Goal: Task Accomplishment & Management: Use online tool/utility

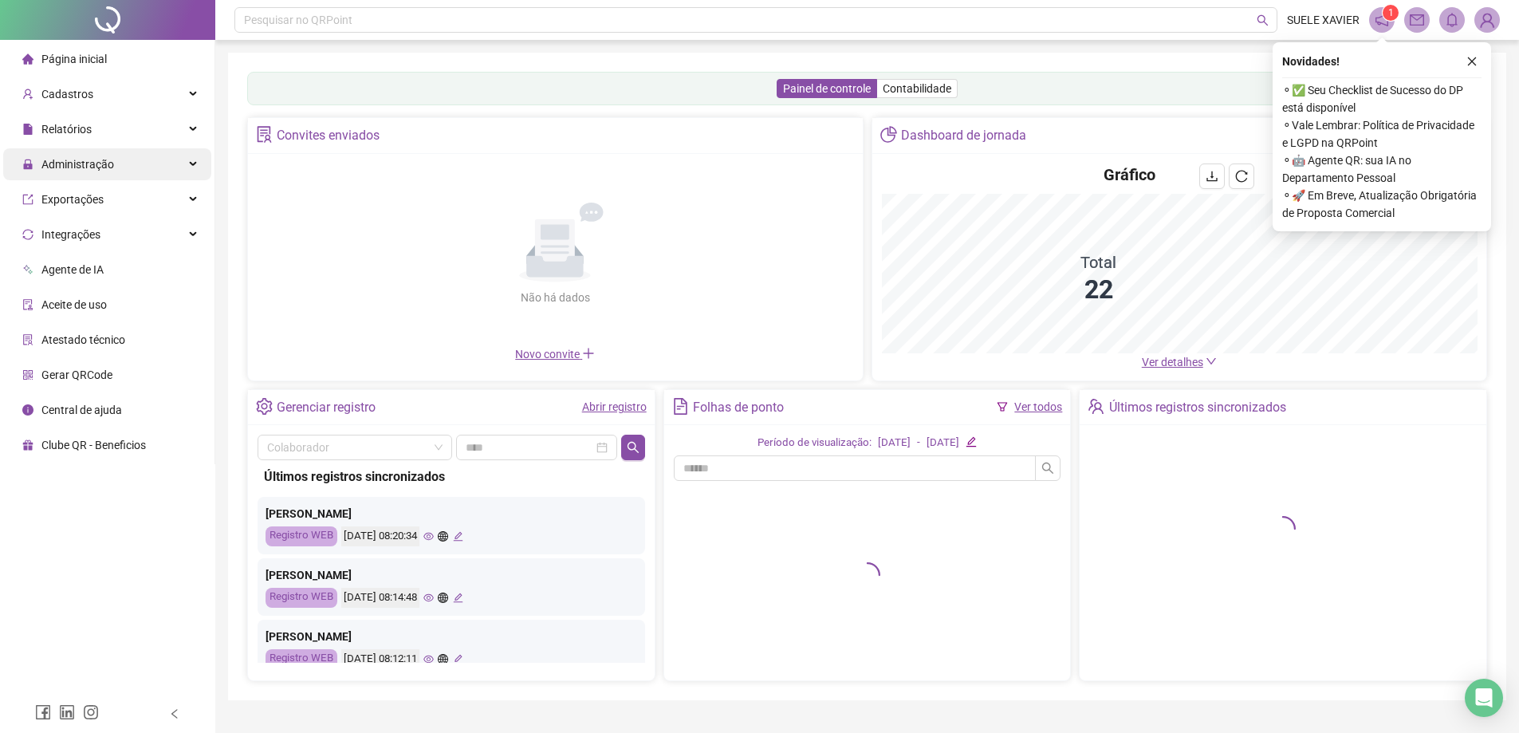
click at [96, 163] on span "Administração" at bounding box center [77, 164] width 73 height 13
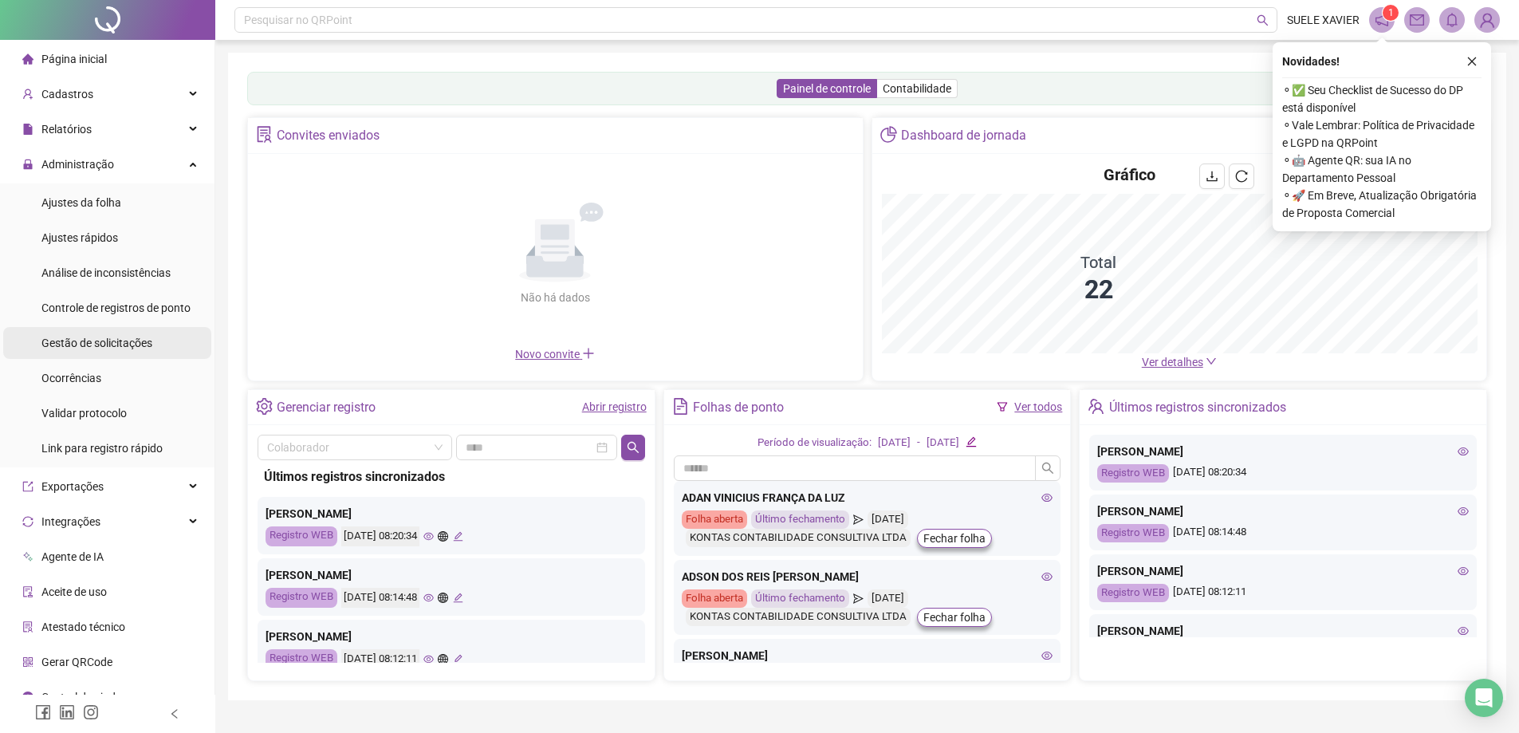
click at [86, 343] on span "Gestão de solicitações" at bounding box center [96, 342] width 111 height 13
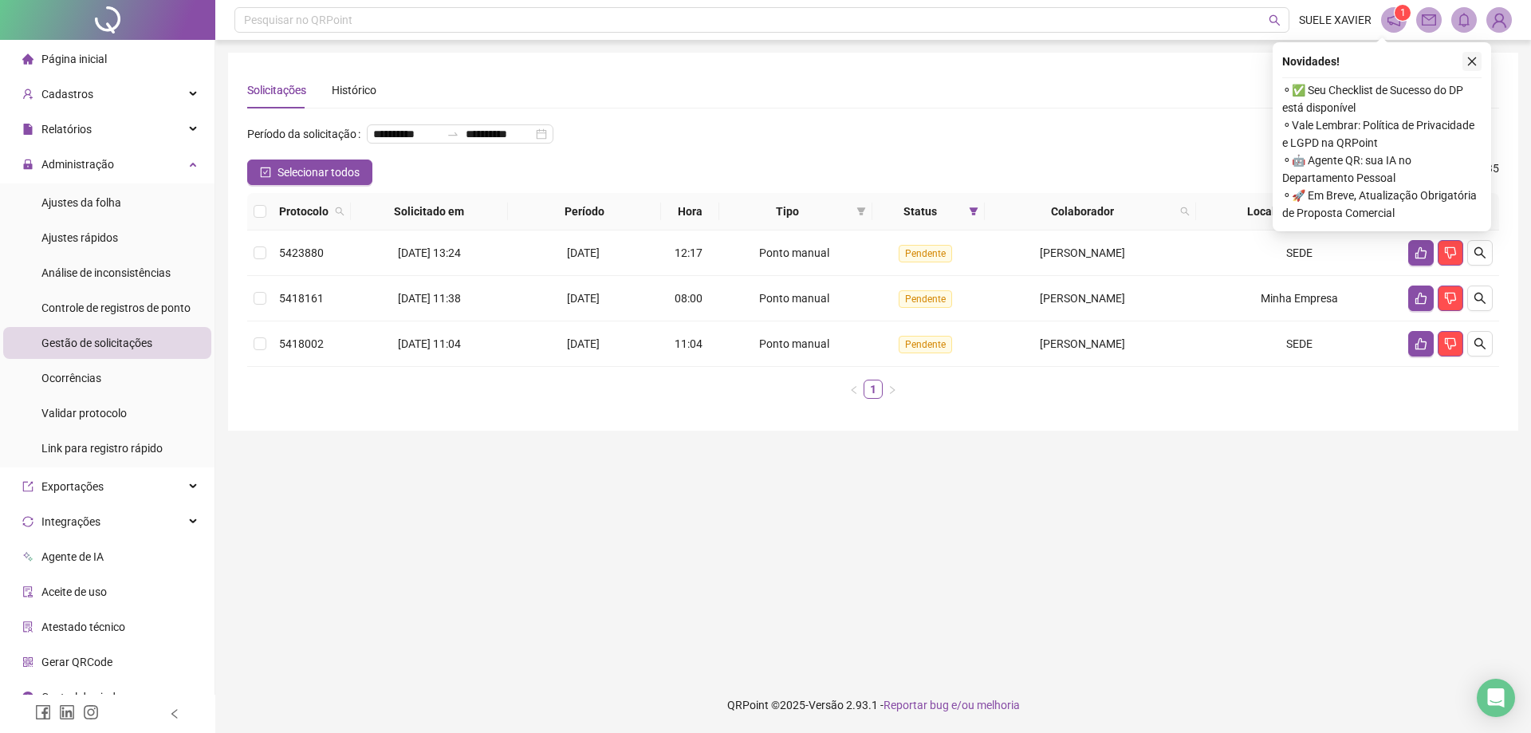
click at [1470, 57] on icon "close" at bounding box center [1471, 61] width 11 height 11
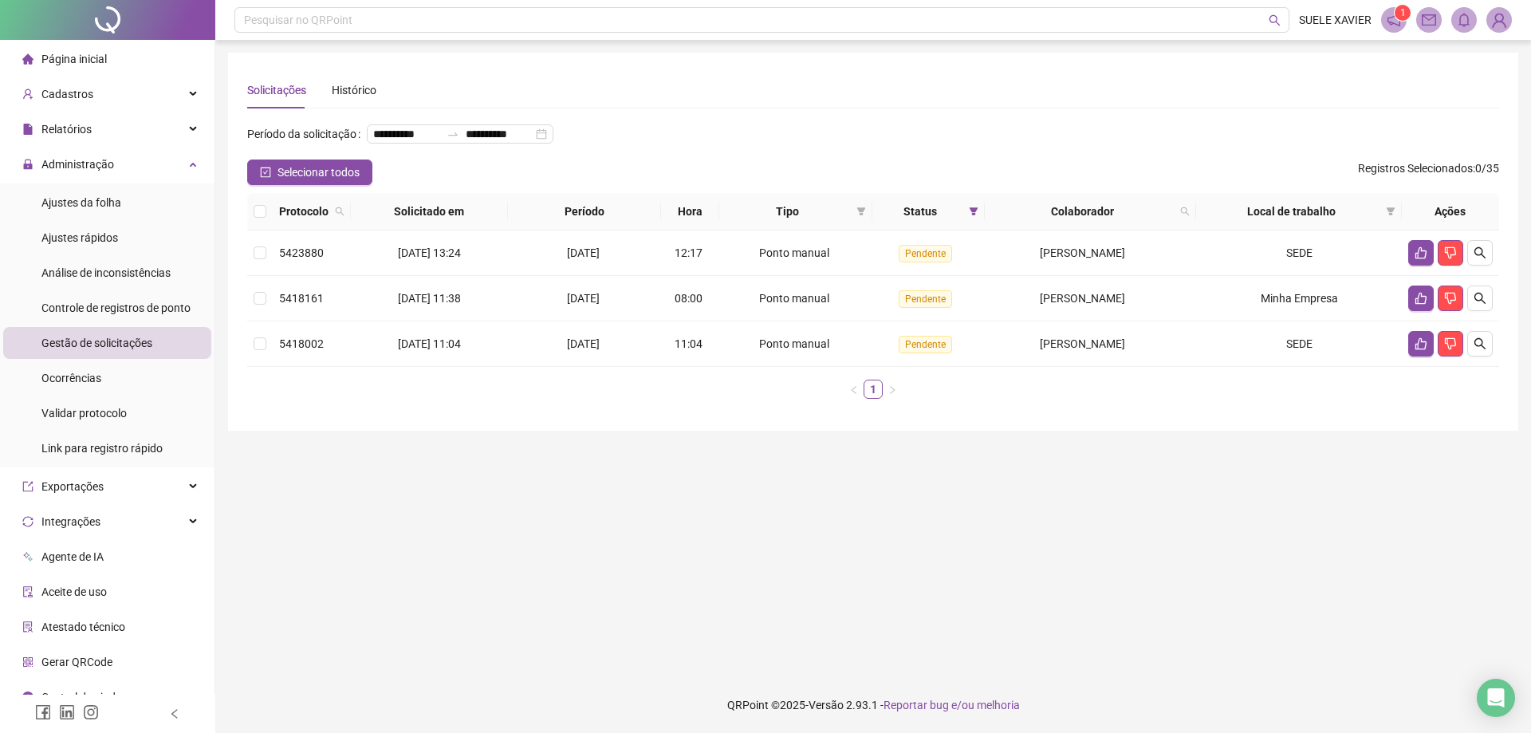
click at [1322, 568] on main "**********" at bounding box center [873, 359] width 1290 height 612
click at [1481, 259] on icon "search" at bounding box center [1479, 252] width 13 height 13
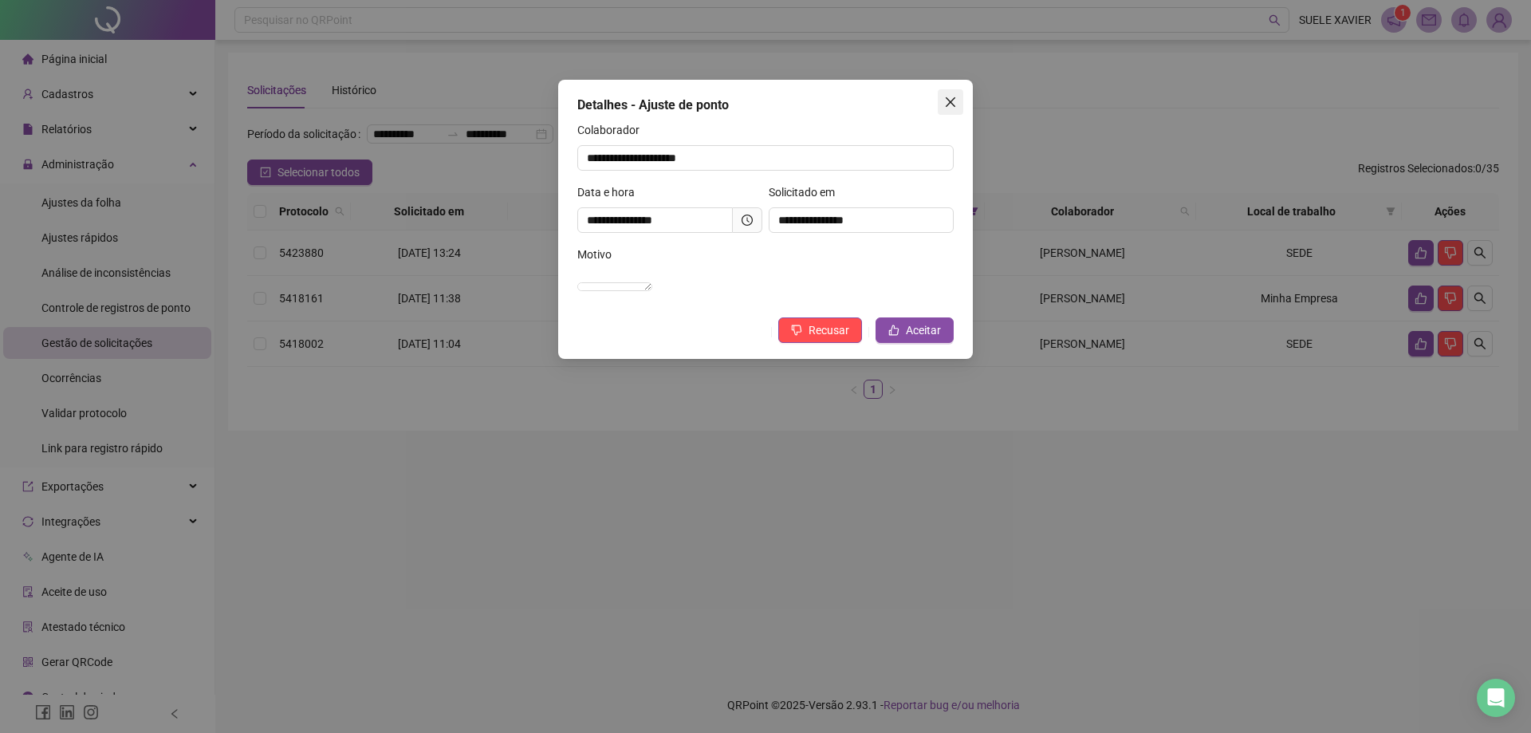
click at [948, 101] on icon "close" at bounding box center [950, 102] width 13 height 13
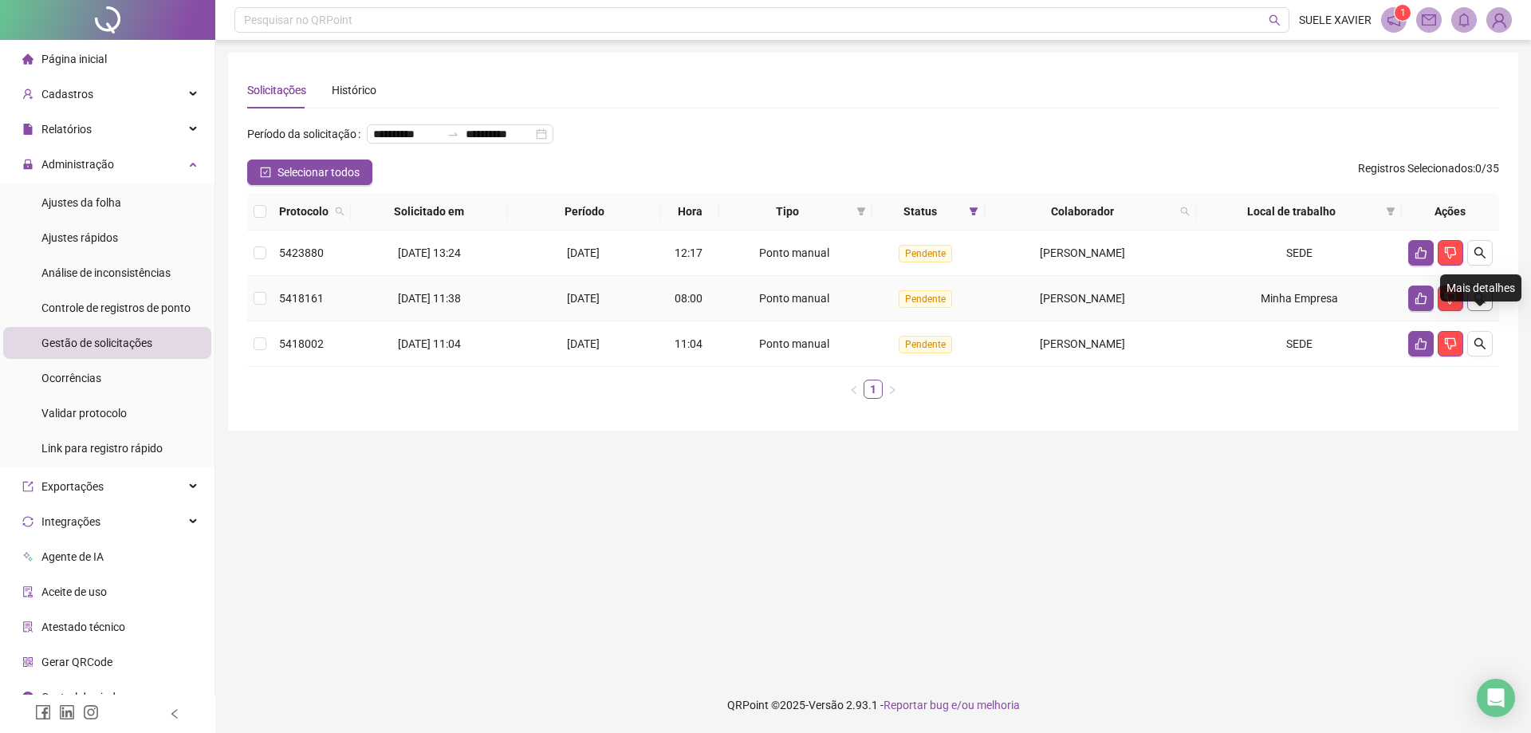
click at [1477, 304] on icon "search" at bounding box center [1479, 298] width 11 height 11
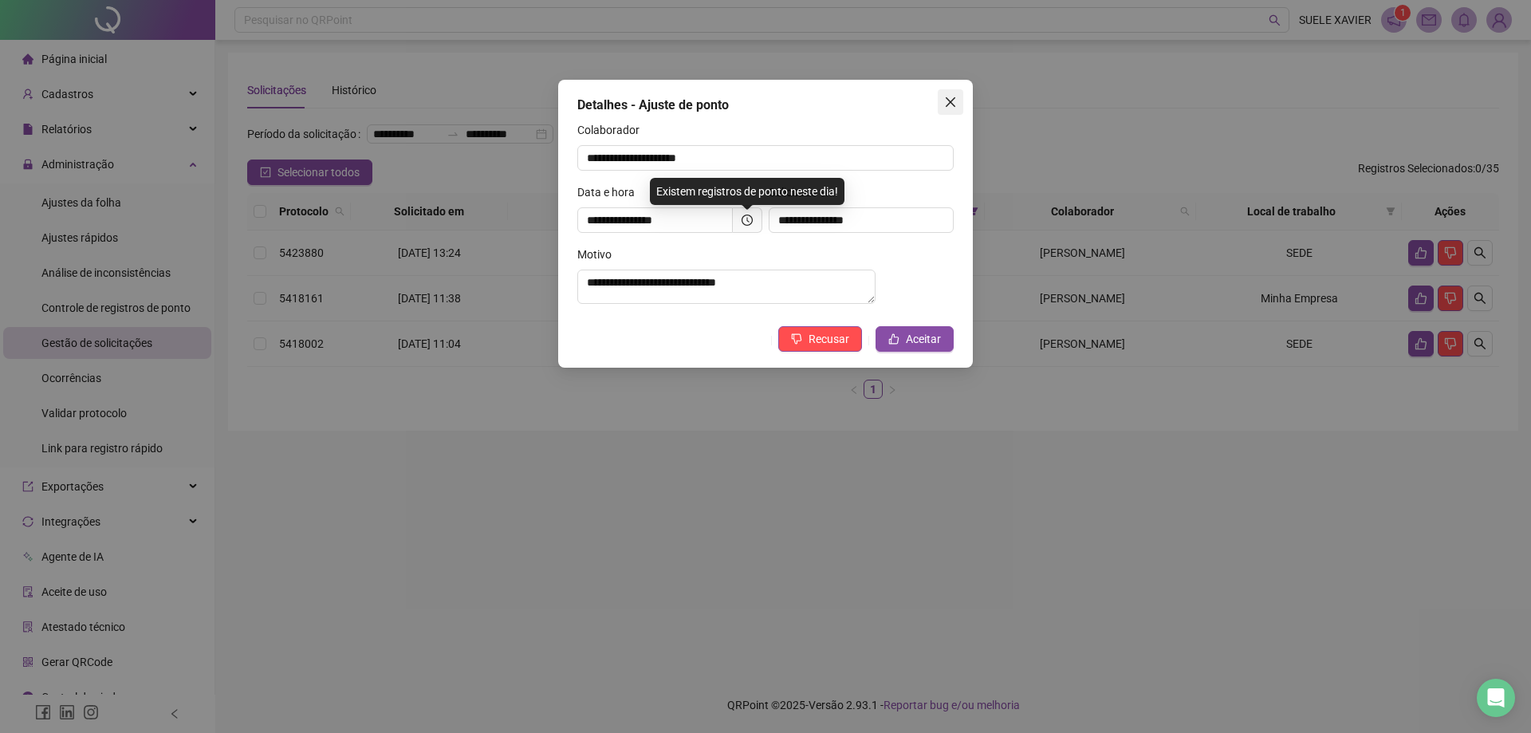
click at [950, 101] on icon "close" at bounding box center [951, 102] width 10 height 10
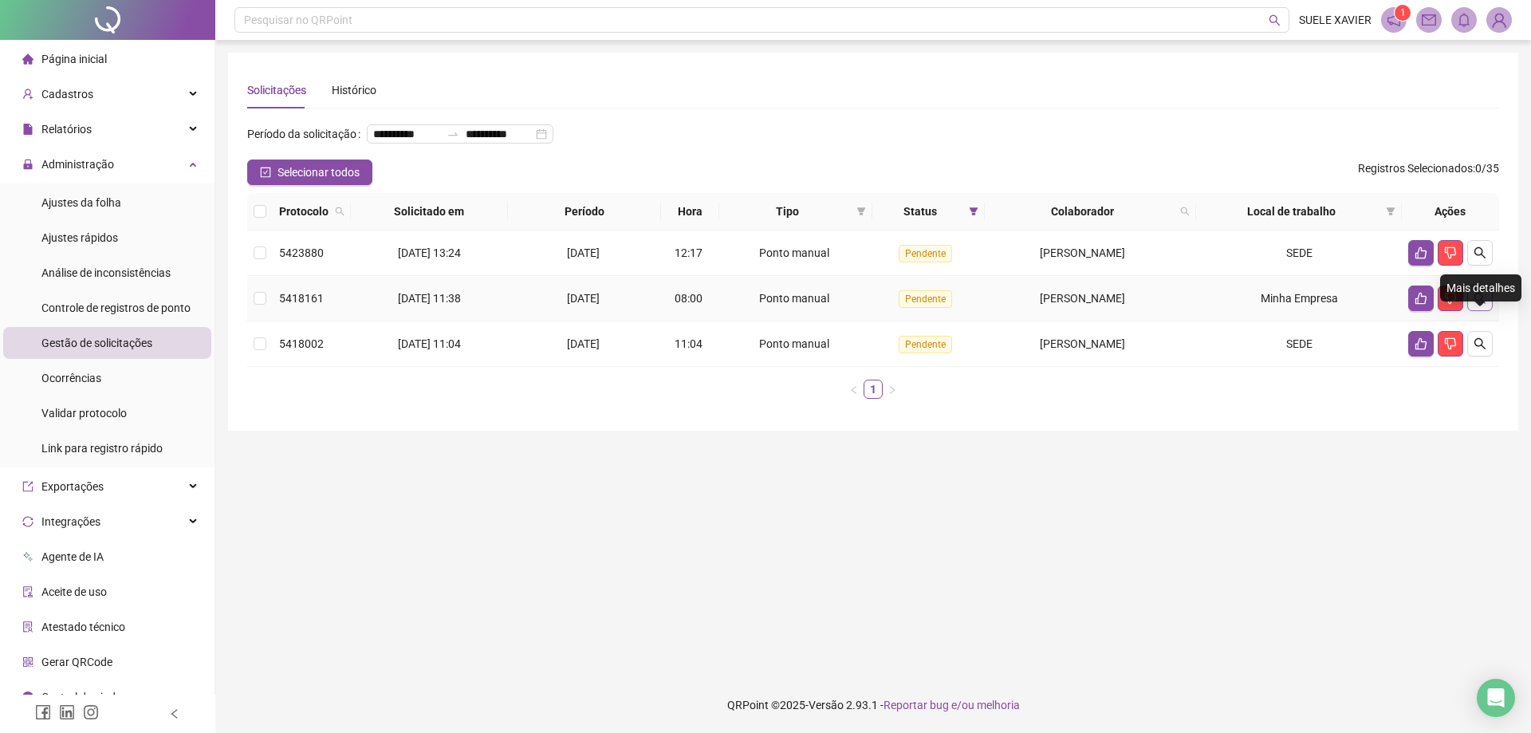
click at [1481, 305] on icon "search" at bounding box center [1479, 298] width 13 height 13
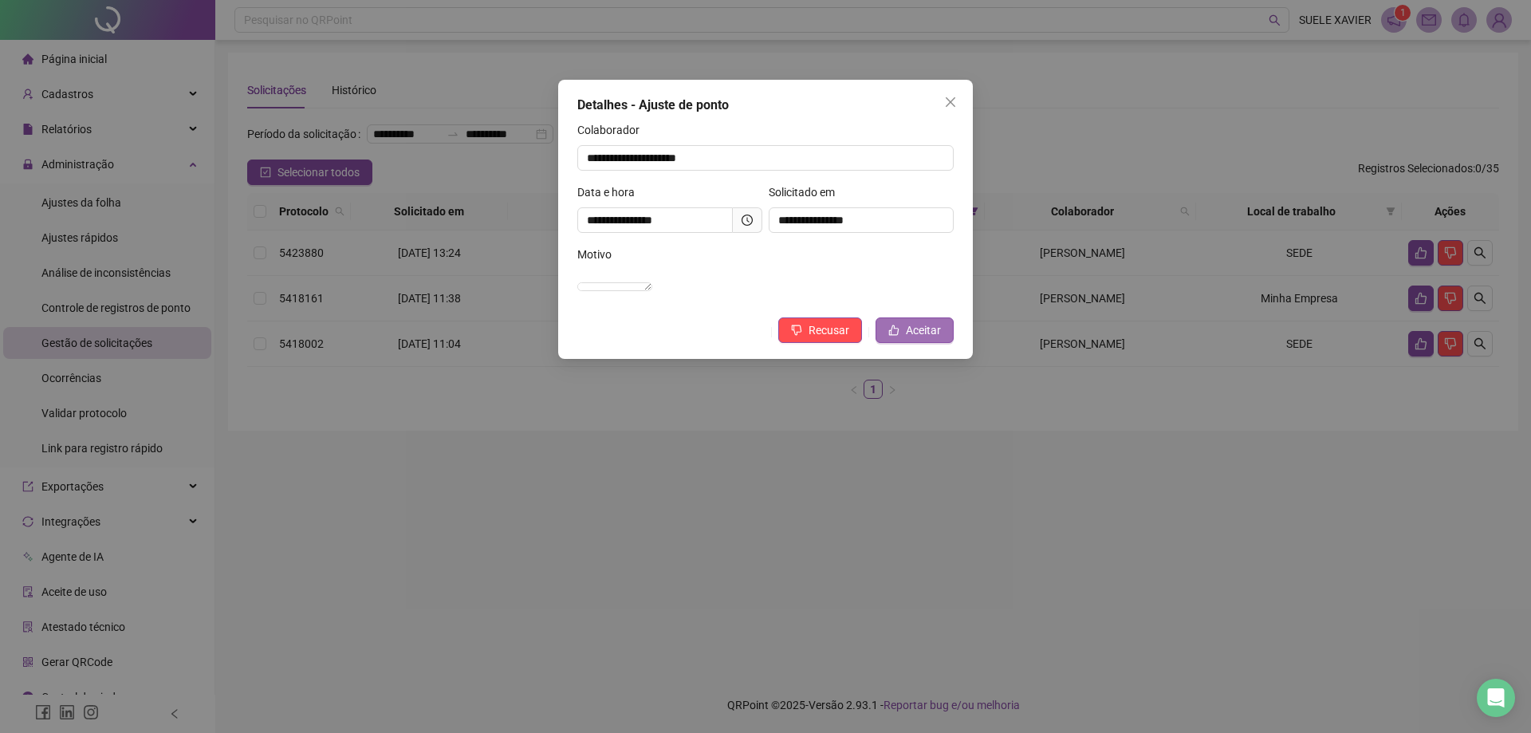
click at [918, 339] on span "Aceitar" at bounding box center [923, 330] width 35 height 18
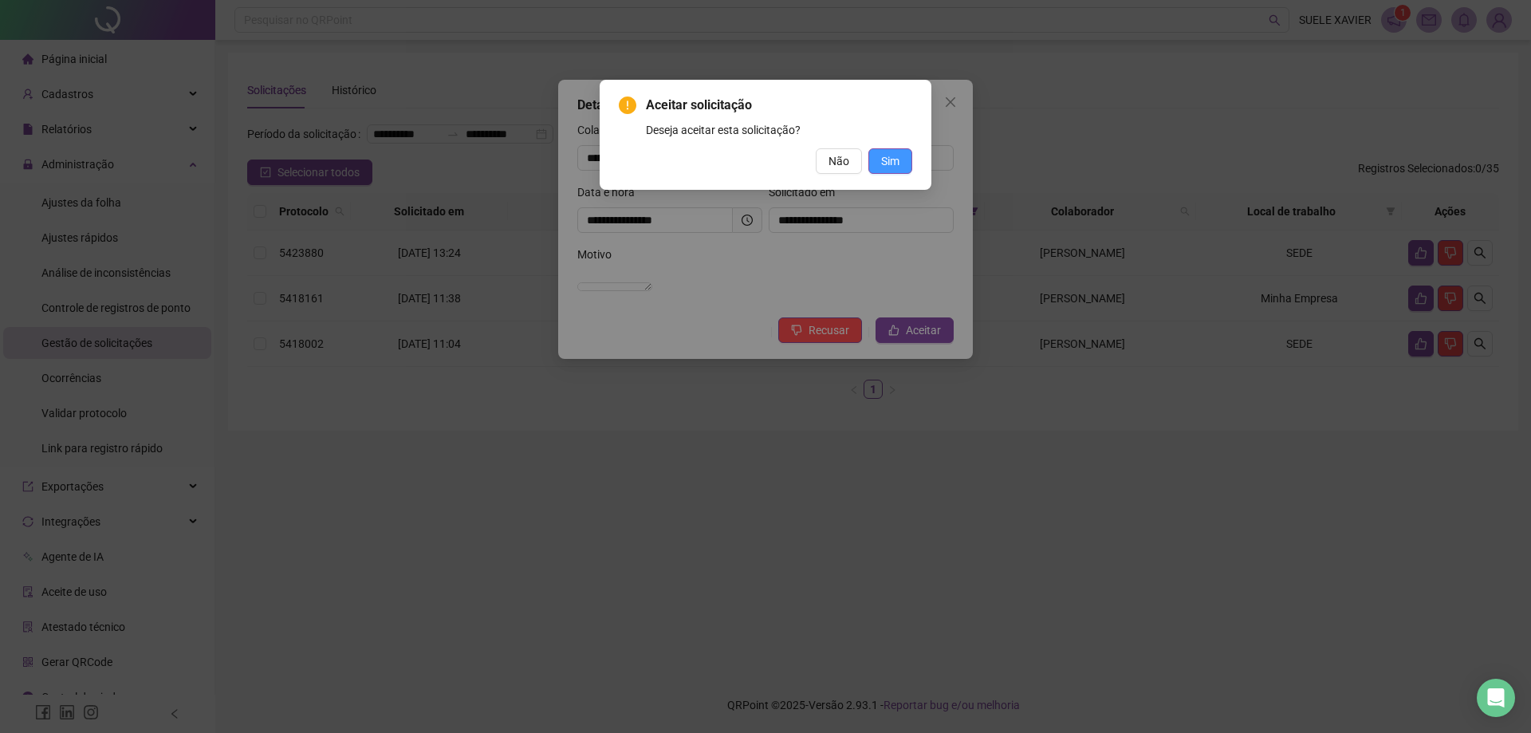
click at [887, 160] on span "Sim" at bounding box center [890, 161] width 18 height 18
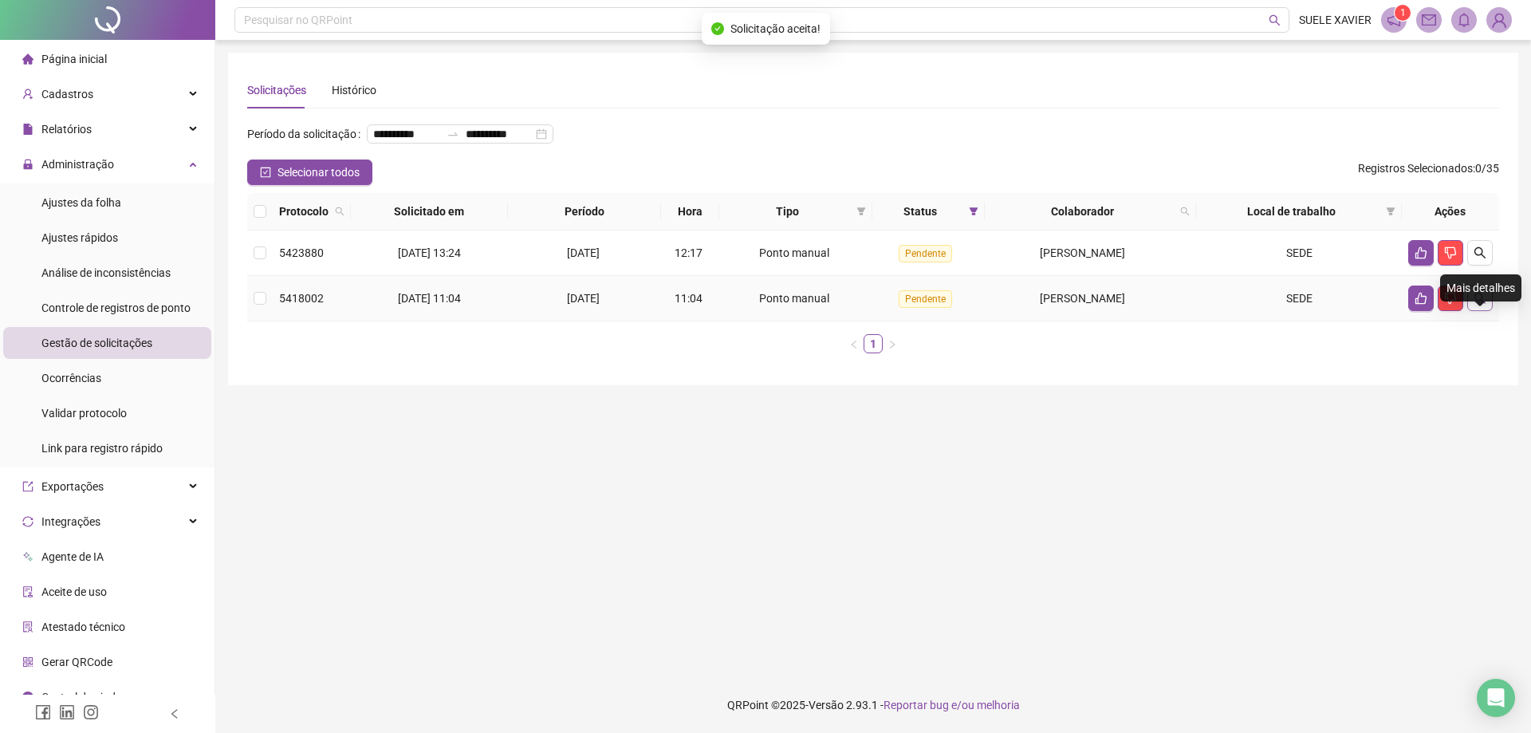
click at [1477, 305] on icon "search" at bounding box center [1479, 298] width 13 height 13
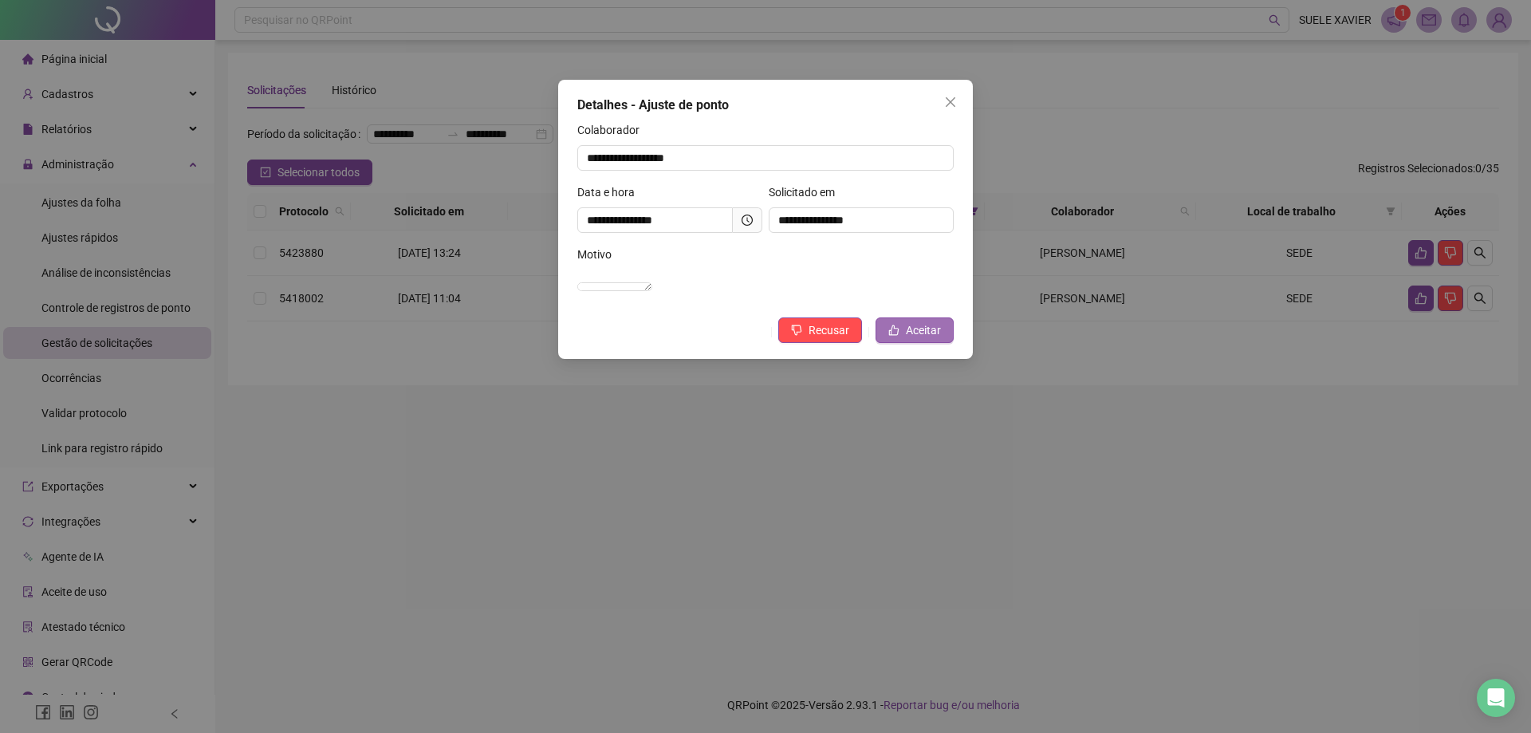
click at [926, 339] on span "Aceitar" at bounding box center [923, 330] width 35 height 18
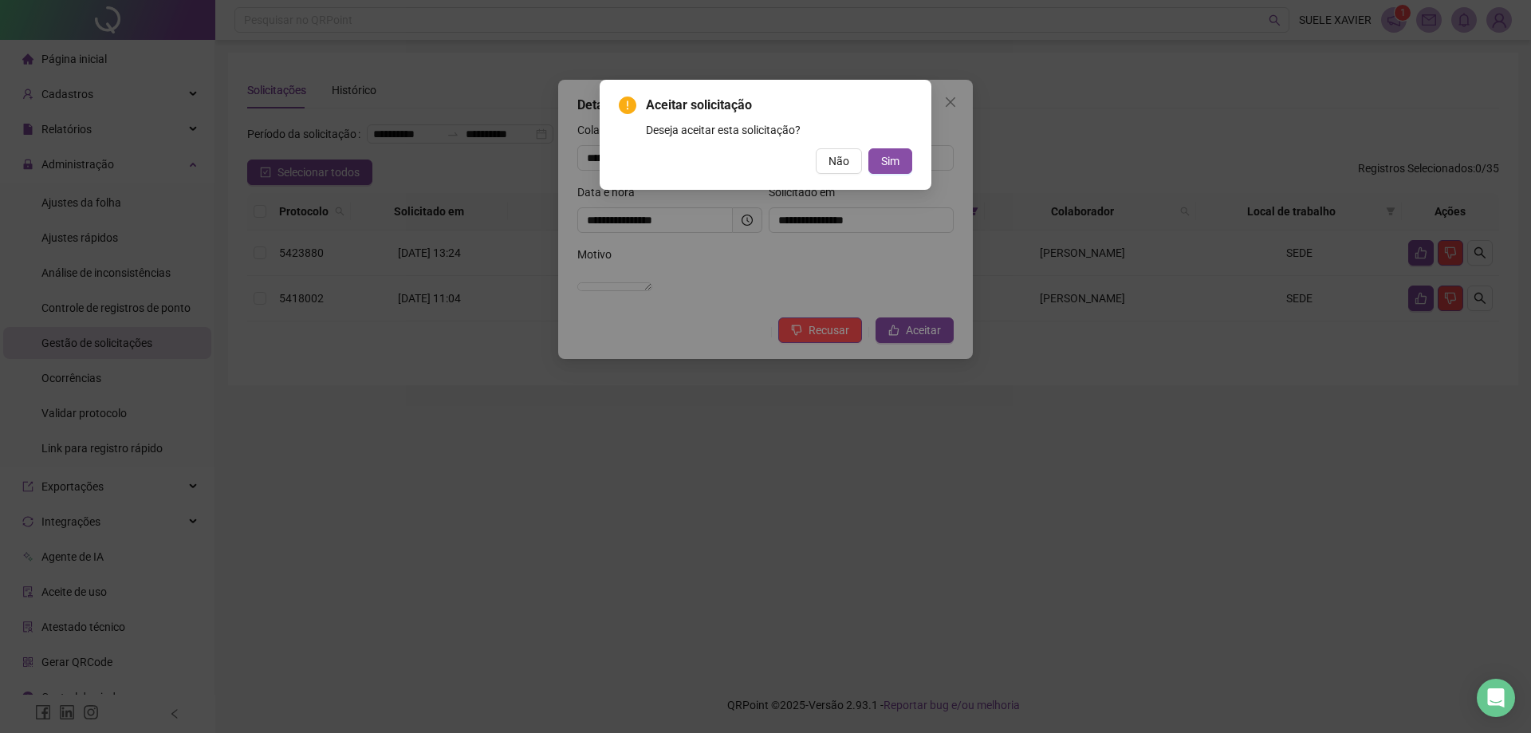
drag, startPoint x: 887, startPoint y: 150, endPoint x: 926, endPoint y: 210, distance: 71.7
click at [890, 150] on button "Sim" at bounding box center [890, 161] width 44 height 26
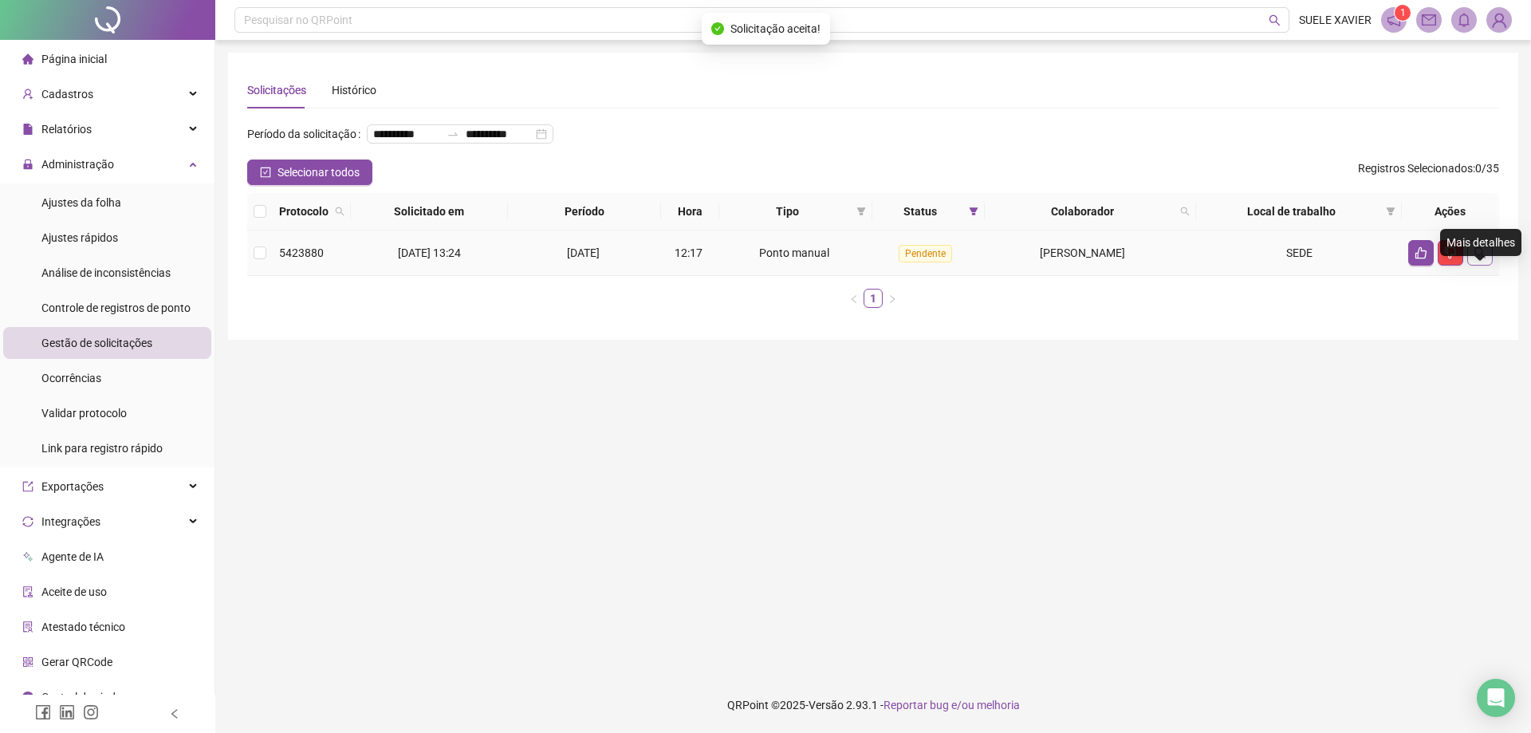
click at [1484, 259] on icon "search" at bounding box center [1479, 252] width 13 height 13
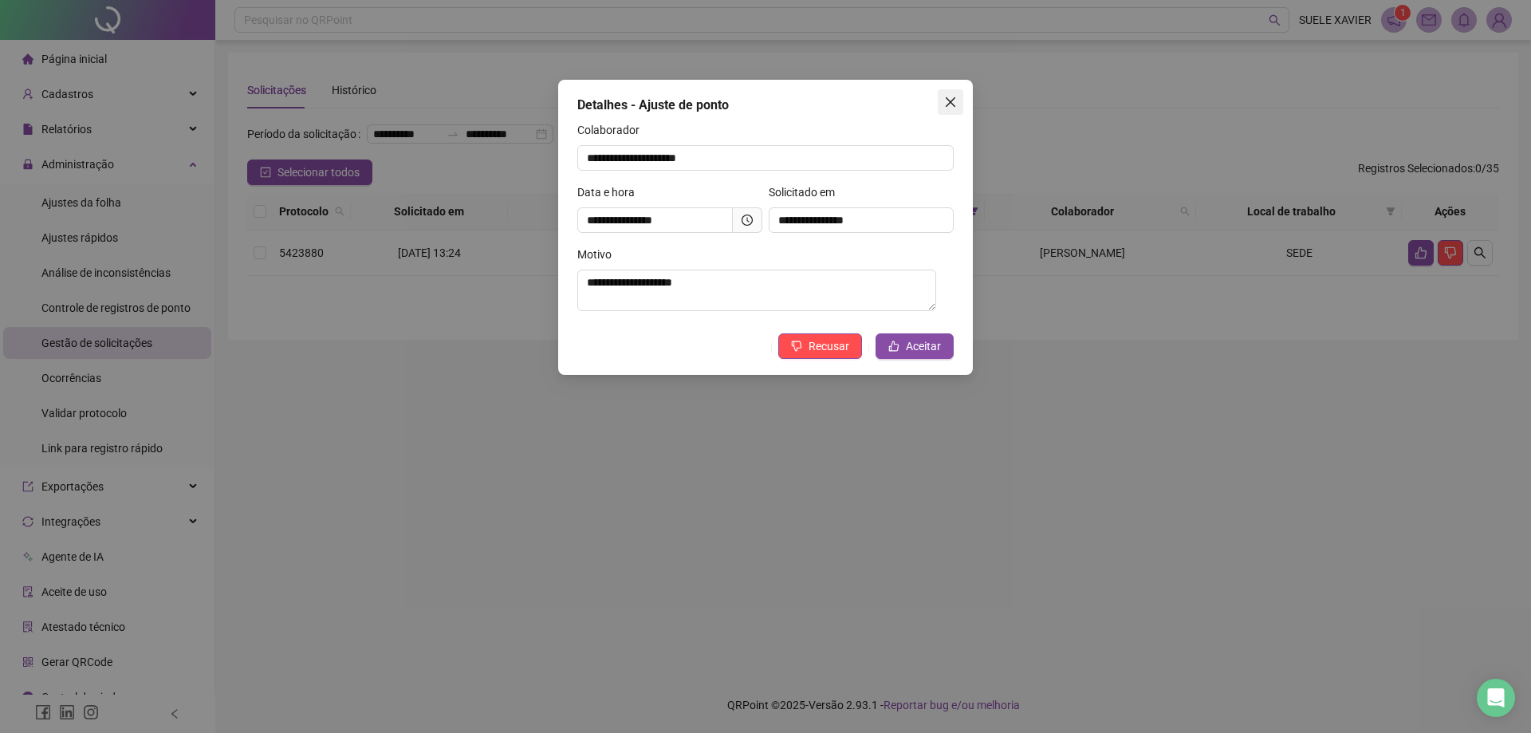
click at [954, 103] on icon "close" at bounding box center [950, 102] width 13 height 13
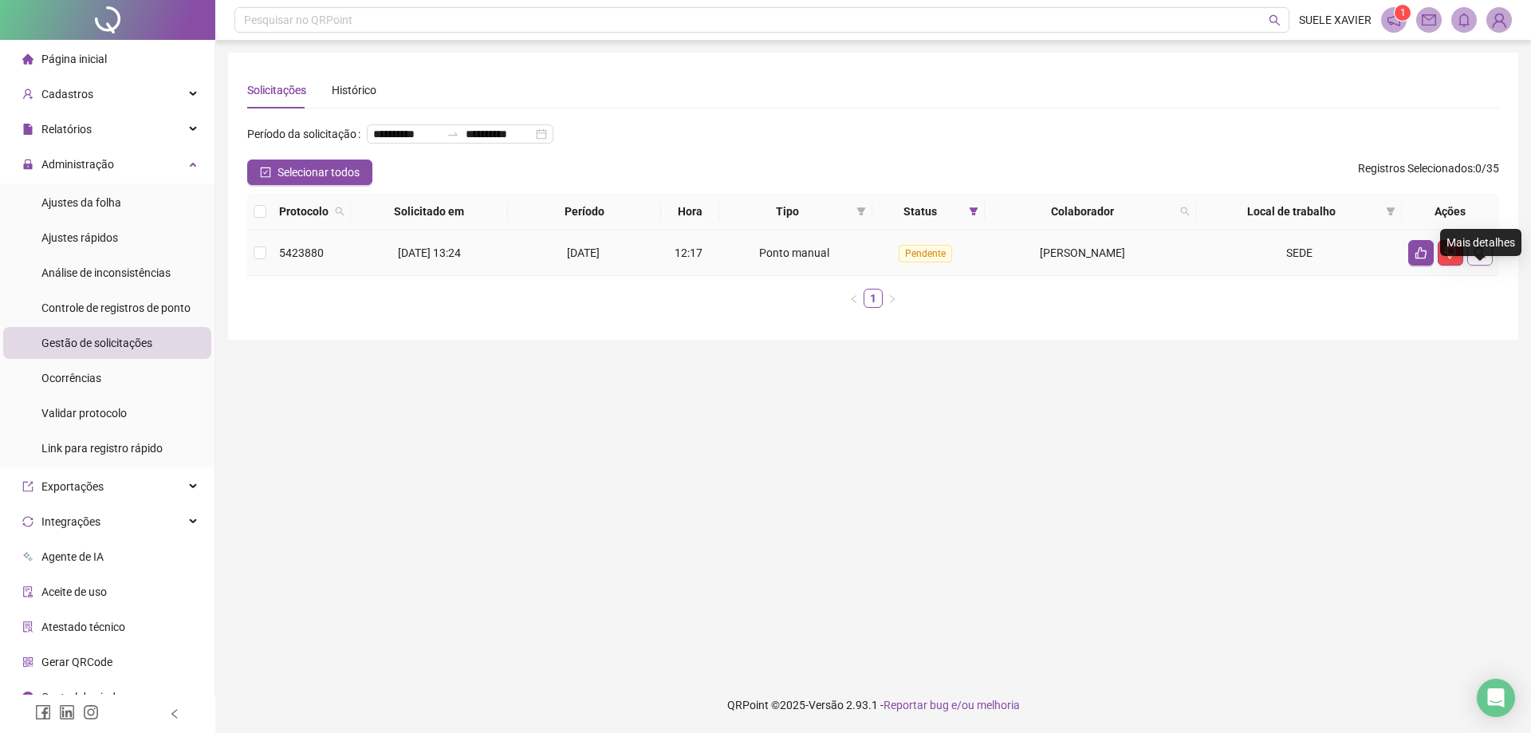
click at [1478, 259] on icon "search" at bounding box center [1479, 252] width 13 height 13
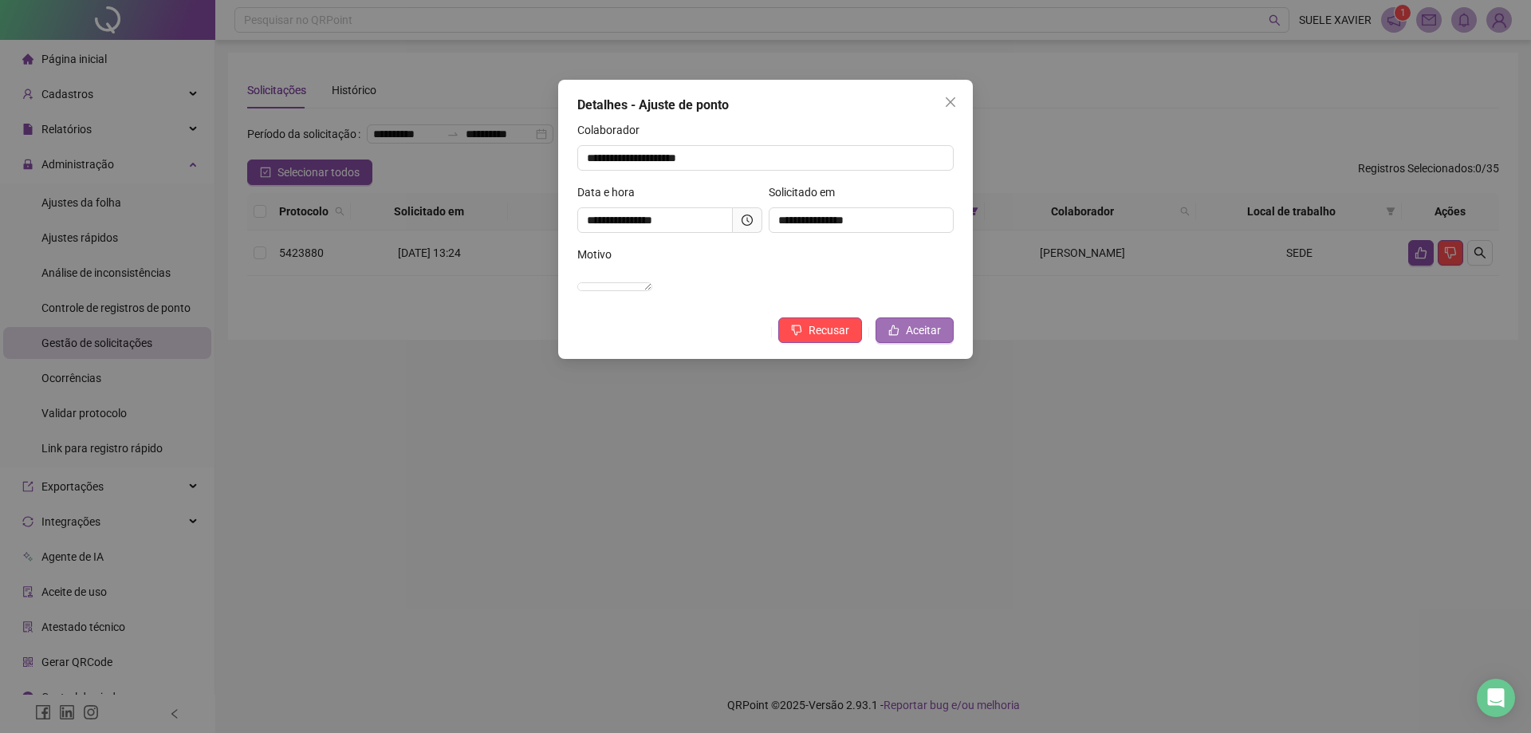
click at [916, 339] on span "Aceitar" at bounding box center [923, 330] width 35 height 18
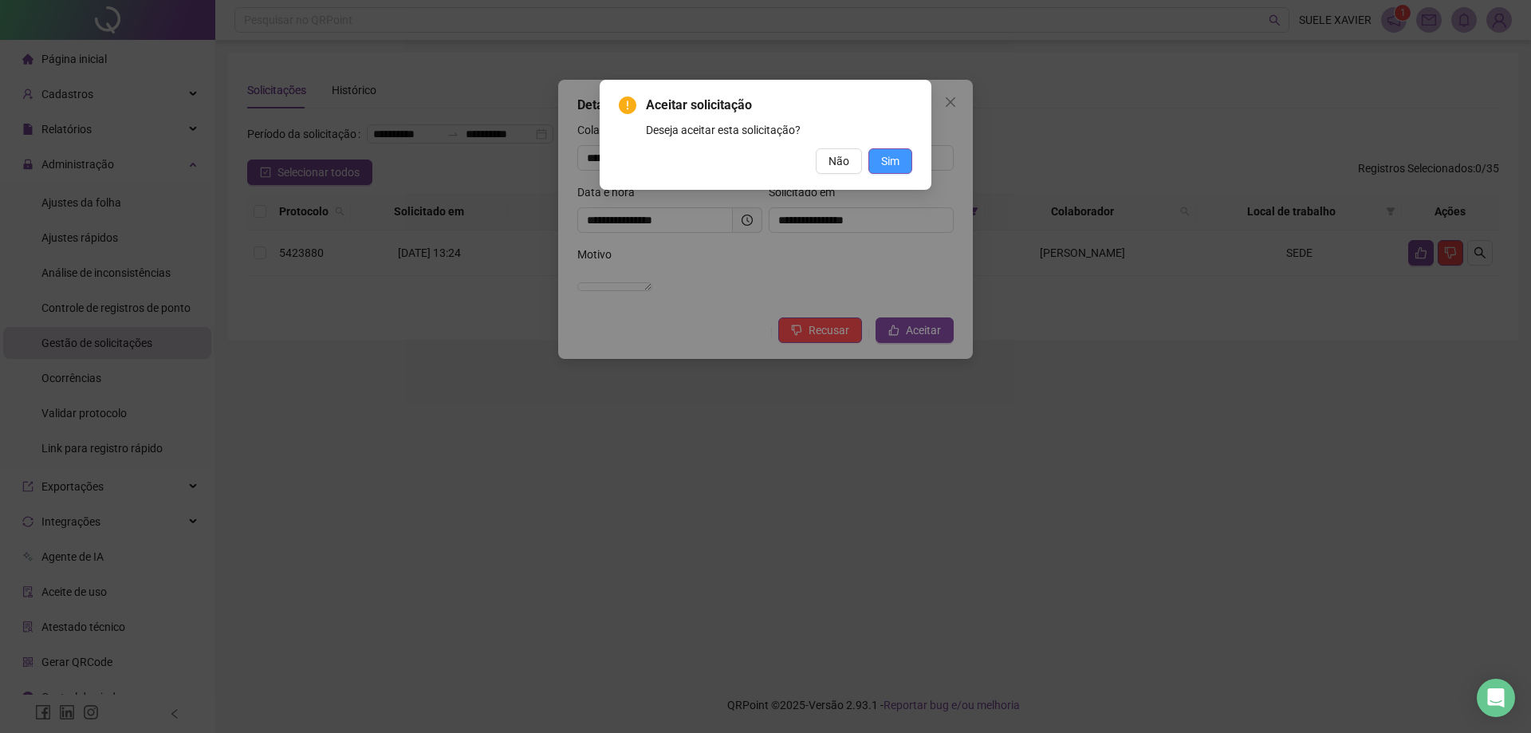
click at [880, 167] on button "Sim" at bounding box center [890, 161] width 44 height 26
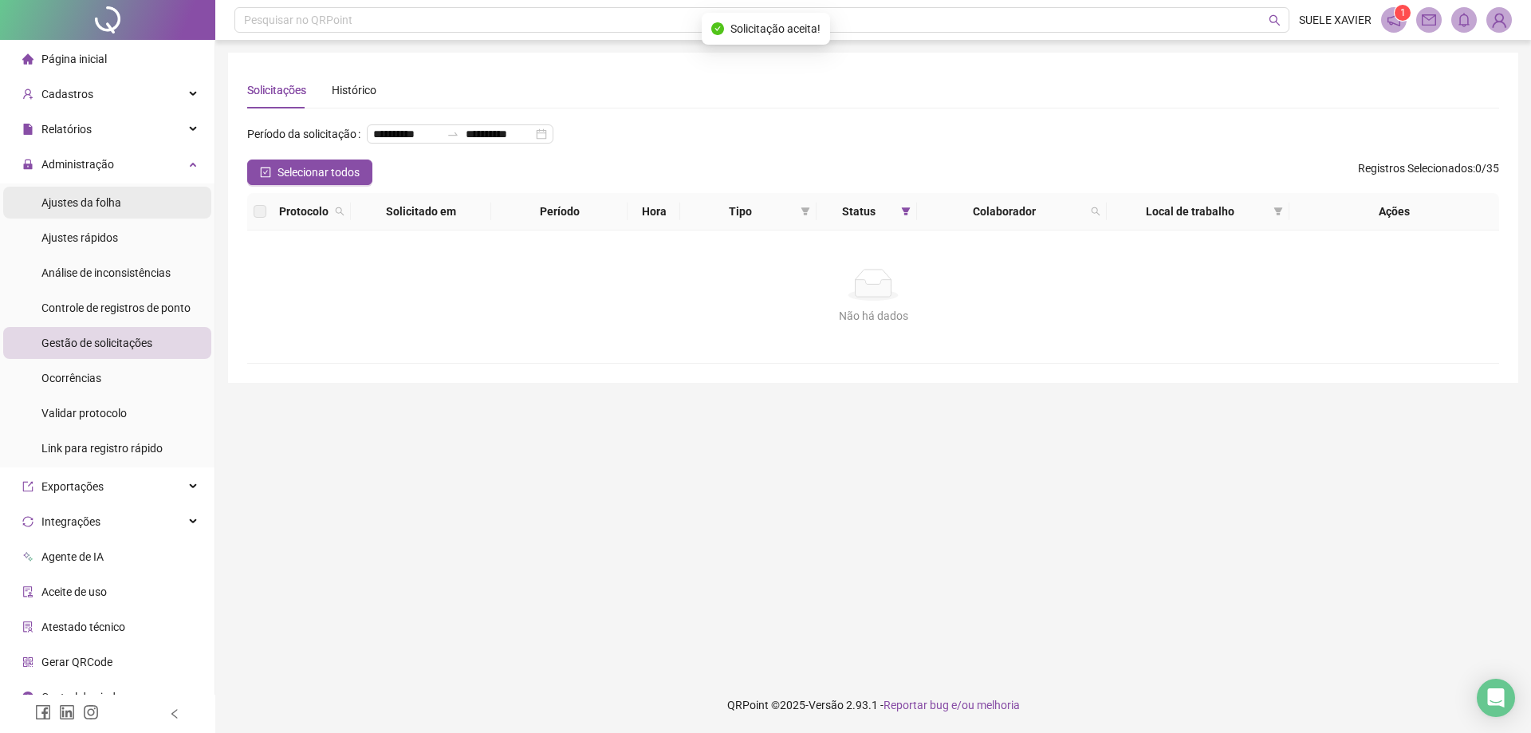
click at [95, 203] on span "Ajustes da folha" at bounding box center [81, 202] width 80 height 13
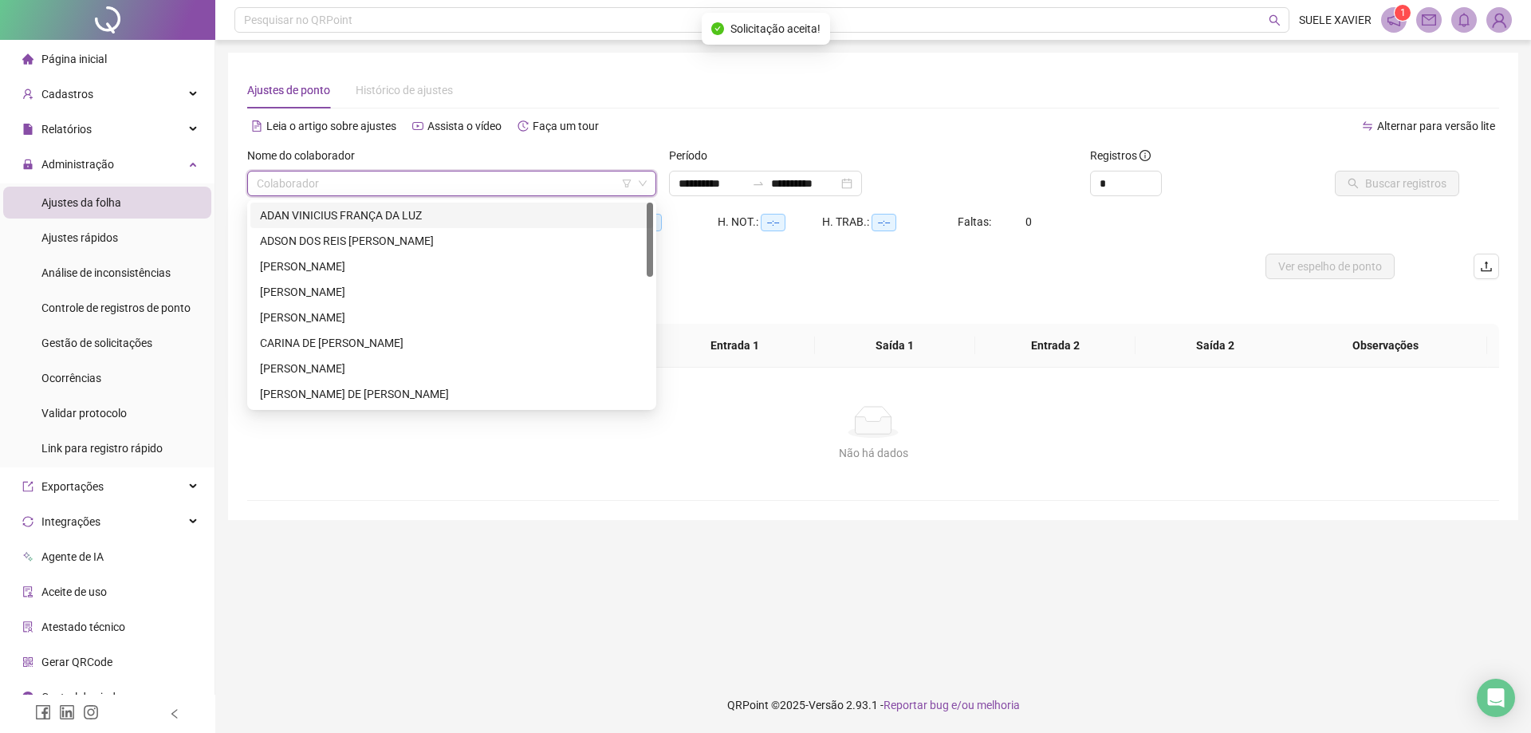
click at [496, 182] on input "search" at bounding box center [445, 183] width 376 height 24
click at [461, 205] on div "ADAN VINICIUS FRANÇA DA LUZ" at bounding box center [451, 216] width 403 height 26
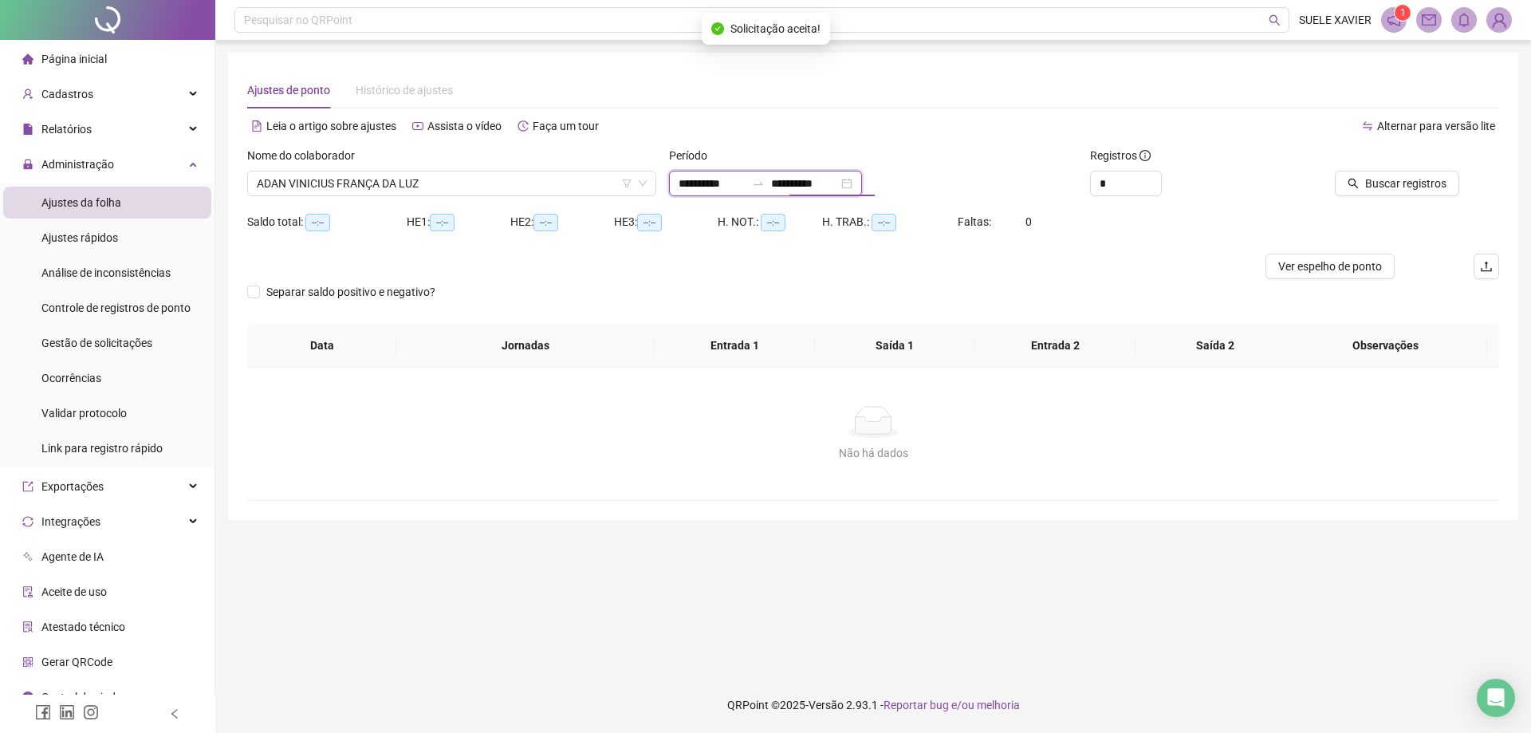
drag, startPoint x: 797, startPoint y: 187, endPoint x: 785, endPoint y: 203, distance: 20.4
click at [796, 187] on input "**********" at bounding box center [804, 184] width 67 height 18
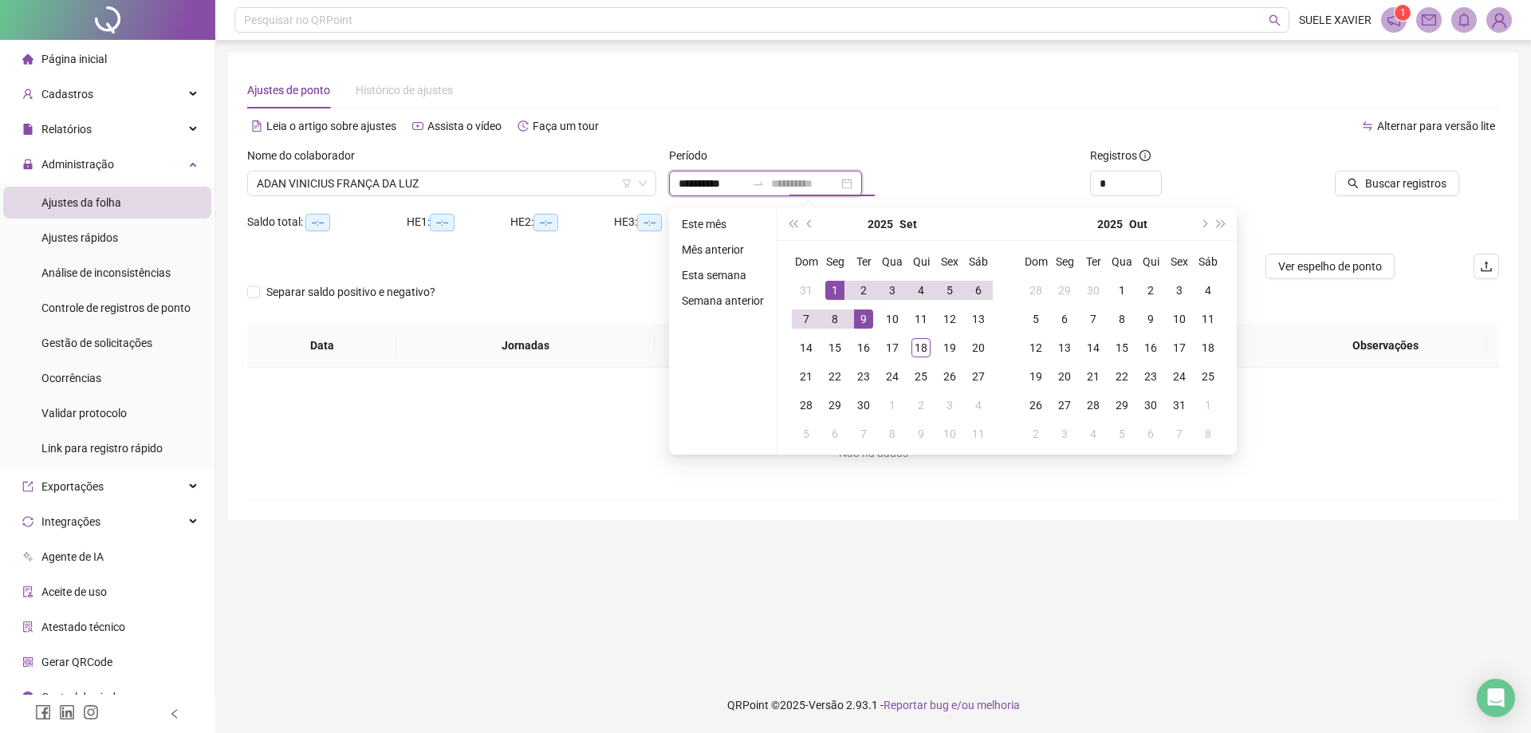
type input "**********"
drag, startPoint x: 832, startPoint y: 285, endPoint x: 875, endPoint y: 293, distance: 44.6
click at [840, 285] on div "1" at bounding box center [834, 290] width 19 height 19
drag, startPoint x: 891, startPoint y: 344, endPoint x: 908, endPoint y: 336, distance: 18.2
click at [902, 340] on td "17" at bounding box center [892, 347] width 29 height 29
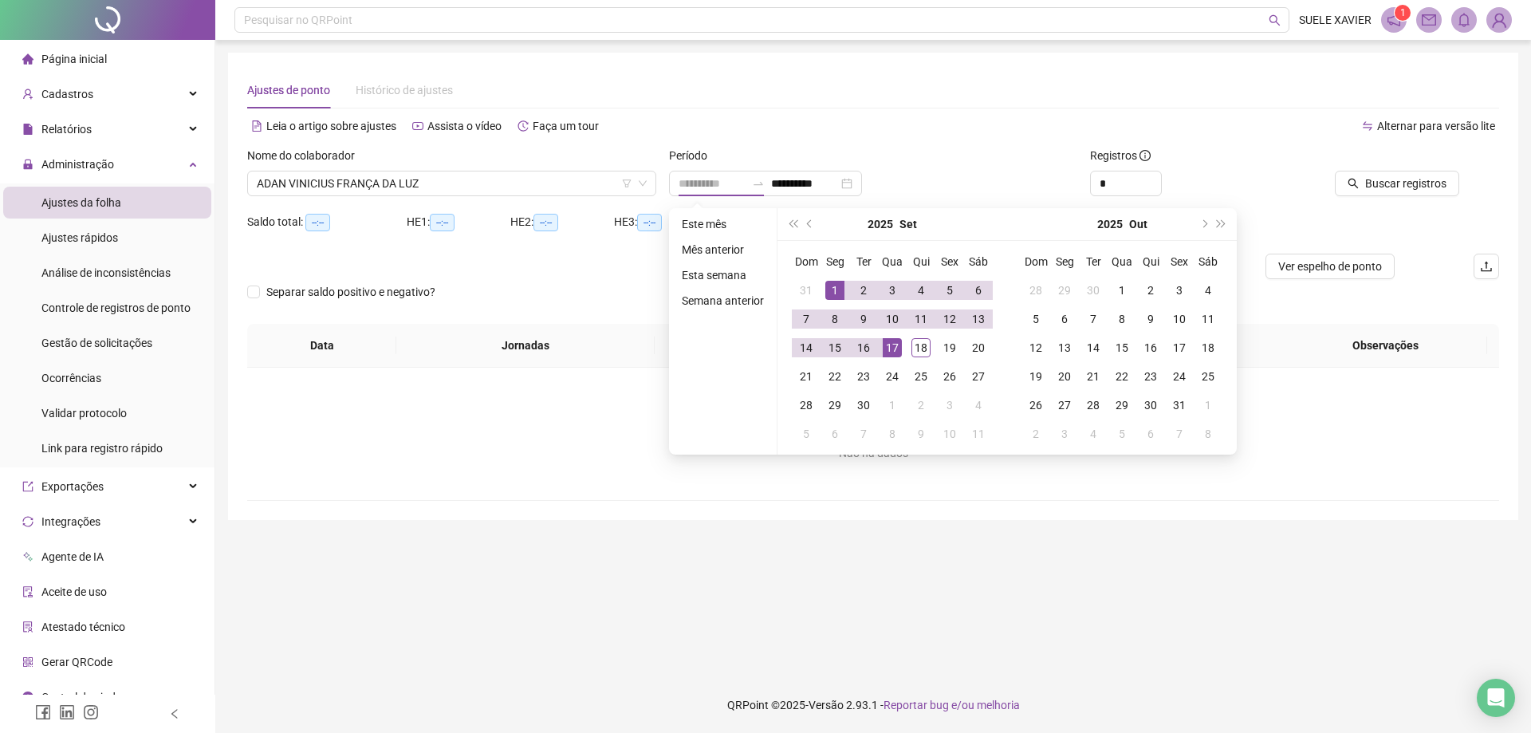
type input "**********"
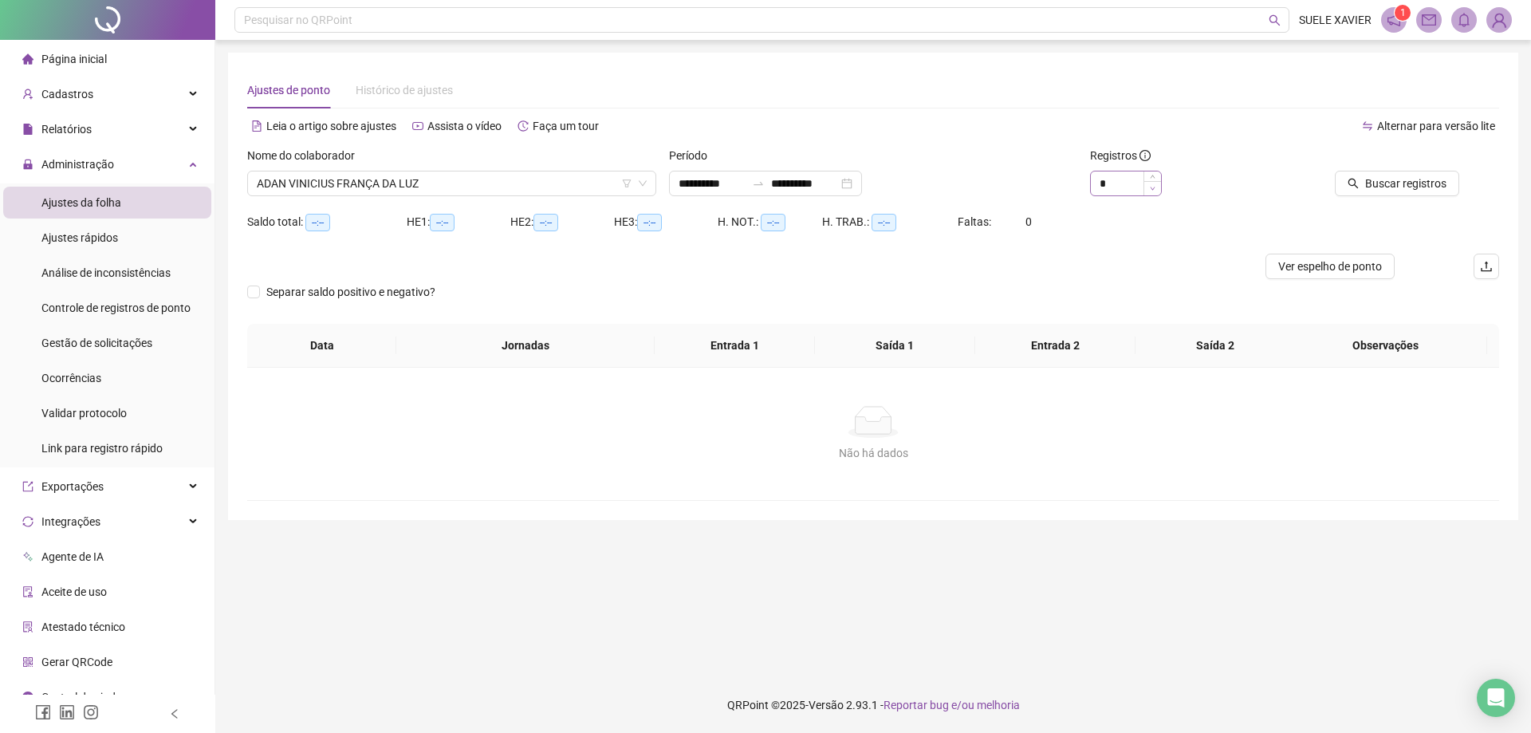
click at [1154, 183] on span "Decrease Value" at bounding box center [1152, 188] width 18 height 14
type input "*"
click at [1153, 175] on span "Increase Value" at bounding box center [1152, 178] width 18 height 14
click at [1442, 178] on span "Buscar registros" at bounding box center [1405, 184] width 81 height 18
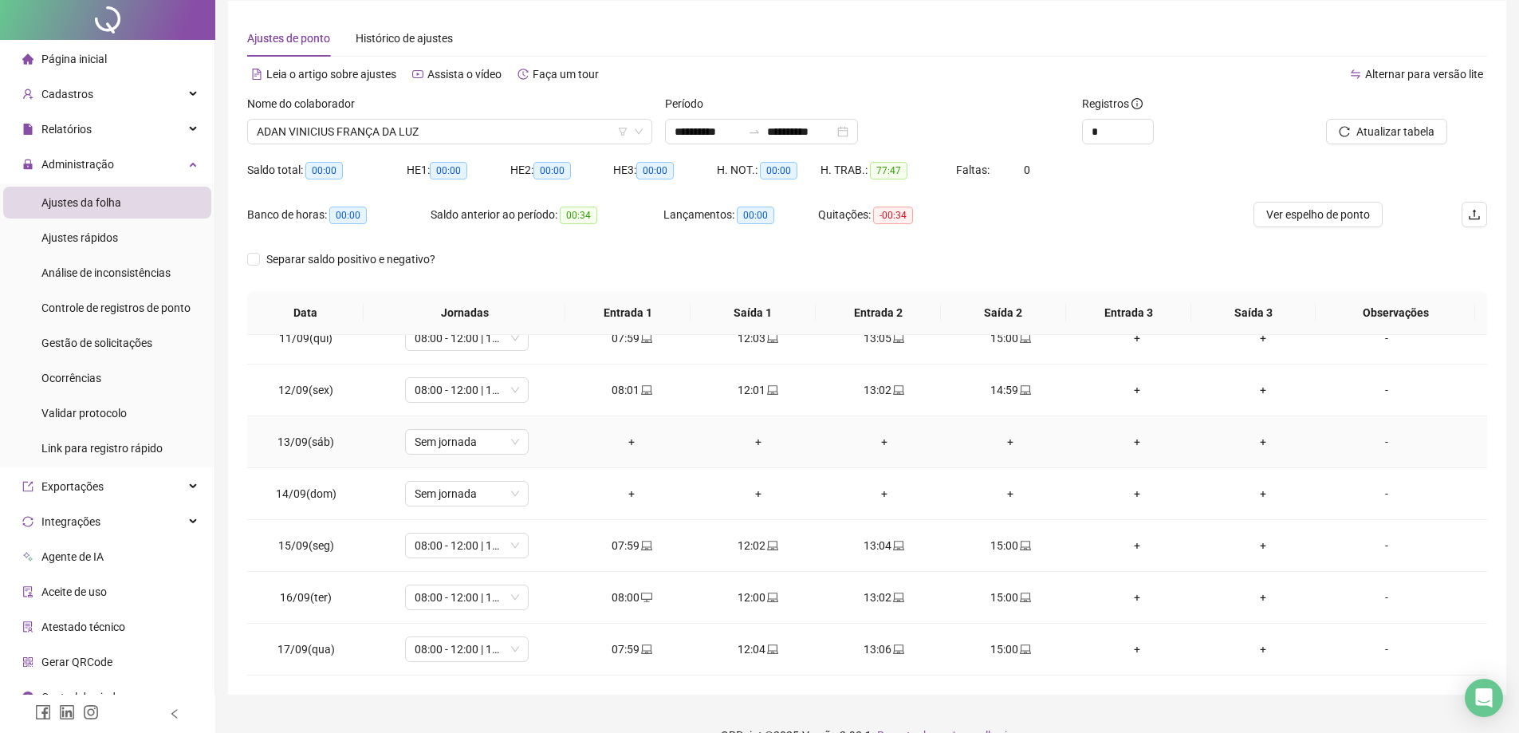
scroll to position [82, 0]
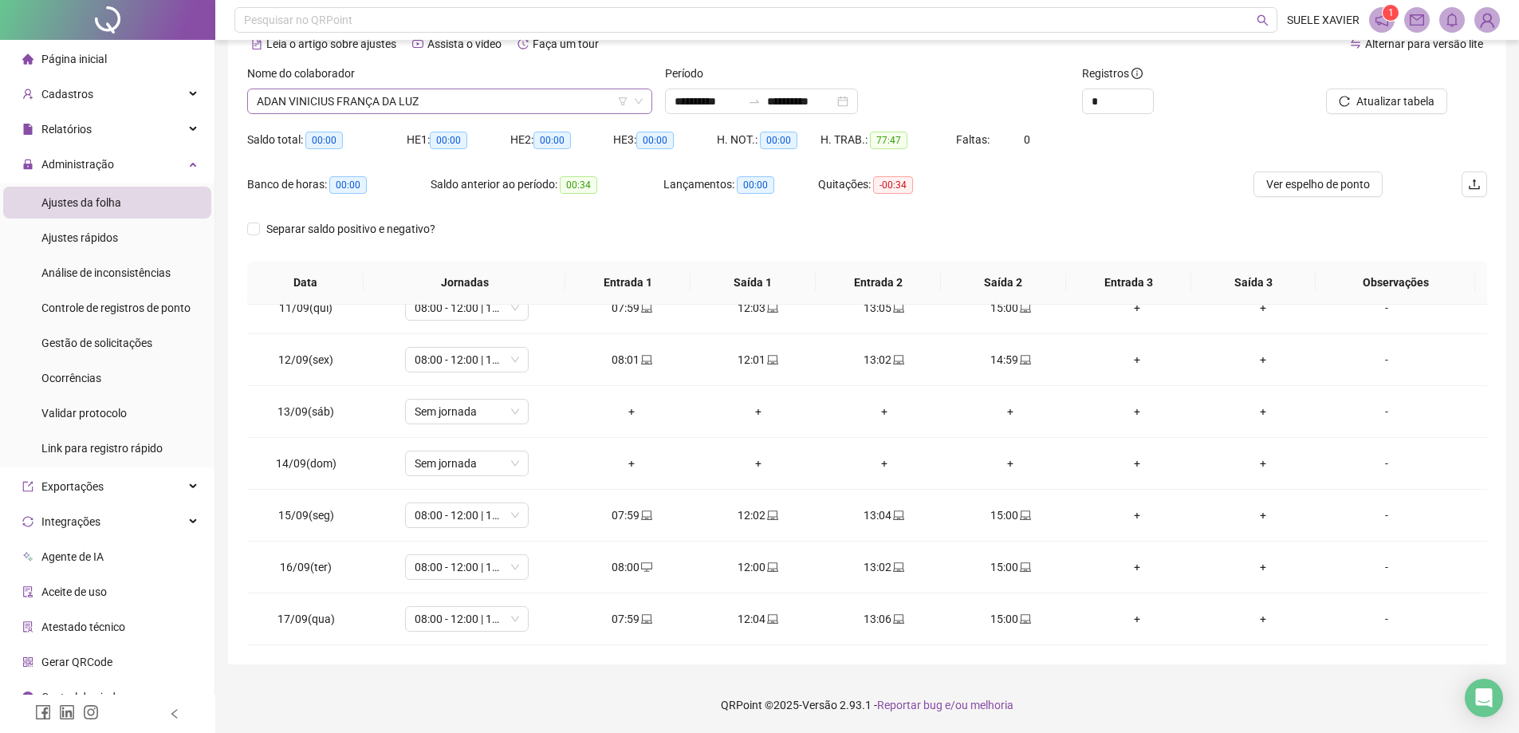
click at [431, 92] on span "ADAN VINICIUS FRANÇA DA LUZ" at bounding box center [450, 101] width 386 height 24
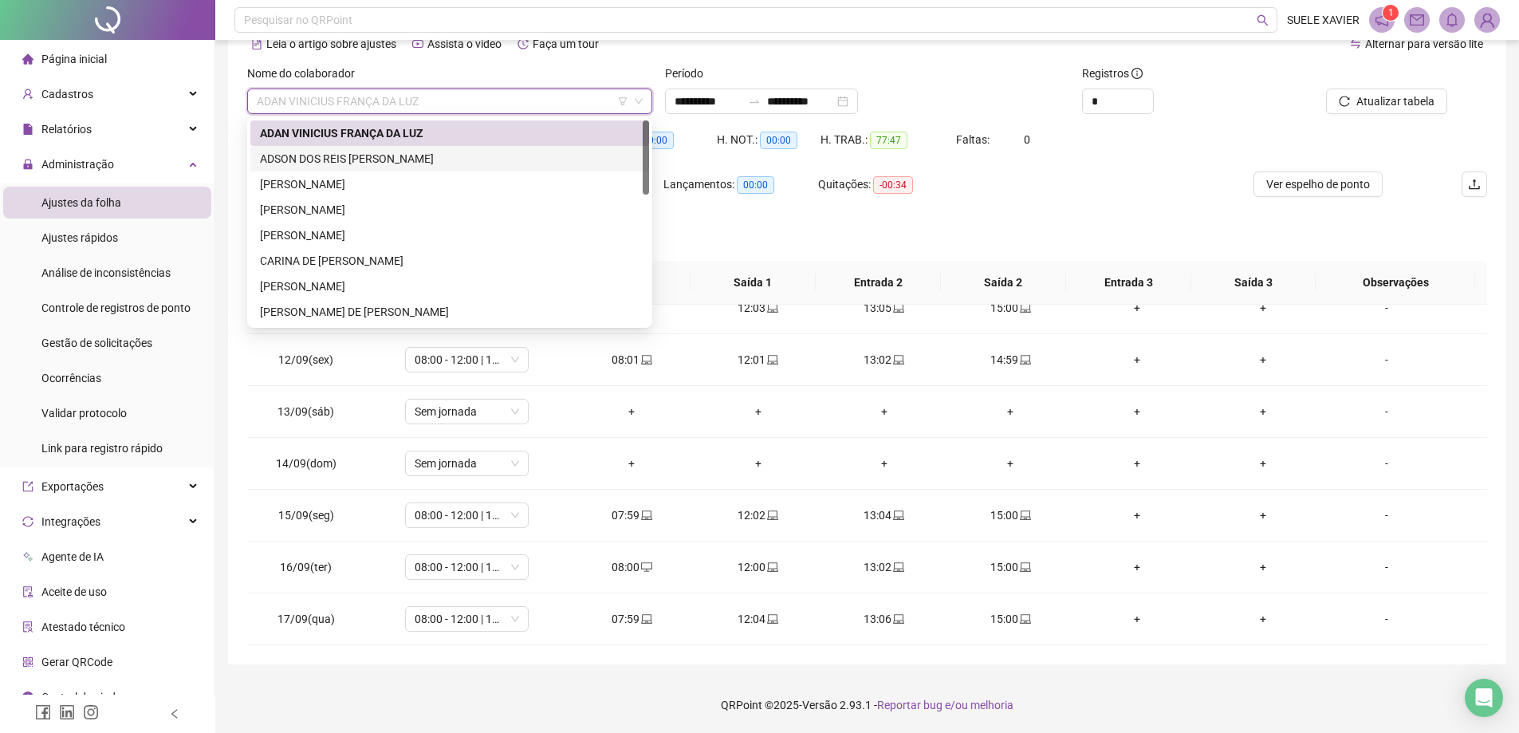
click at [423, 156] on div "ADSON DOS REIS [PERSON_NAME]" at bounding box center [450, 159] width 380 height 18
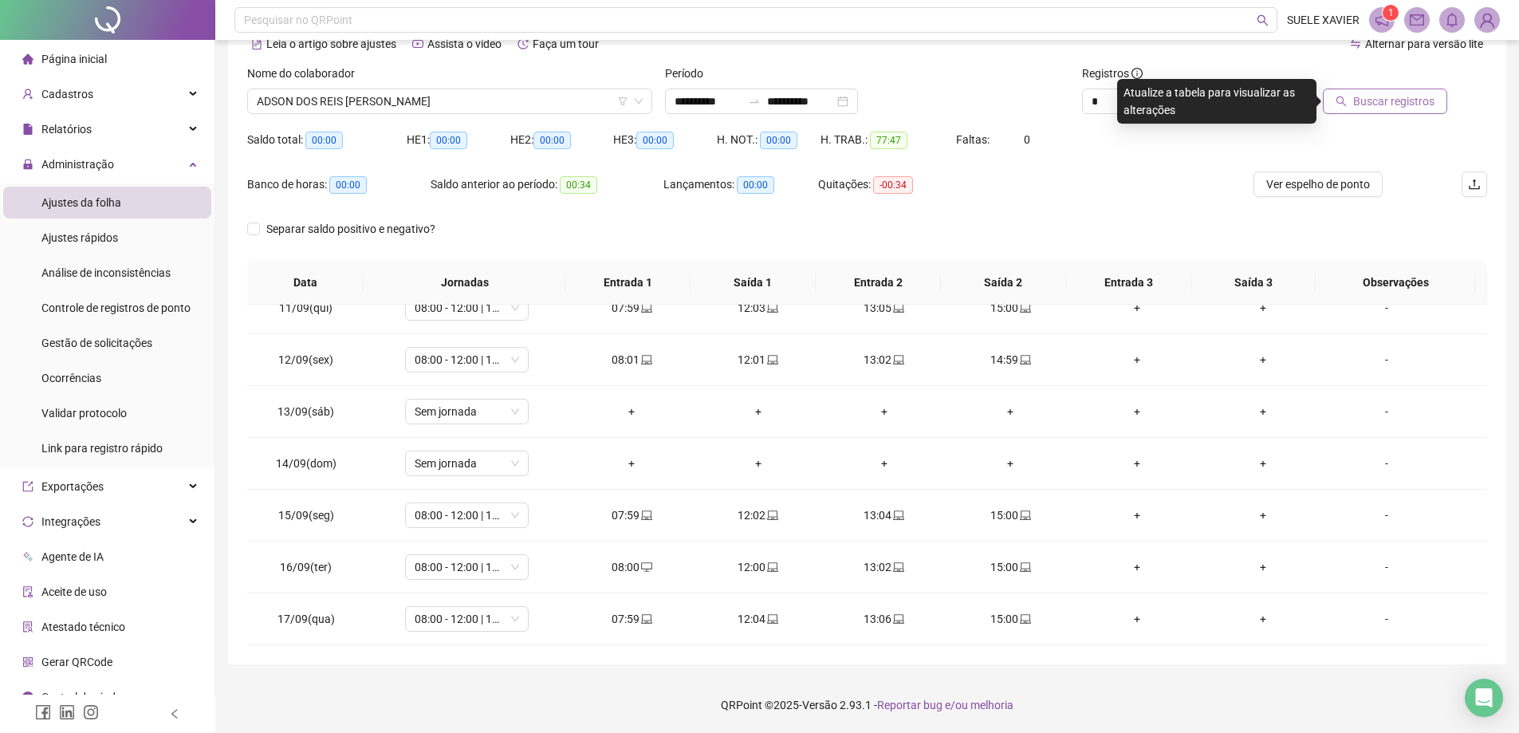
click at [1359, 94] on span "Buscar registros" at bounding box center [1393, 101] width 81 height 18
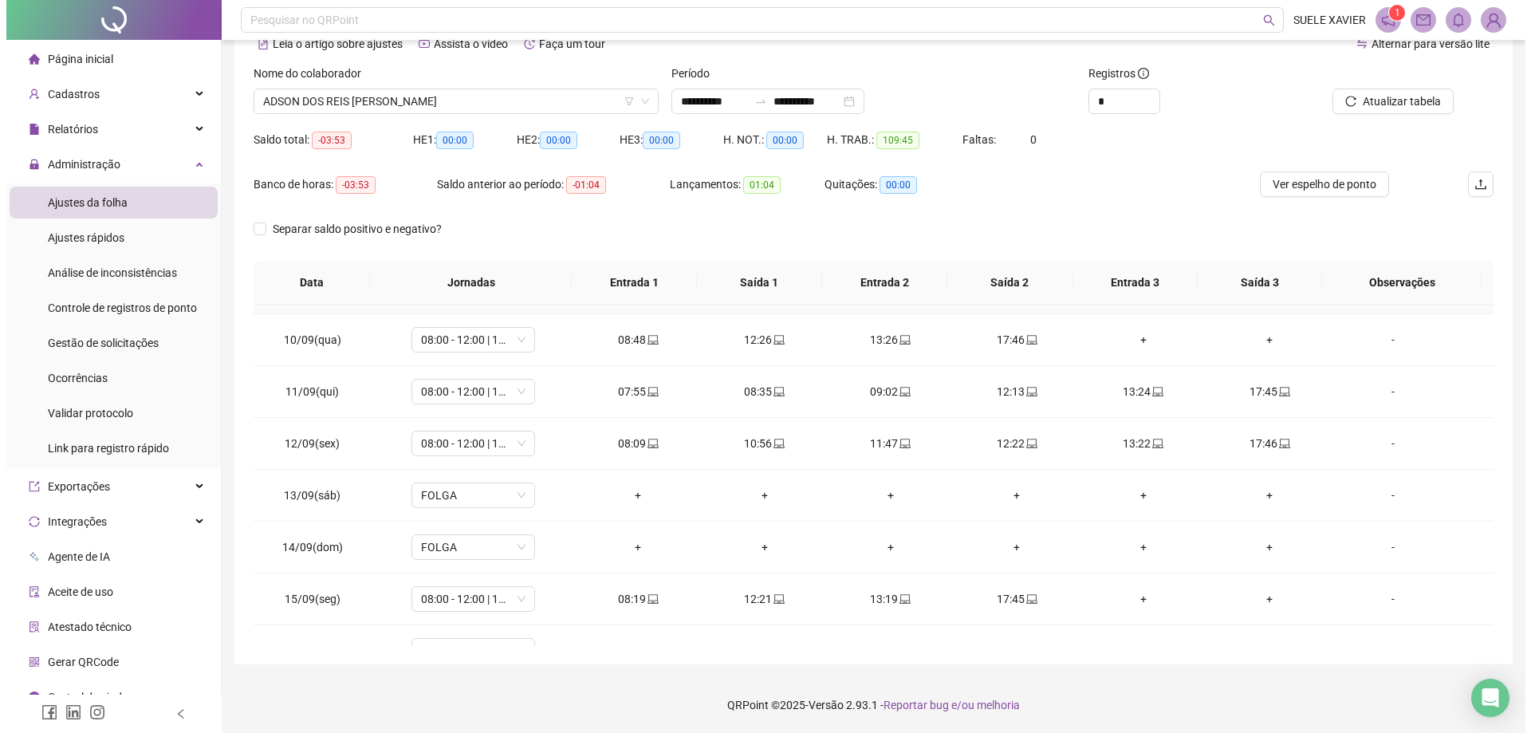
scroll to position [541, 0]
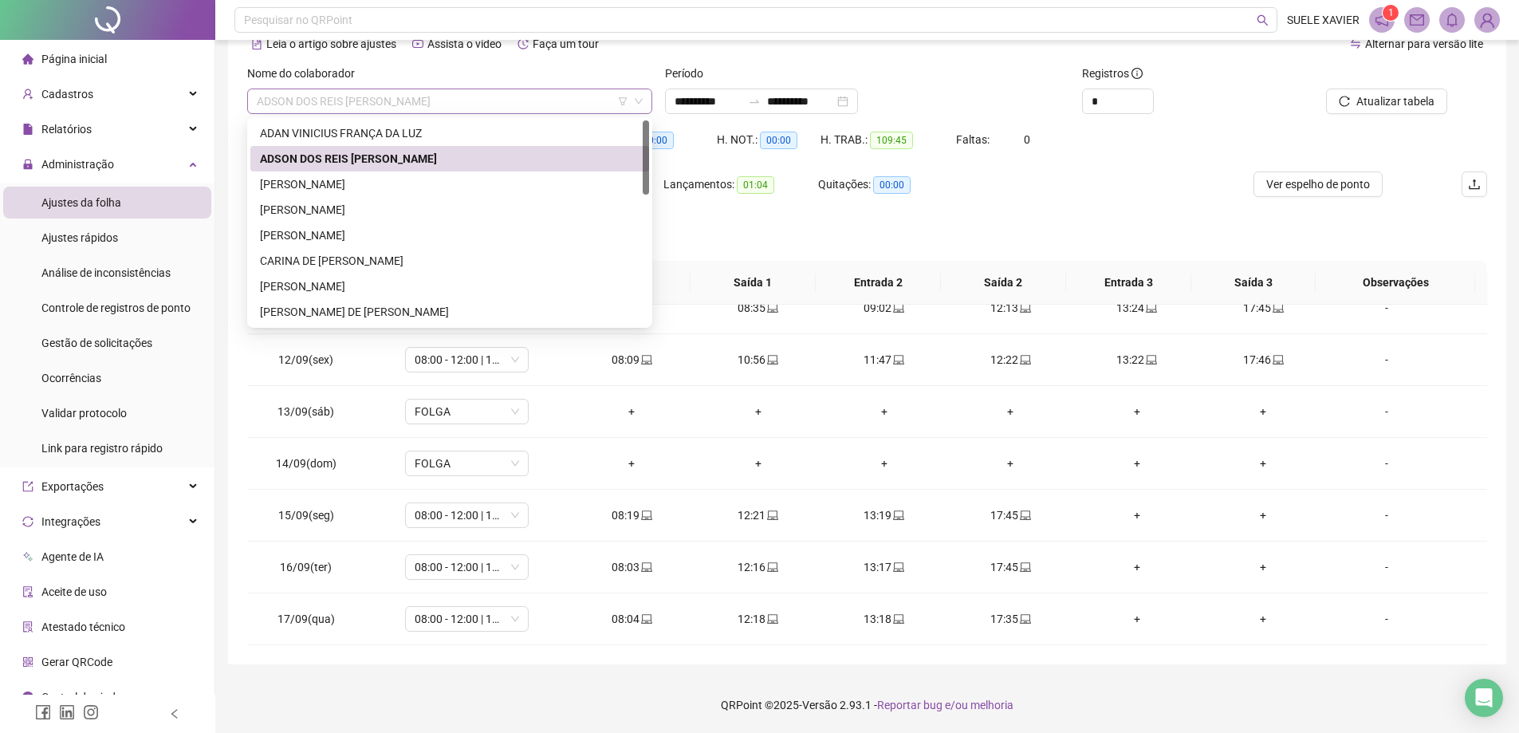
click at [395, 96] on span "ADSON DOS REIS [PERSON_NAME]" at bounding box center [450, 101] width 386 height 24
click at [364, 184] on div "[PERSON_NAME]" at bounding box center [450, 184] width 380 height 18
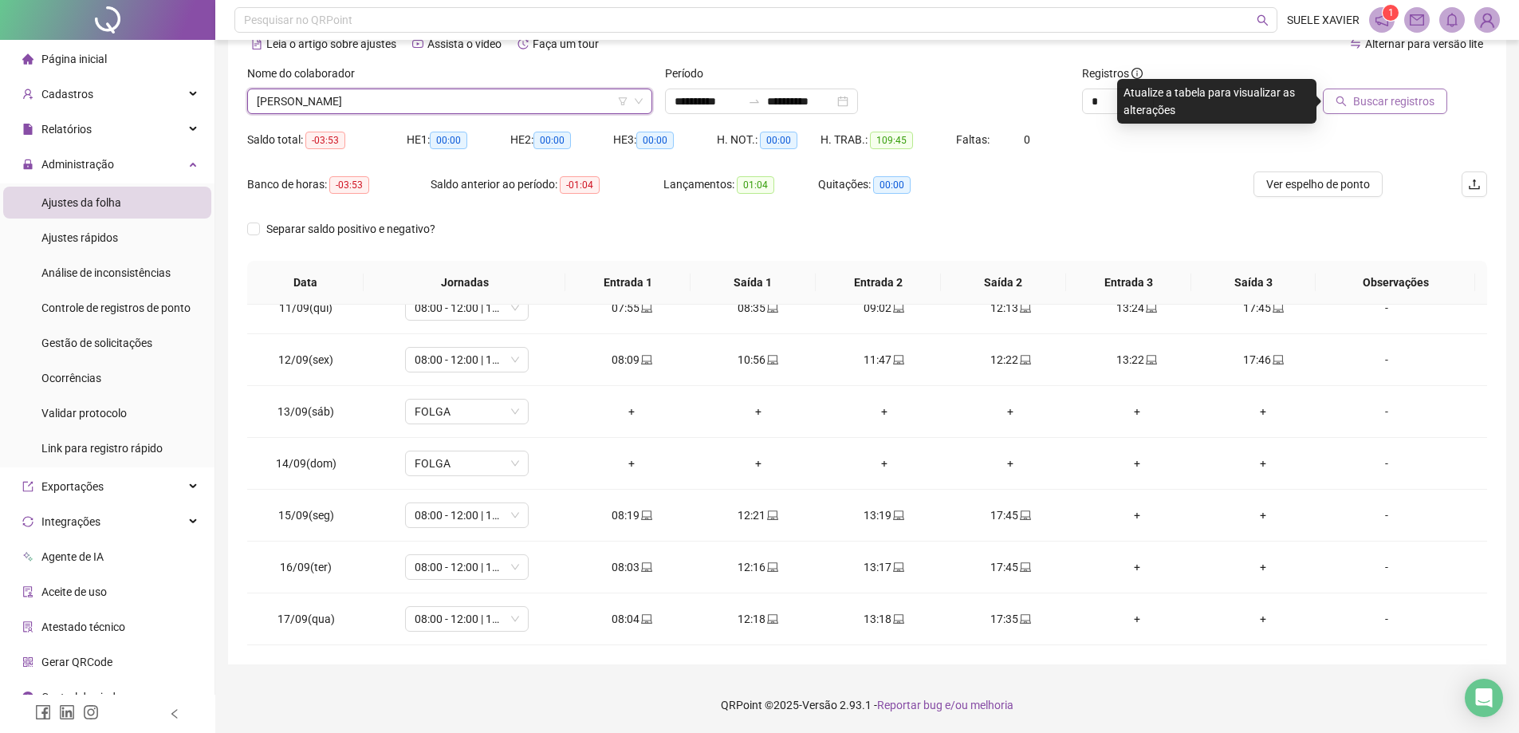
click at [1357, 100] on span "Buscar registros" at bounding box center [1393, 101] width 81 height 18
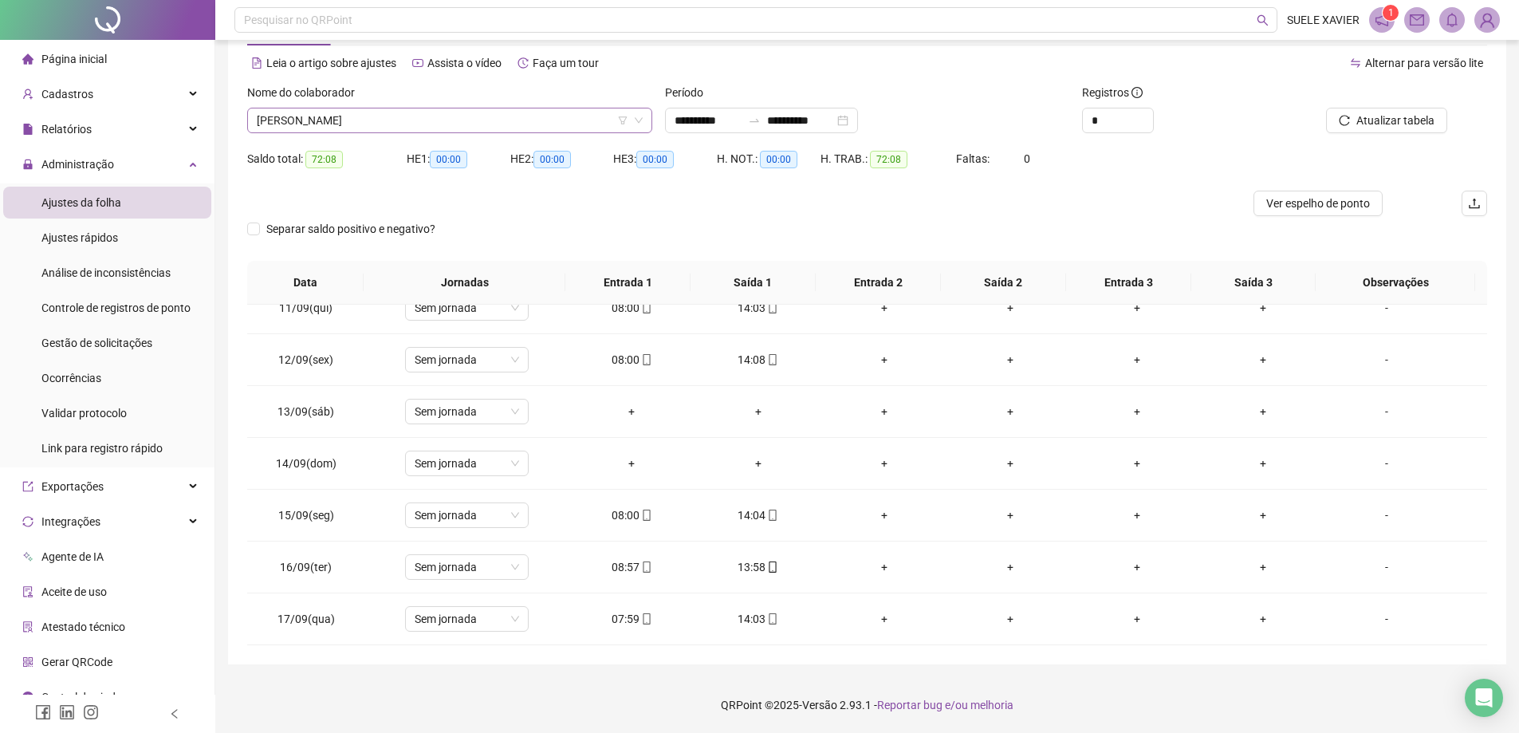
click at [388, 120] on span "[PERSON_NAME]" at bounding box center [450, 120] width 386 height 24
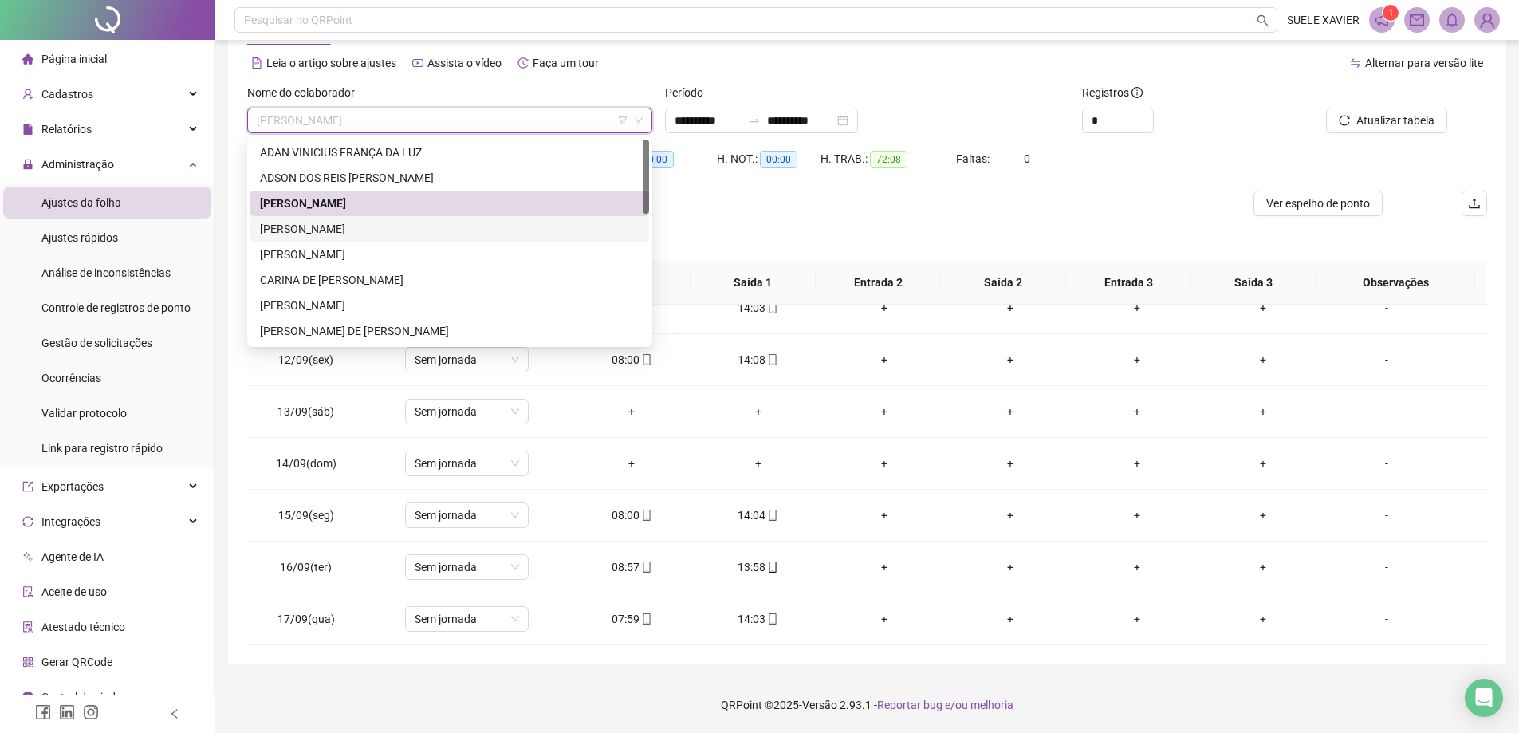
click at [384, 229] on div "[PERSON_NAME]" at bounding box center [450, 229] width 380 height 18
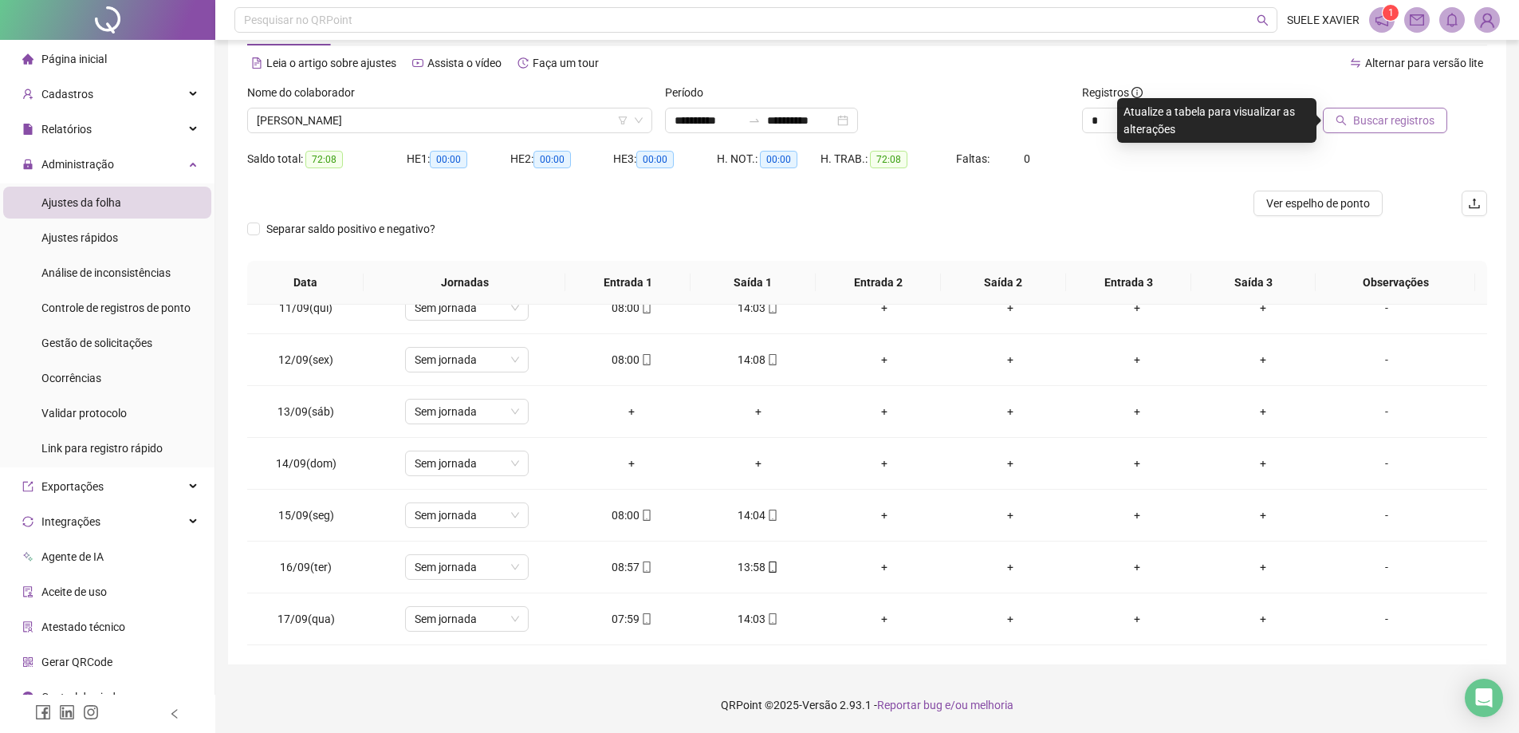
click at [1431, 125] on span "Buscar registros" at bounding box center [1393, 121] width 81 height 18
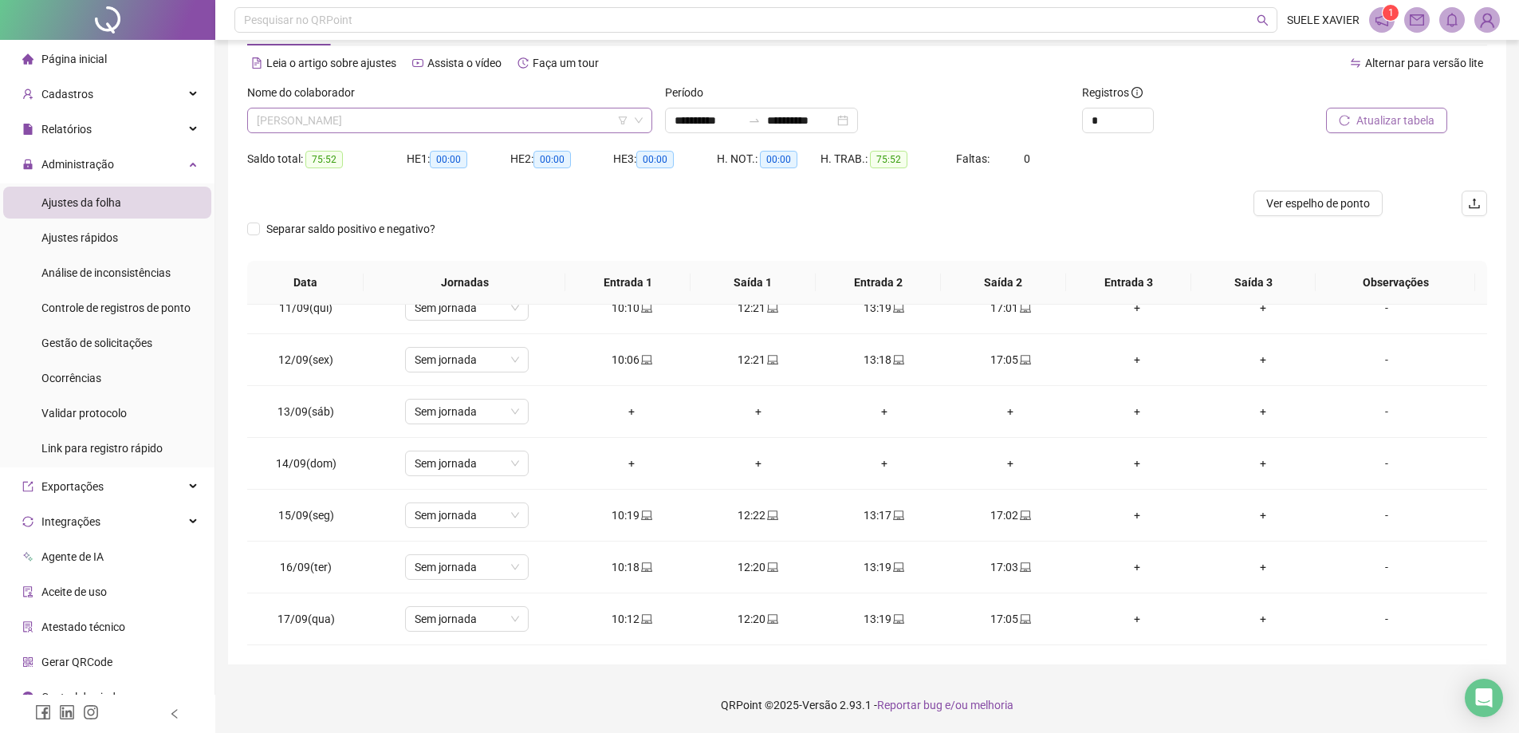
click at [472, 116] on span "[PERSON_NAME]" at bounding box center [450, 120] width 386 height 24
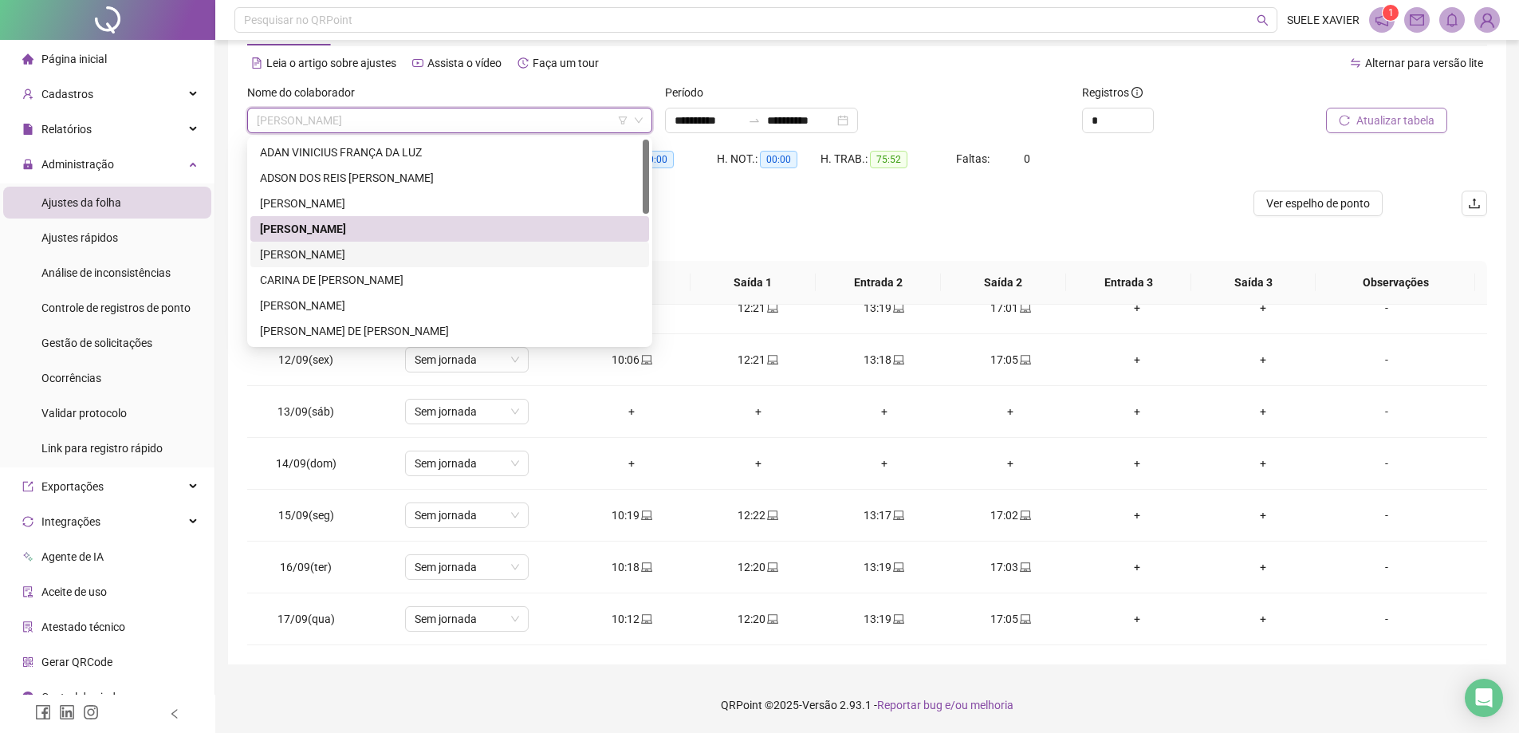
drag, startPoint x: 399, startPoint y: 254, endPoint x: 450, endPoint y: 253, distance: 50.2
click at [400, 253] on div "[PERSON_NAME]" at bounding box center [450, 255] width 380 height 18
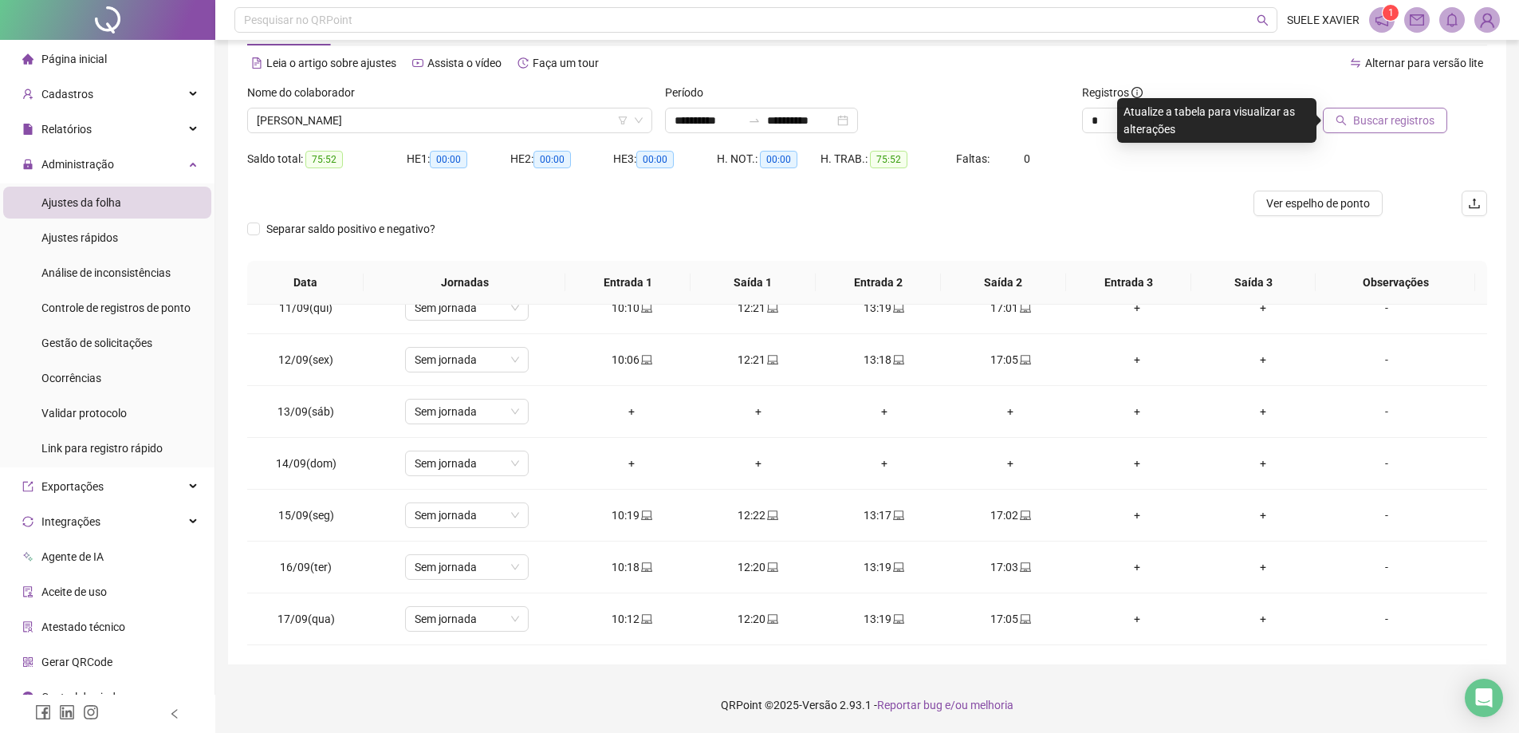
click at [1371, 130] on button "Buscar registros" at bounding box center [1385, 121] width 124 height 26
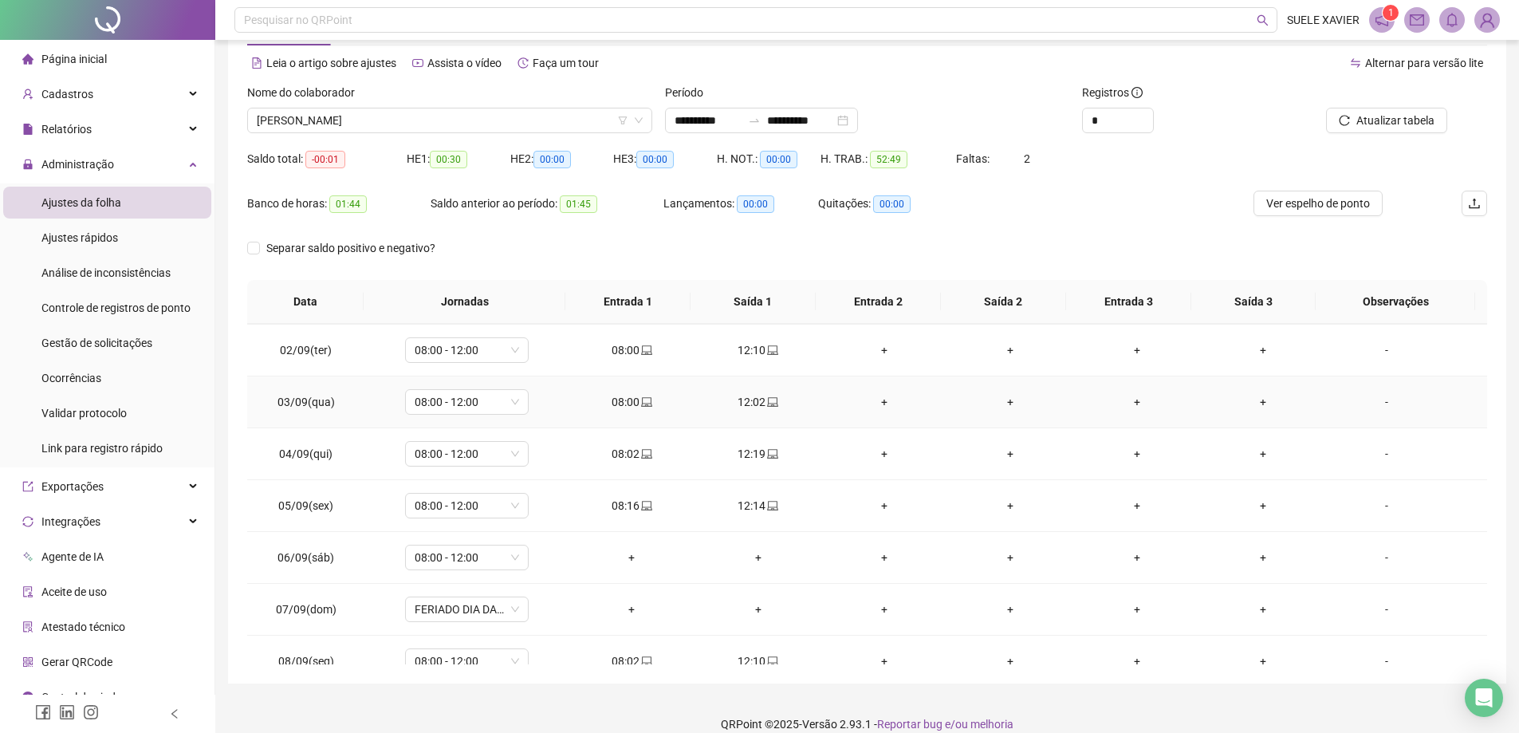
scroll to position [80, 0]
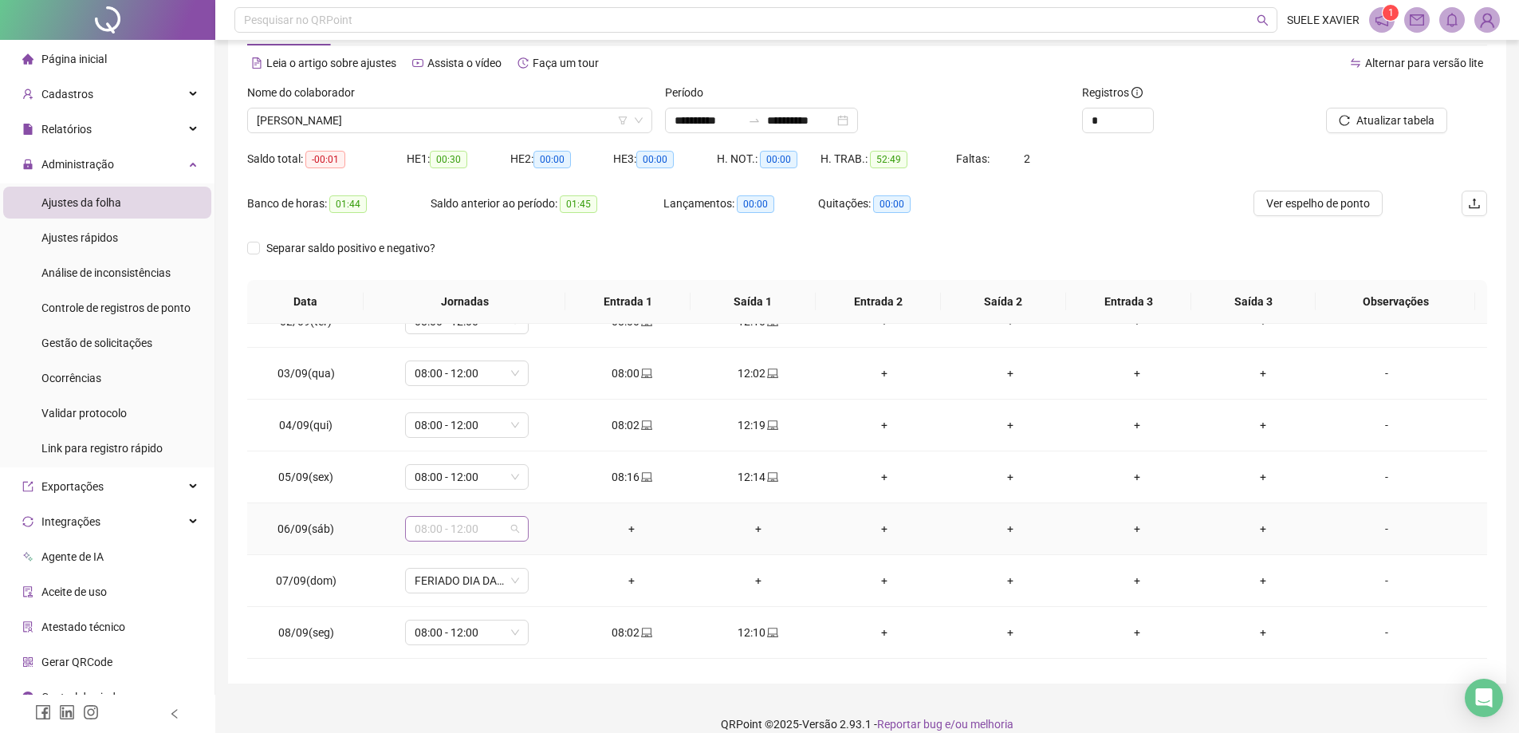
click at [515, 527] on span "08:00 - 12:00" at bounding box center [467, 529] width 104 height 24
click at [529, 395] on div "Folga" at bounding box center [492, 392] width 135 height 18
drag, startPoint x: 544, startPoint y: 489, endPoint x: 557, endPoint y: 489, distance: 13.6
click at [547, 489] on button "Sim" at bounding box center [540, 487] width 31 height 19
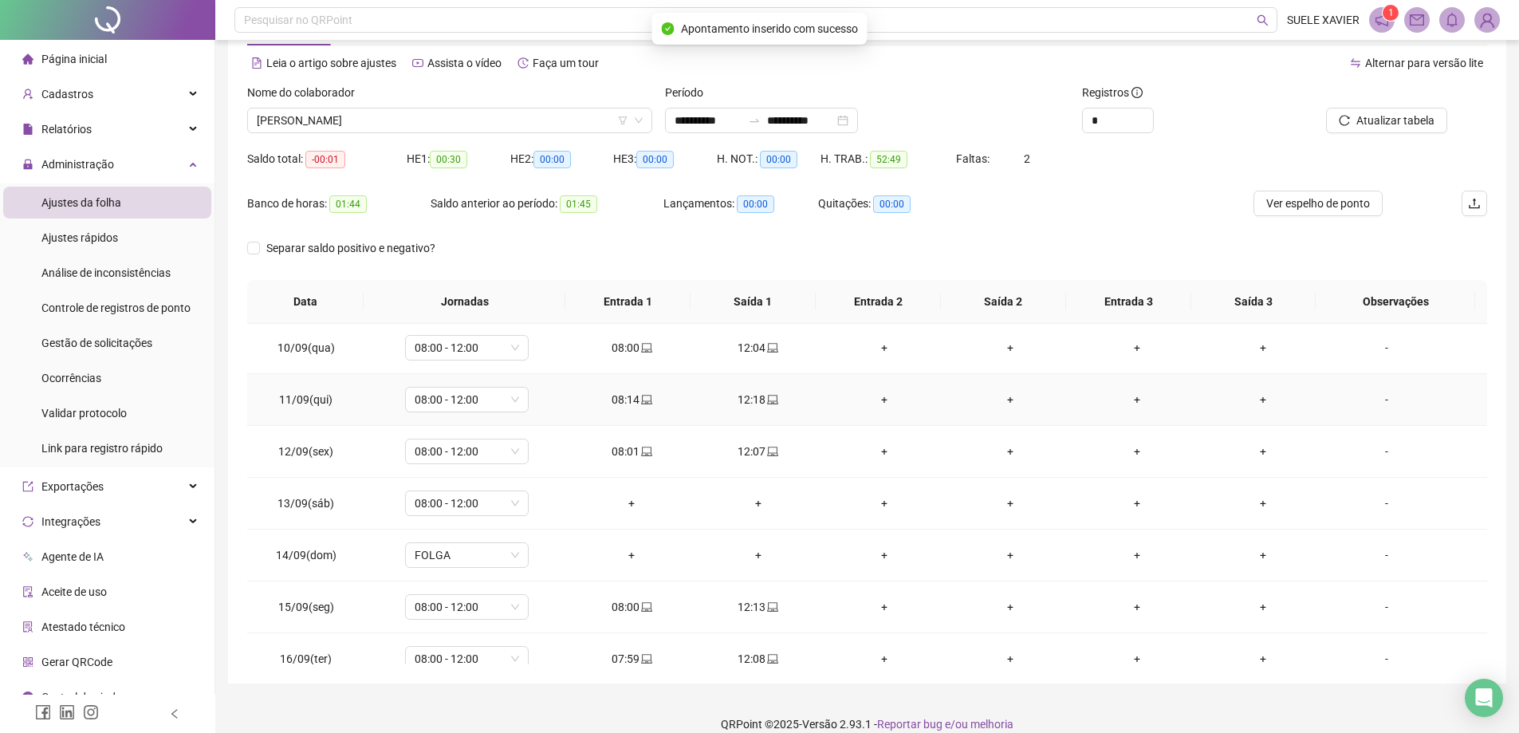
scroll to position [478, 0]
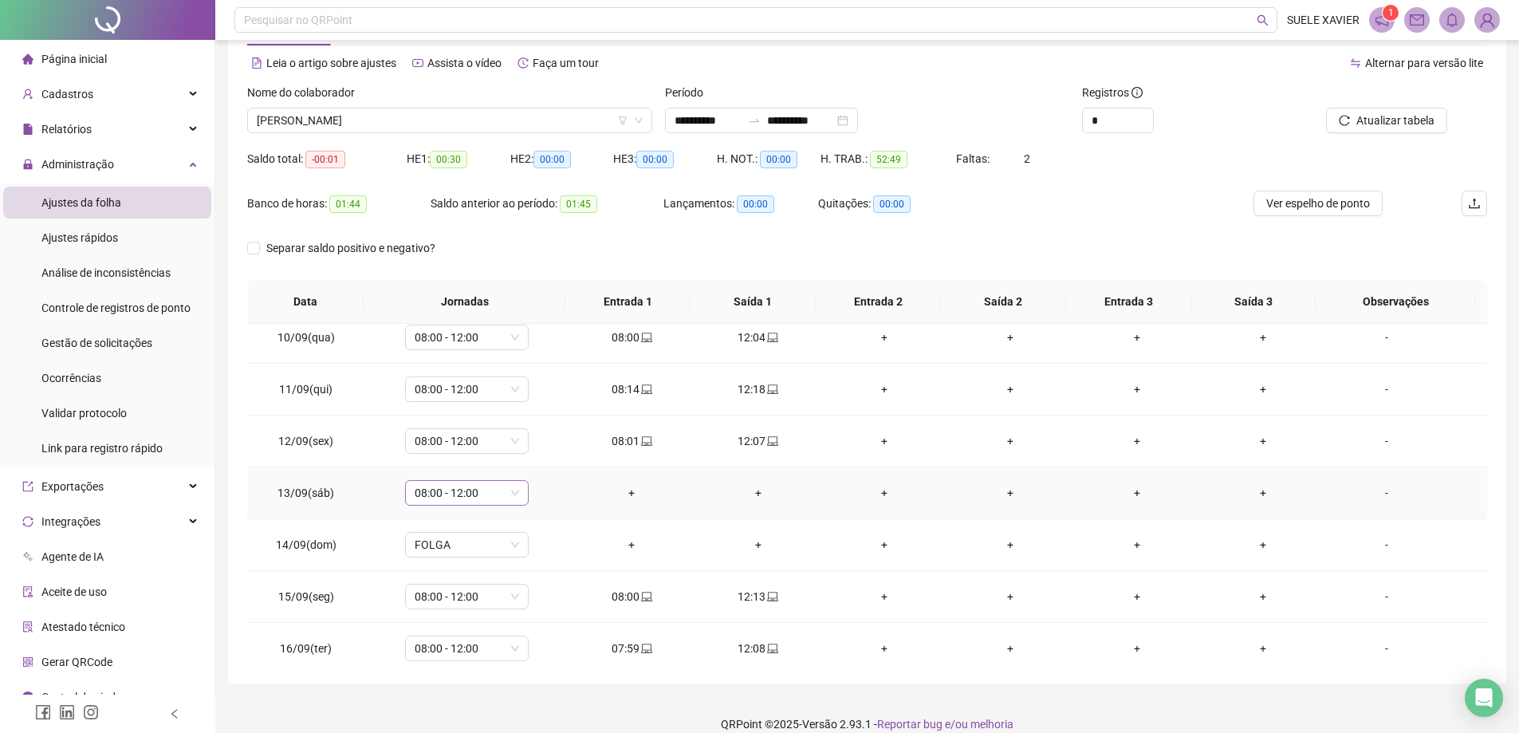
click at [514, 487] on span "08:00 - 12:00" at bounding box center [467, 493] width 104 height 24
click at [469, 600] on div "Folga" at bounding box center [492, 599] width 135 height 18
drag, startPoint x: 537, startPoint y: 451, endPoint x: 555, endPoint y: 455, distance: 18.0
click at [542, 450] on span "Sim" at bounding box center [540, 451] width 18 height 18
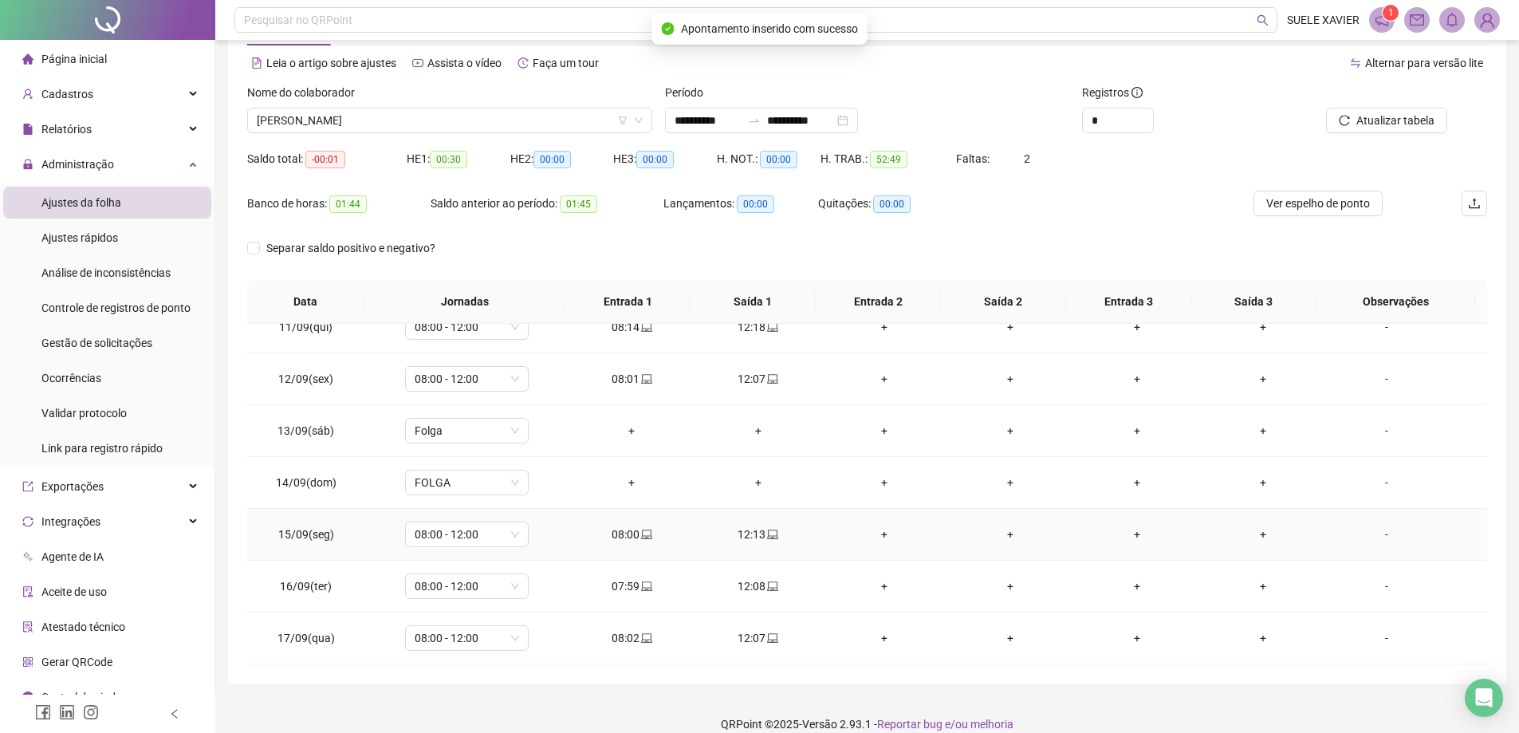
scroll to position [82, 0]
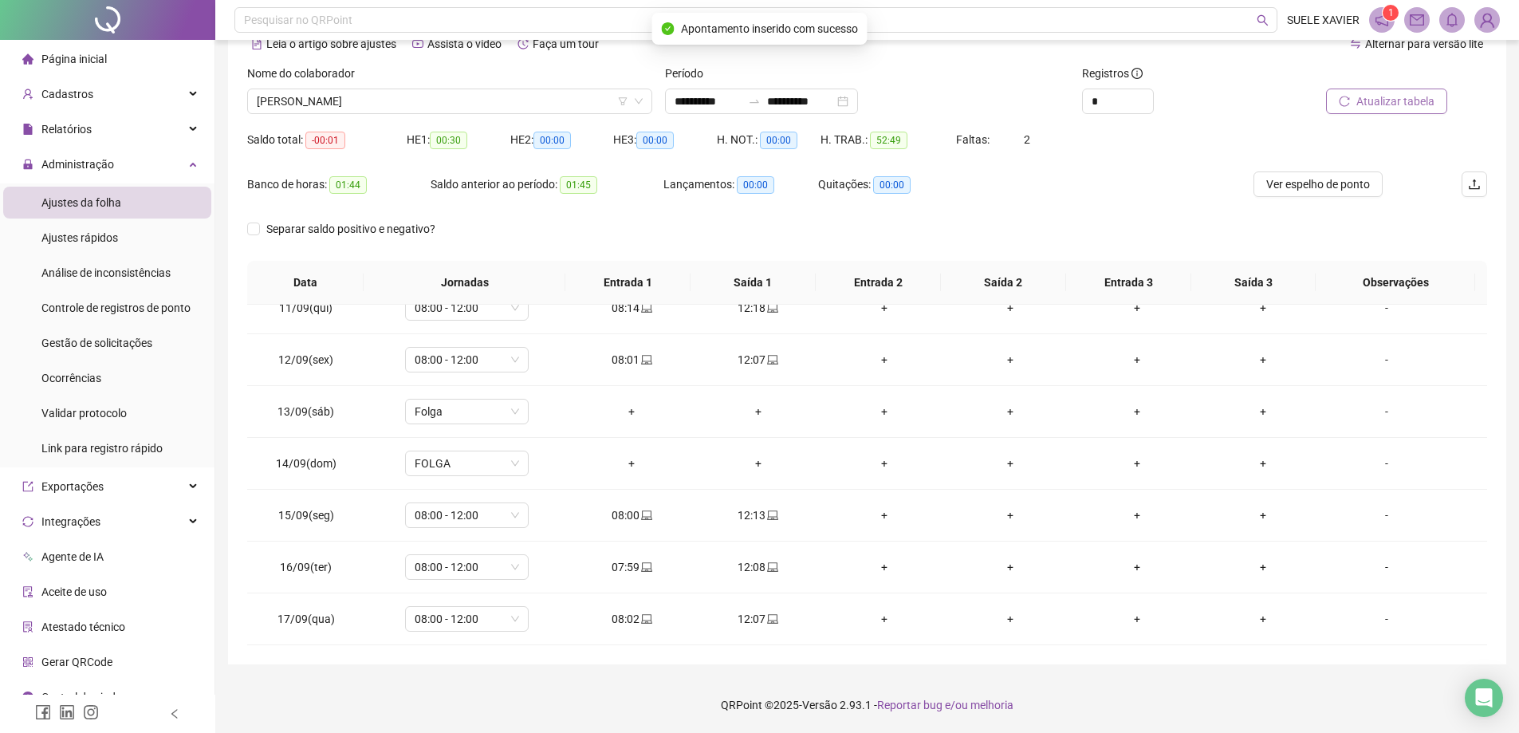
click at [1396, 88] on button "Atualizar tabela" at bounding box center [1386, 101] width 121 height 26
click at [447, 93] on span "[PERSON_NAME]" at bounding box center [450, 101] width 386 height 24
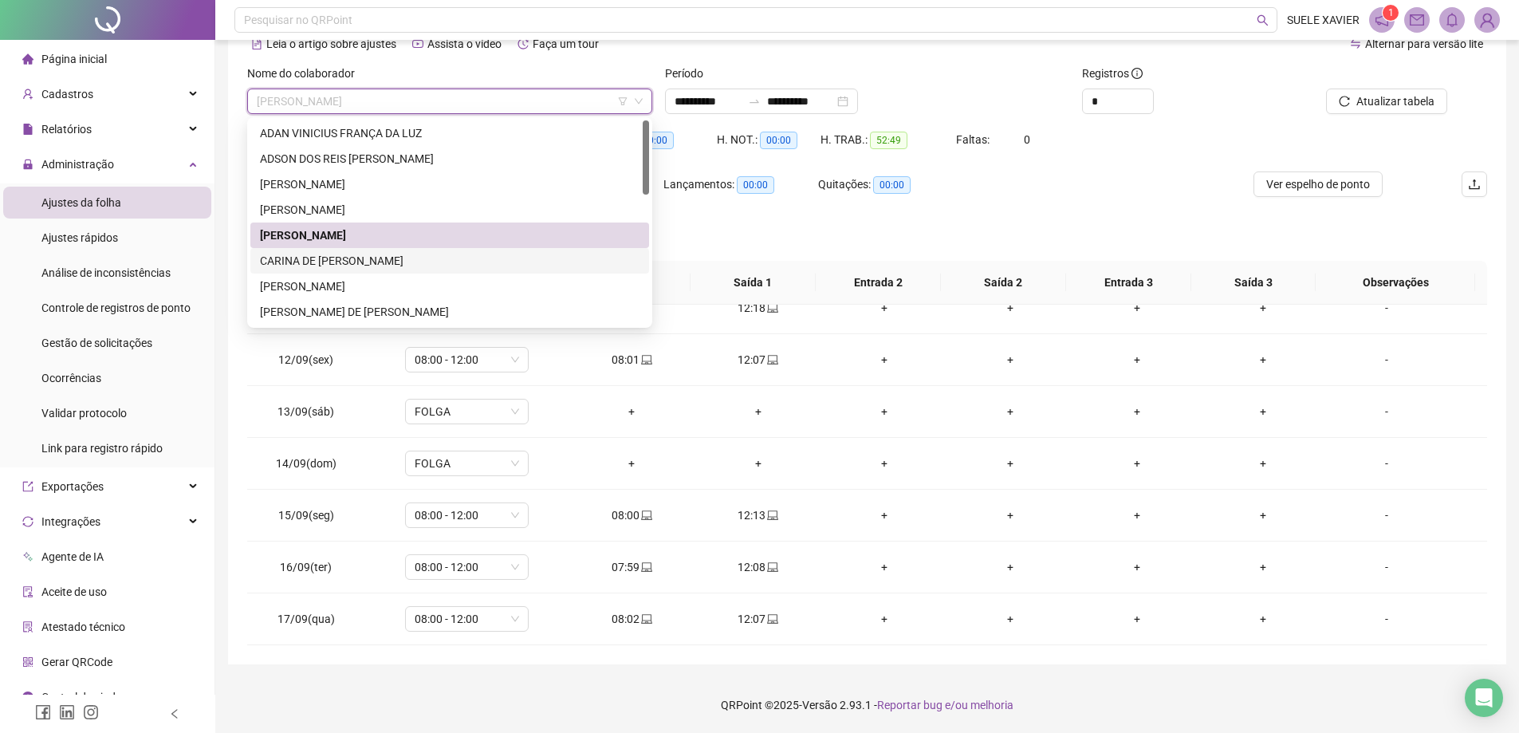
drag, startPoint x: 379, startPoint y: 260, endPoint x: 743, endPoint y: 222, distance: 366.3
click at [385, 260] on div "CARINA DE [PERSON_NAME]" at bounding box center [450, 261] width 380 height 18
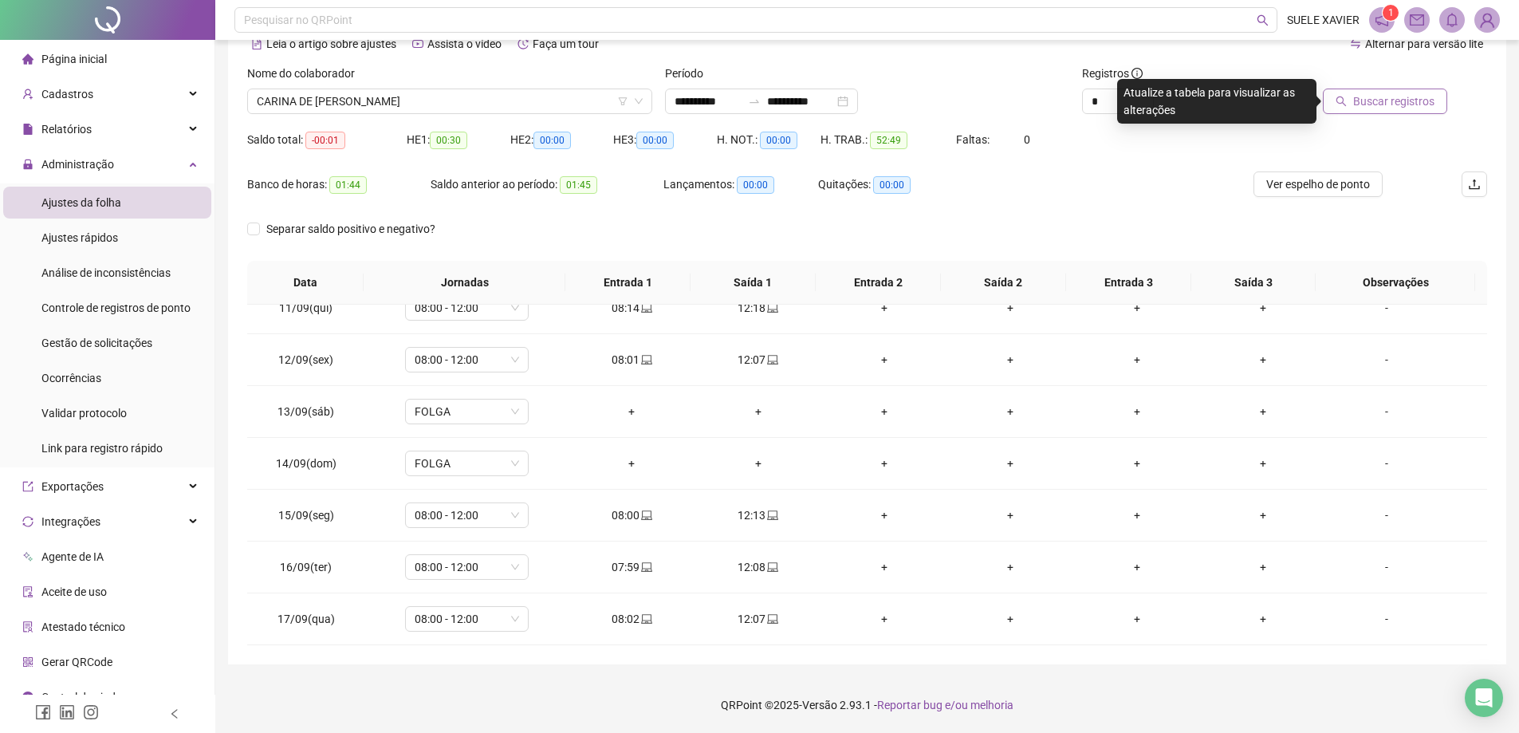
click at [1384, 104] on span "Buscar registros" at bounding box center [1393, 101] width 81 height 18
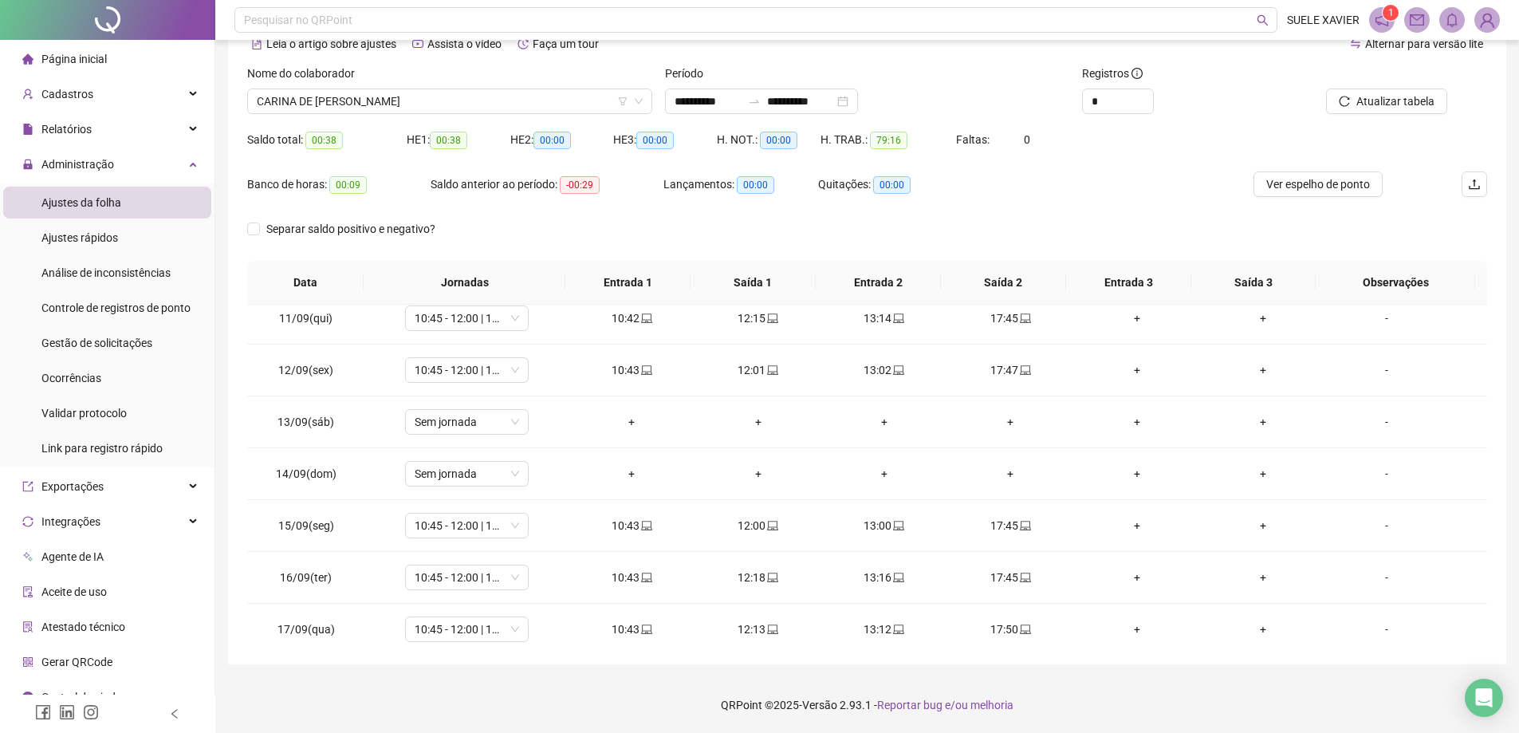
scroll to position [541, 0]
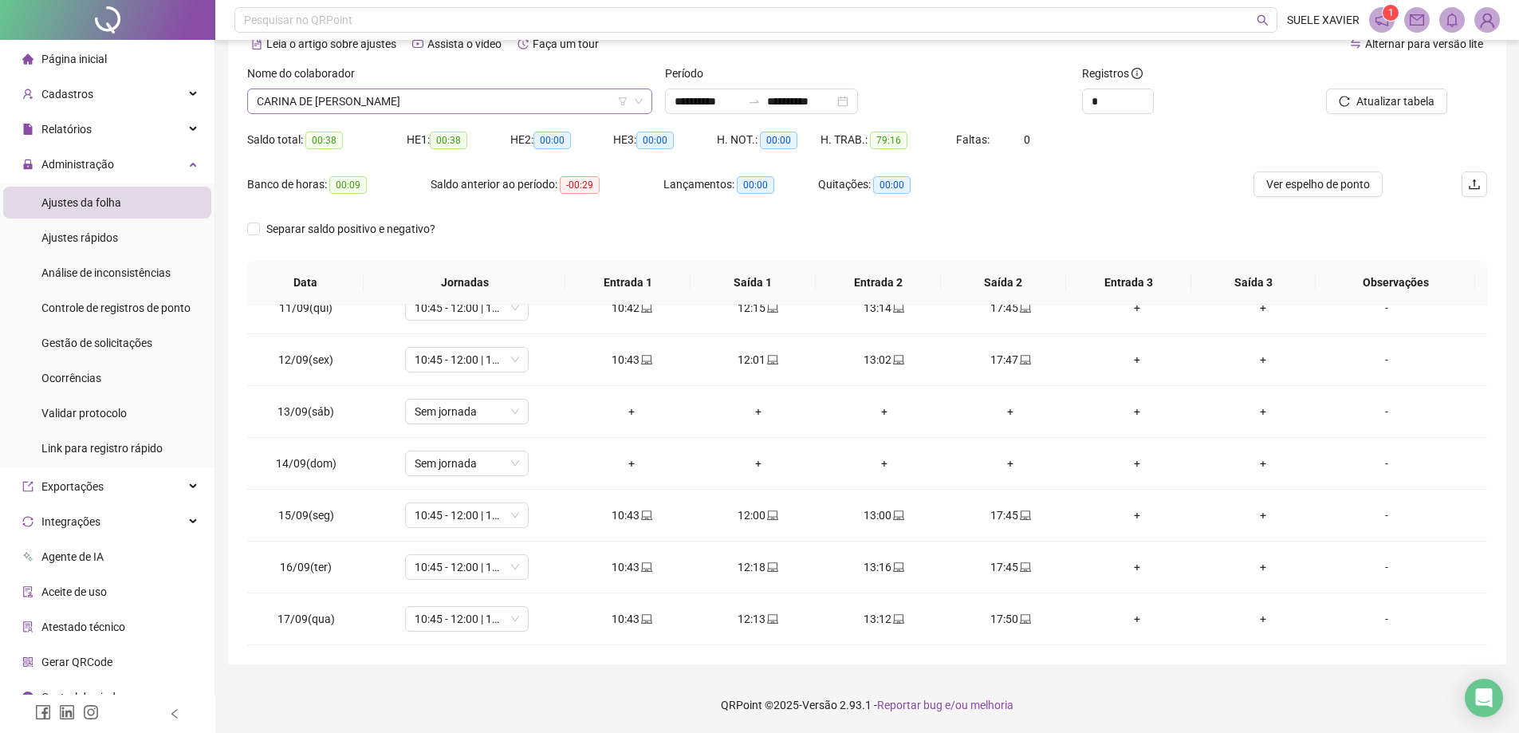
click at [459, 94] on span "CARINA DE [PERSON_NAME]" at bounding box center [450, 101] width 386 height 24
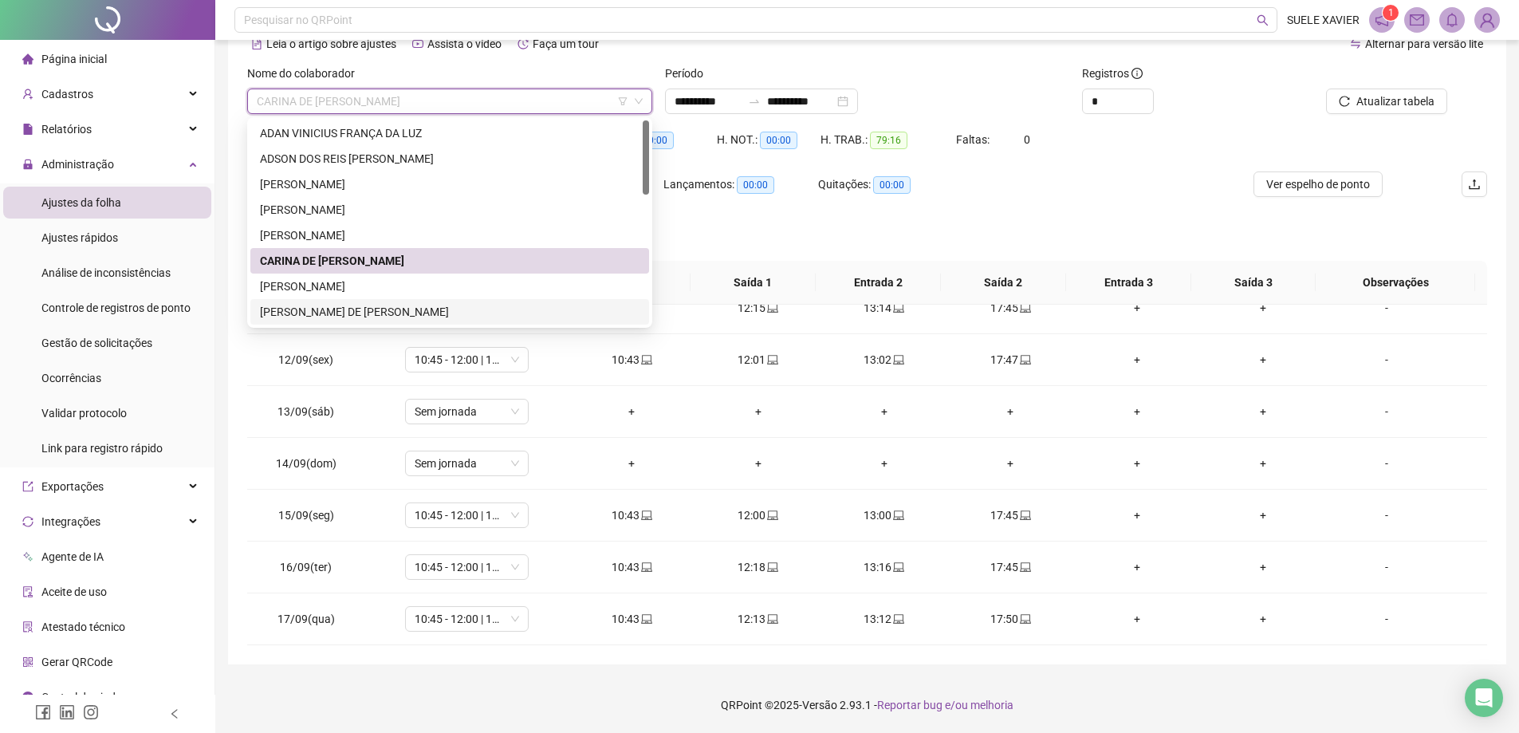
click at [352, 310] on div "[PERSON_NAME] DE [PERSON_NAME]" at bounding box center [450, 312] width 380 height 18
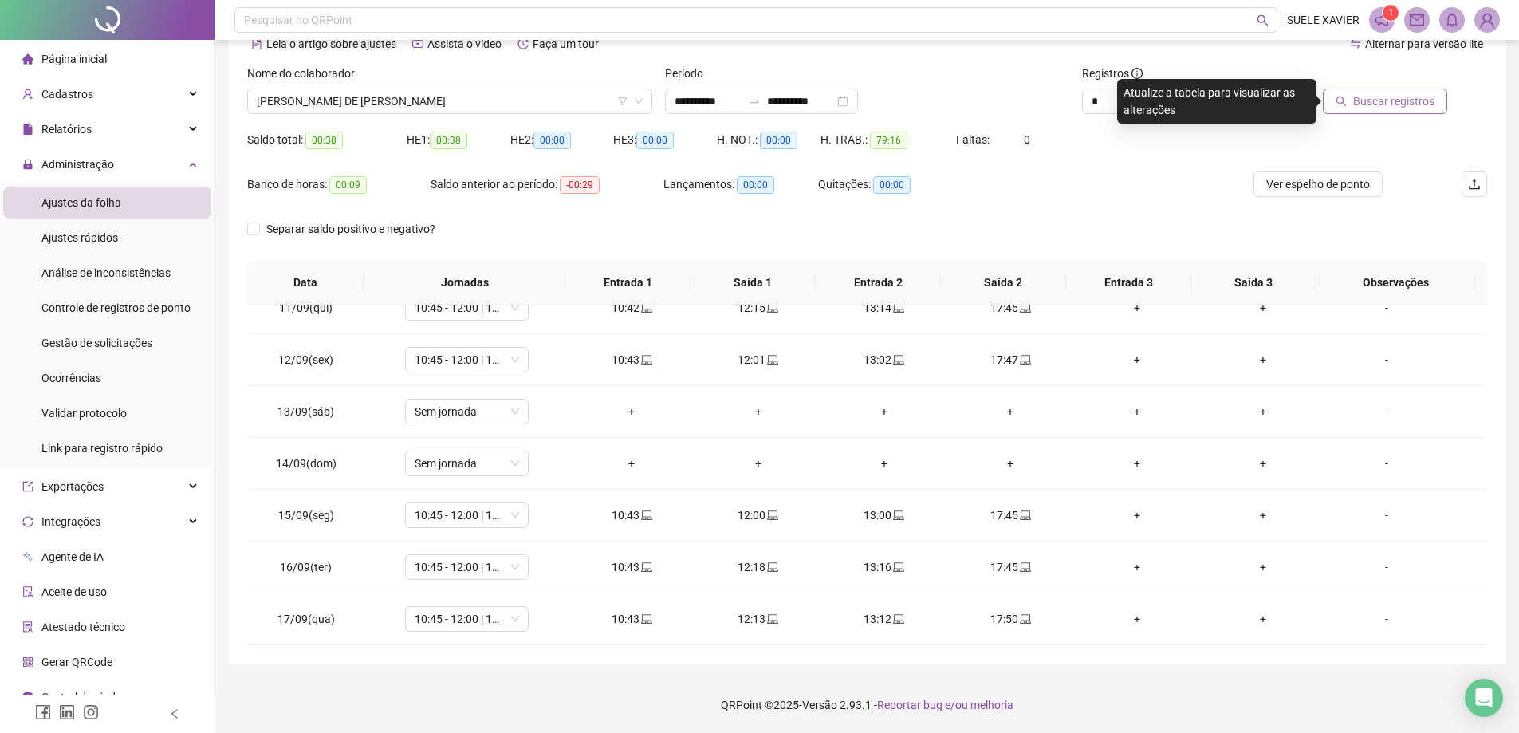
click at [1400, 104] on span "Buscar registros" at bounding box center [1393, 101] width 81 height 18
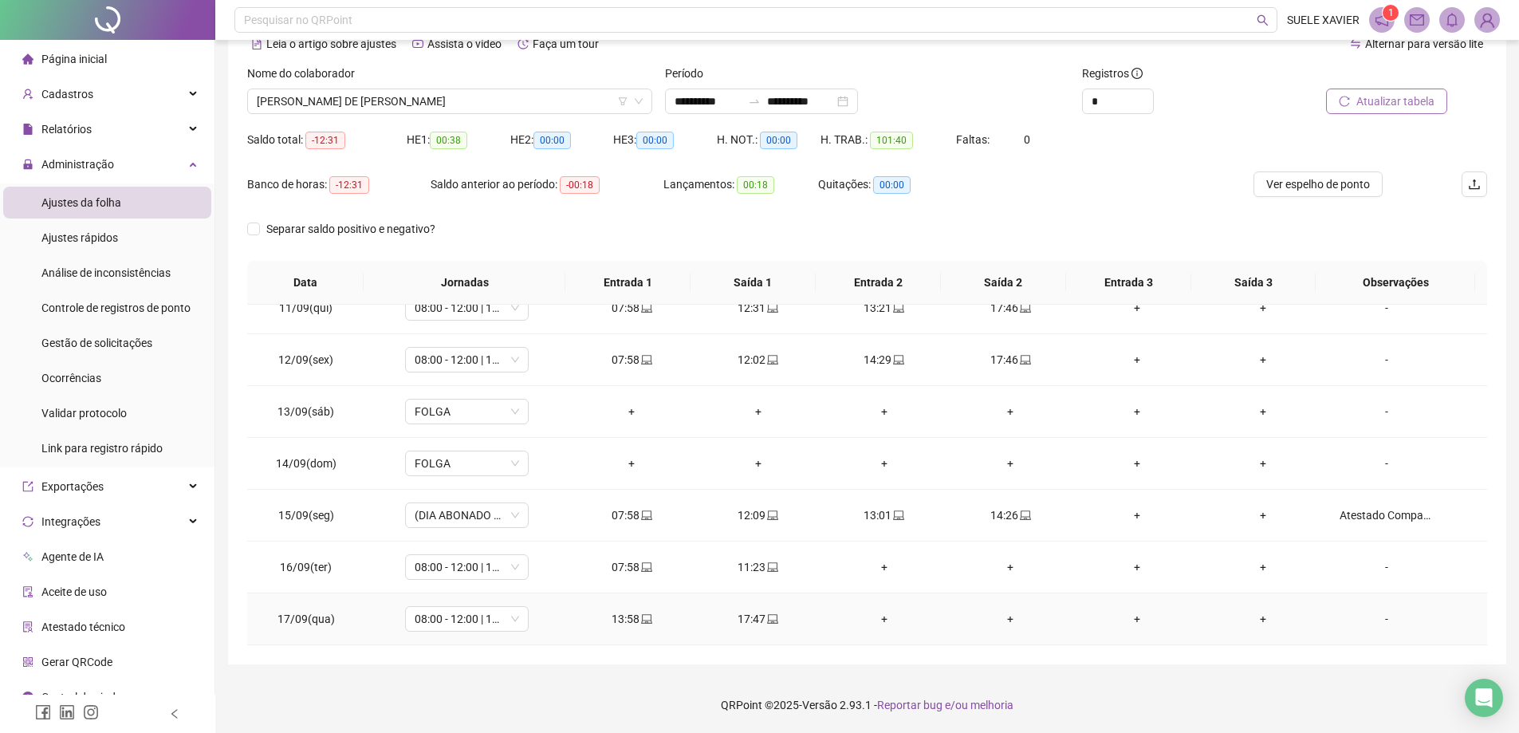
click at [1376, 620] on div "-" at bounding box center [1386, 619] width 94 height 18
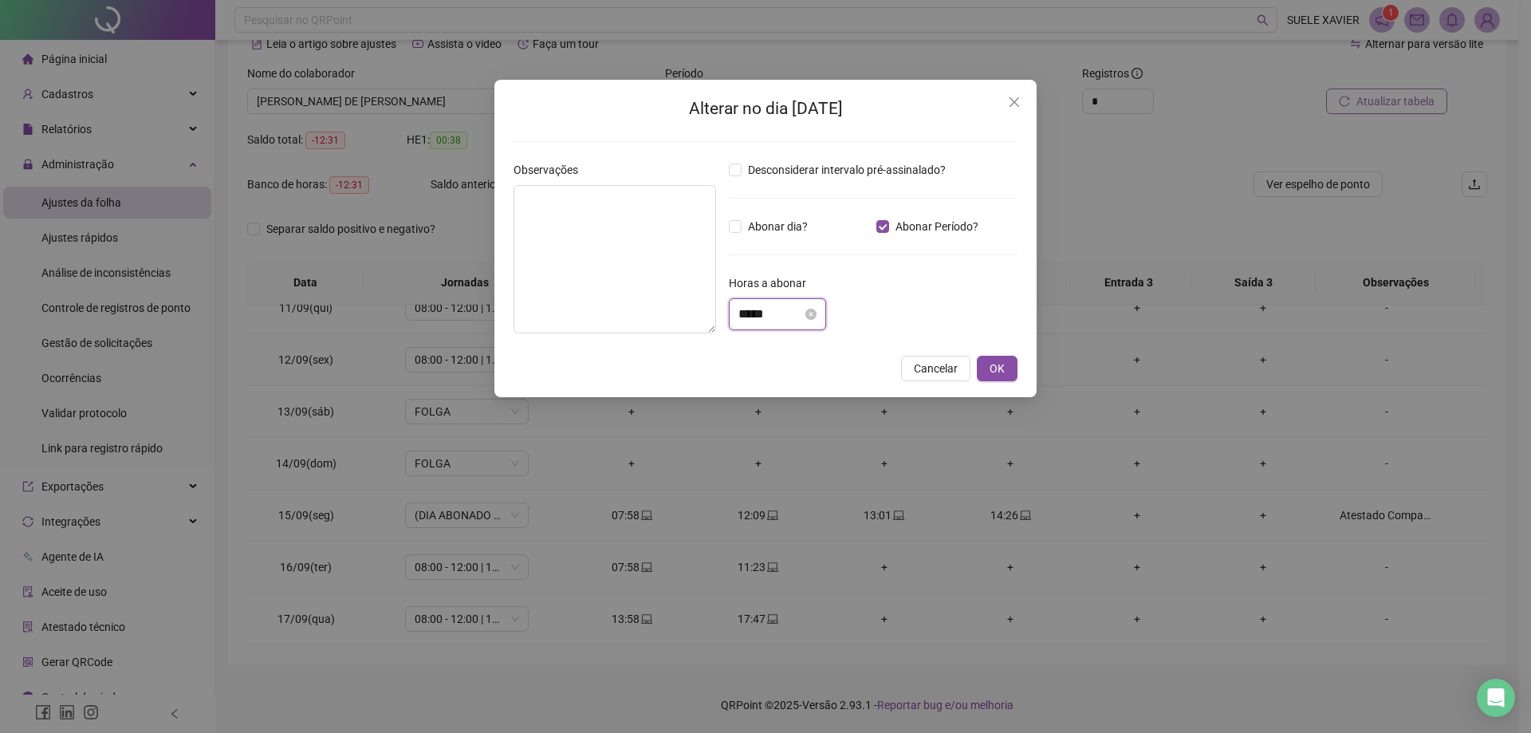
click at [774, 313] on input "*****" at bounding box center [770, 314] width 64 height 19
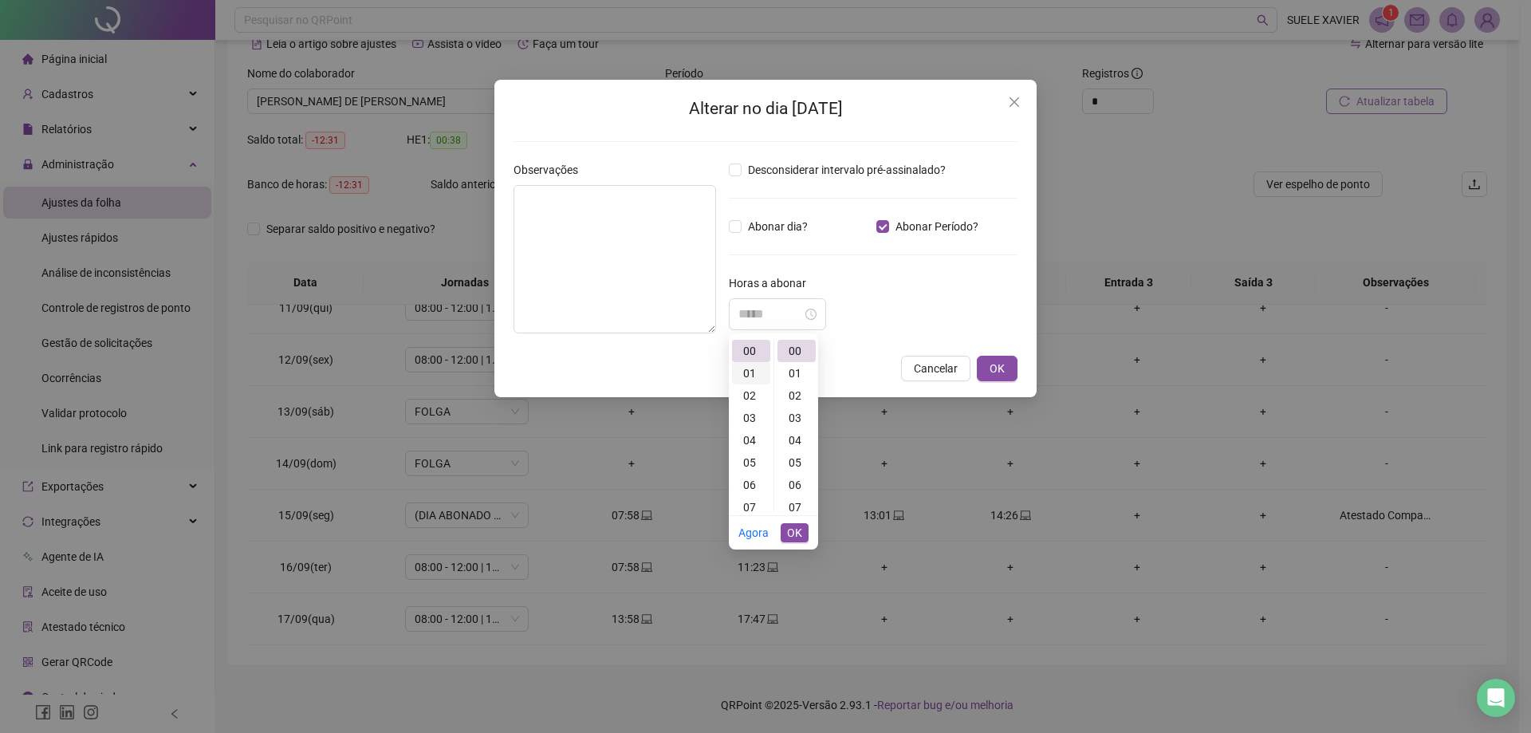
click at [753, 371] on div "01" at bounding box center [751, 373] width 38 height 22
click at [786, 361] on div "40" at bounding box center [796, 367] width 38 height 22
type input "*****"
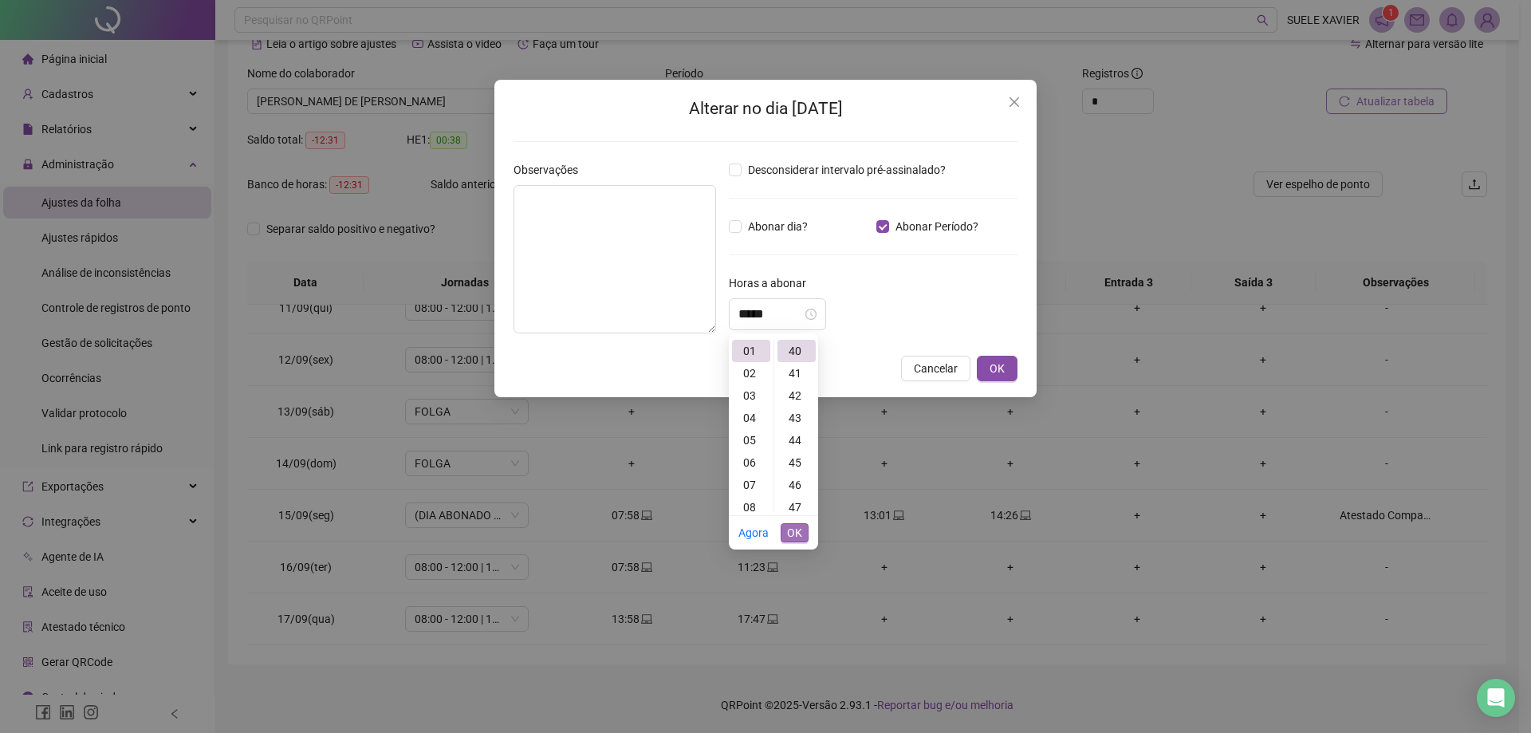
click at [804, 533] on button "OK" at bounding box center [795, 532] width 28 height 19
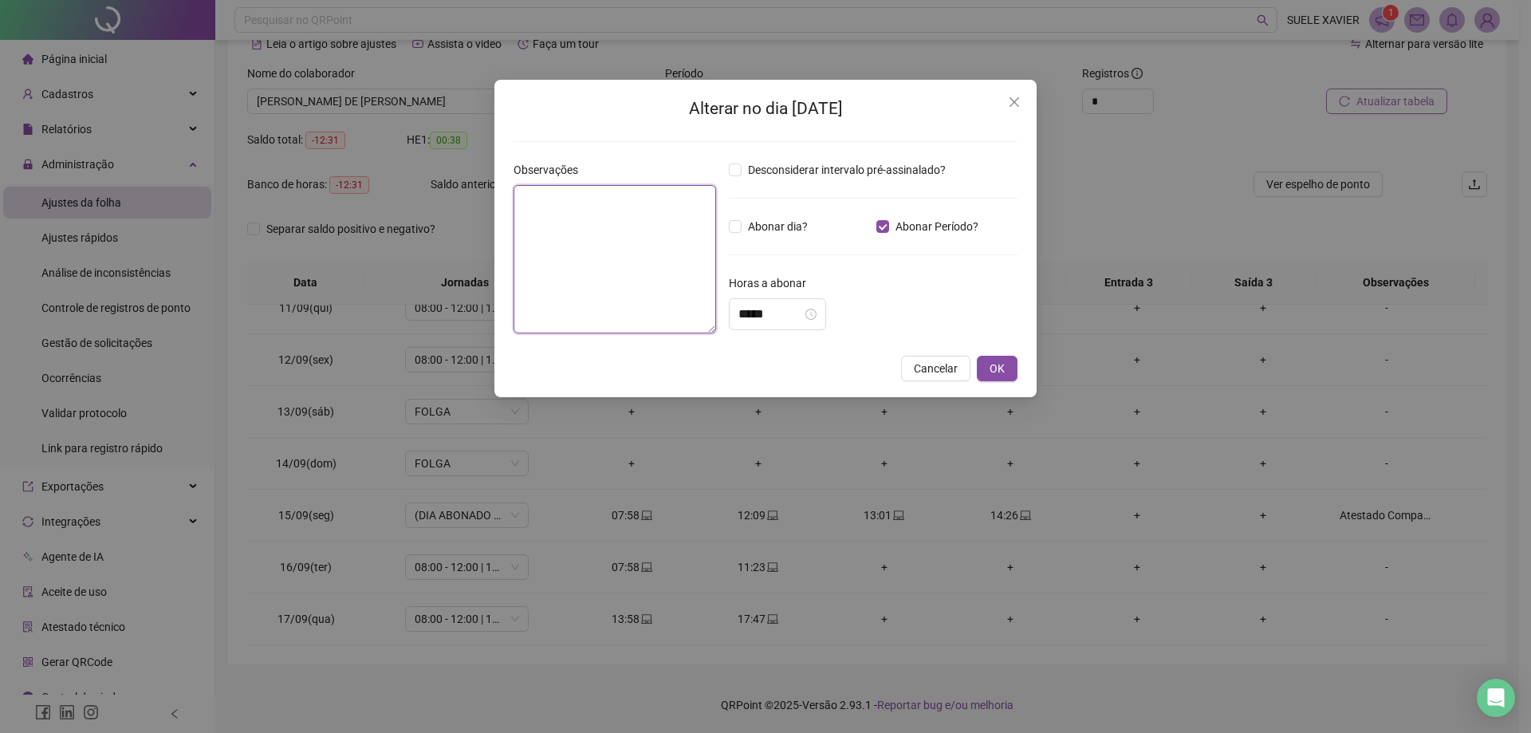
click at [610, 223] on textarea at bounding box center [614, 259] width 203 height 148
type textarea "**********"
click at [1013, 368] on button "OK" at bounding box center [997, 369] width 41 height 26
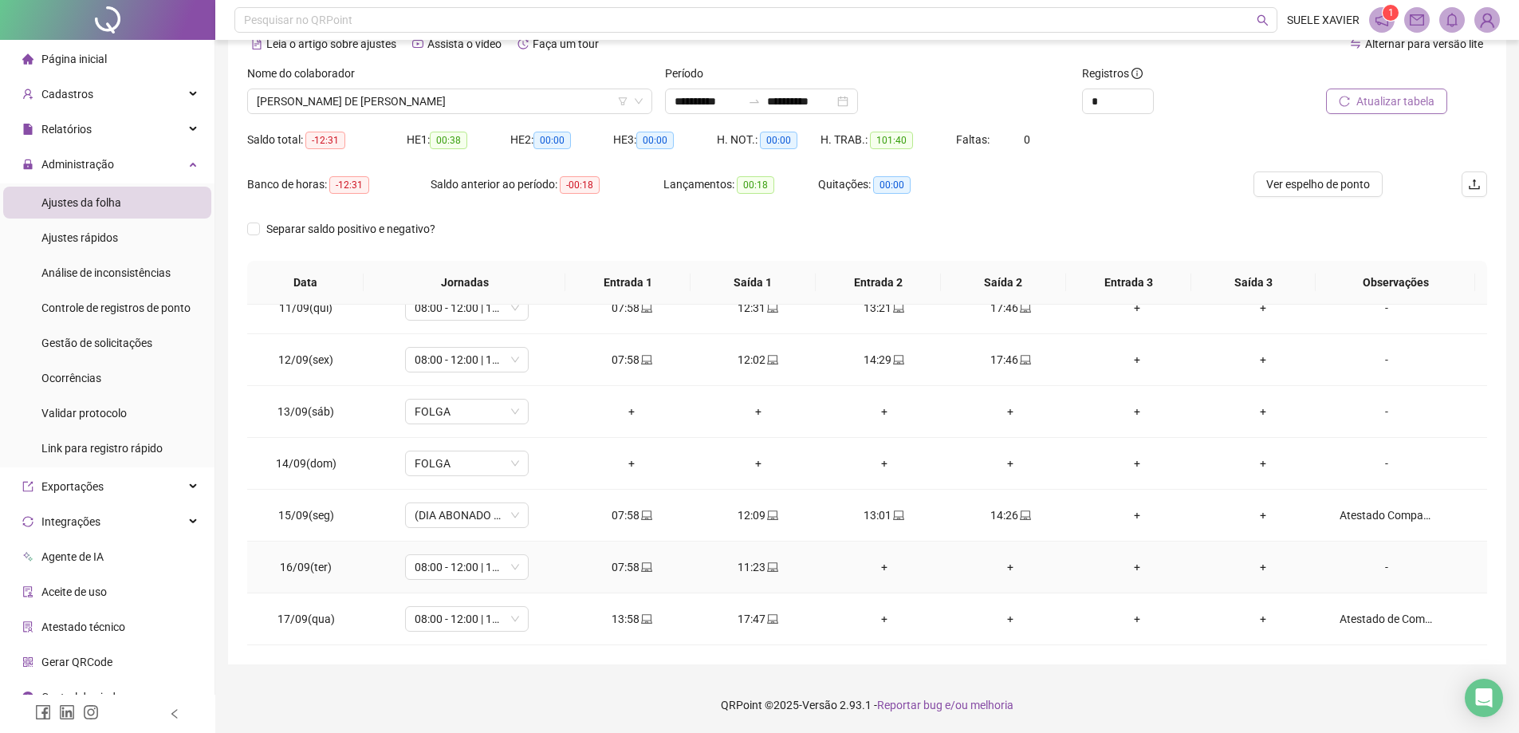
click at [1375, 565] on div "-" at bounding box center [1386, 567] width 94 height 18
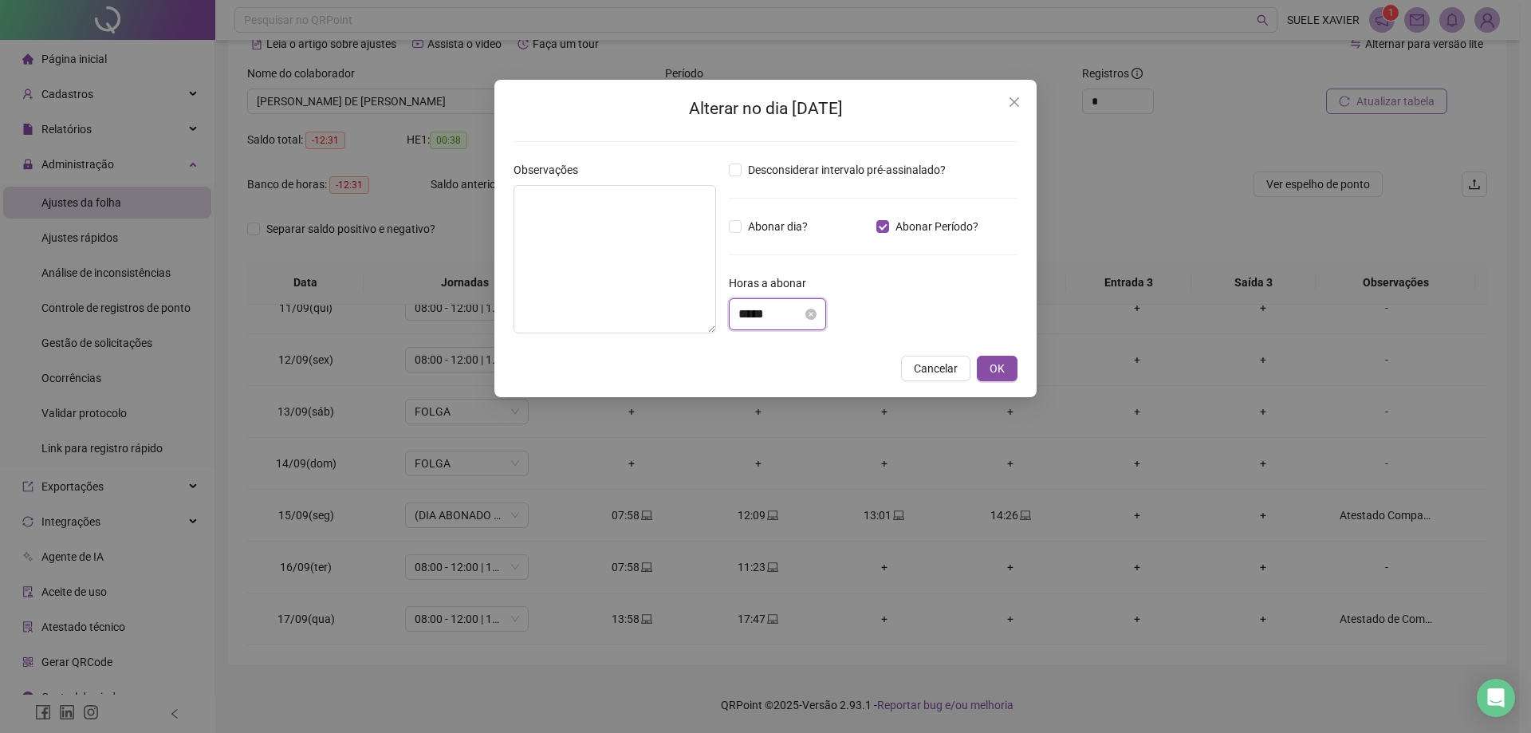
click at [788, 310] on input "*****" at bounding box center [770, 314] width 64 height 19
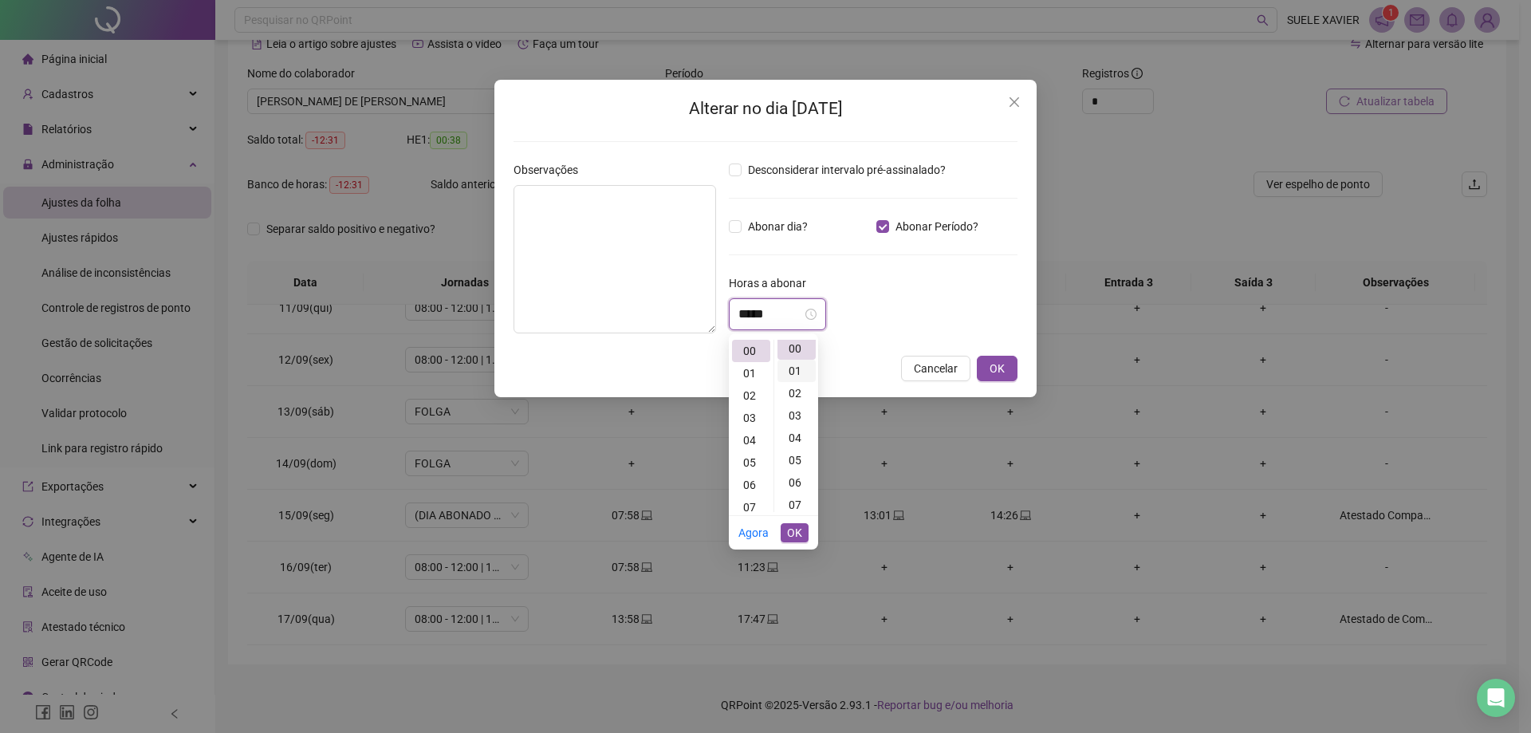
scroll to position [0, 0]
click at [749, 439] on div "04" at bounding box center [751, 440] width 38 height 22
click at [797, 396] on div "45" at bounding box center [796, 398] width 38 height 22
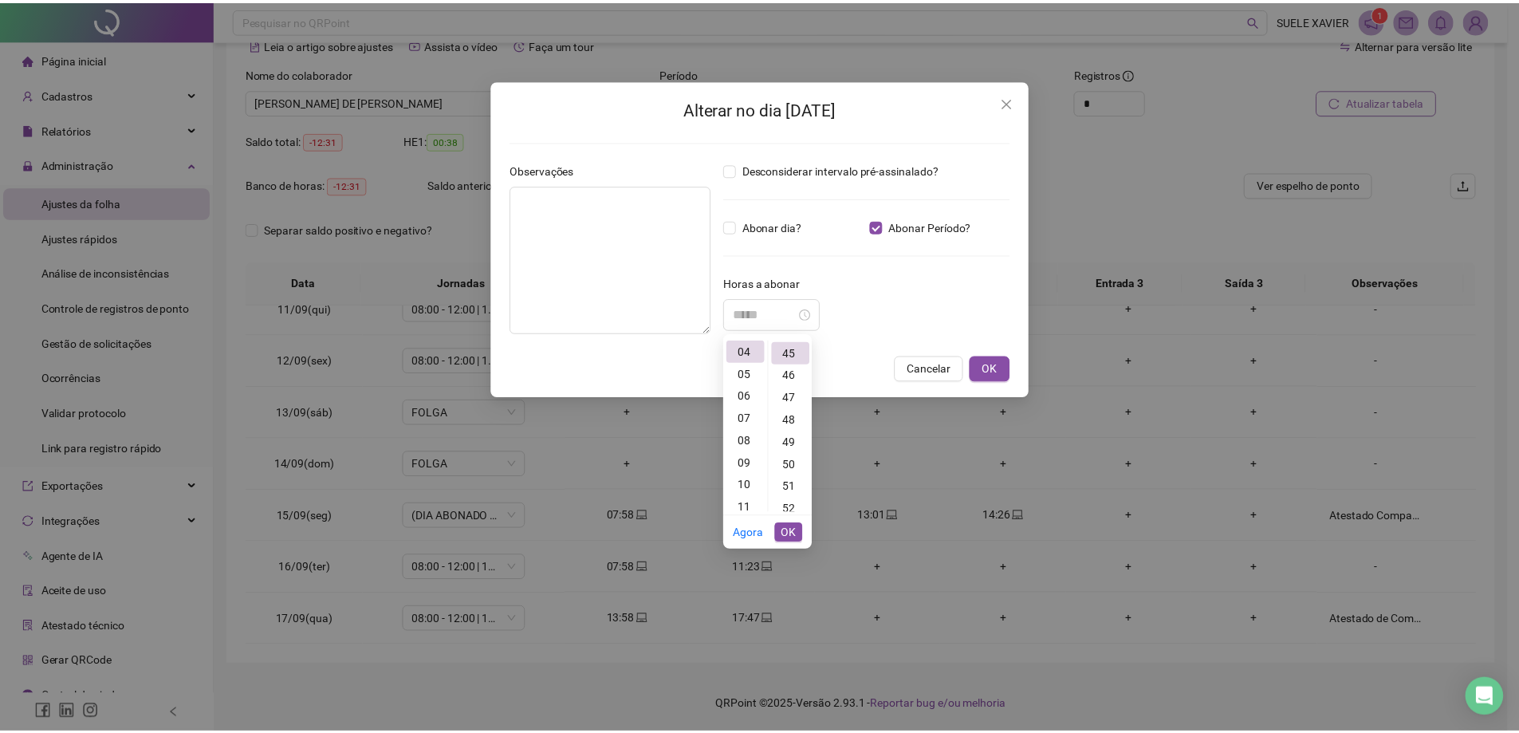
scroll to position [1005, 0]
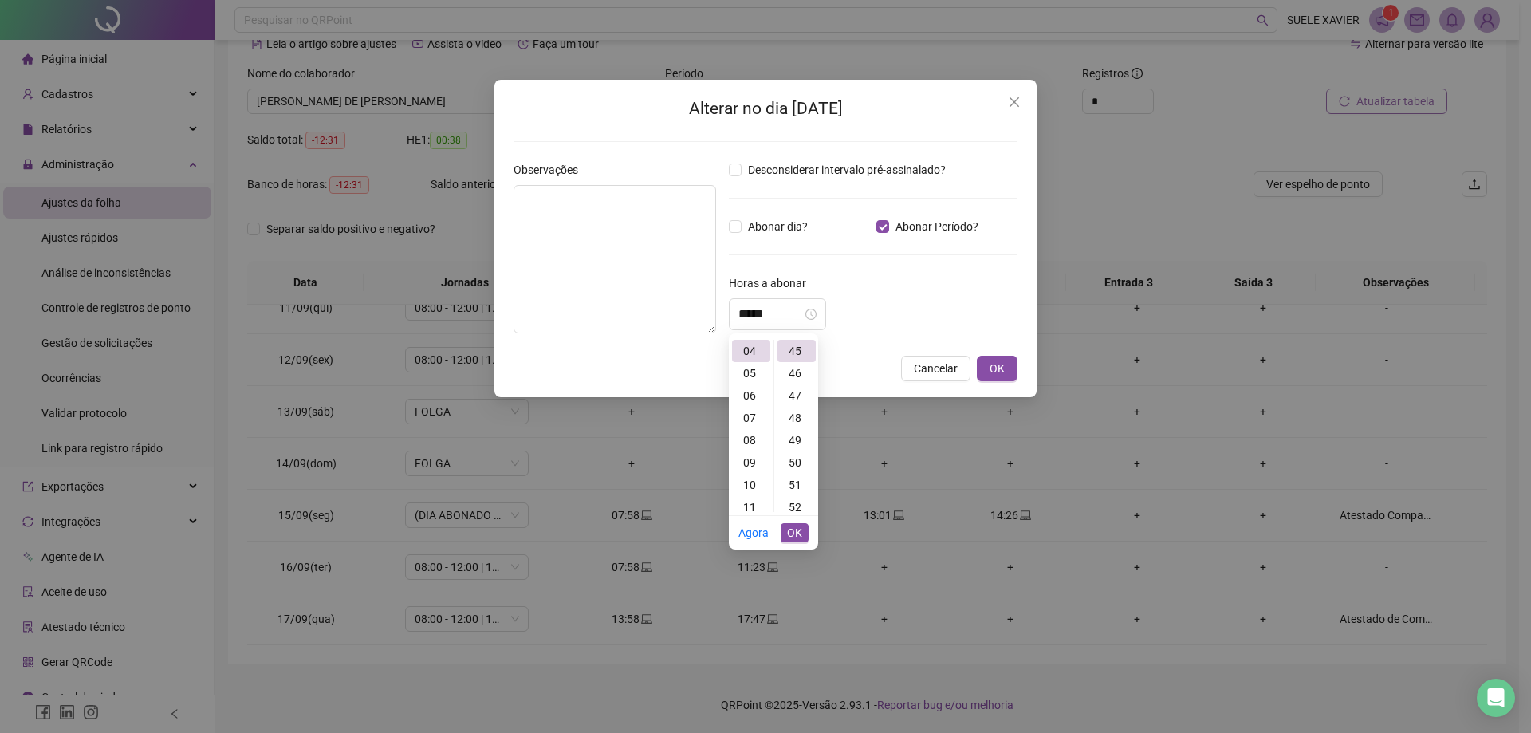
type input "*****"
click at [796, 533] on span "OK" at bounding box center [794, 533] width 15 height 18
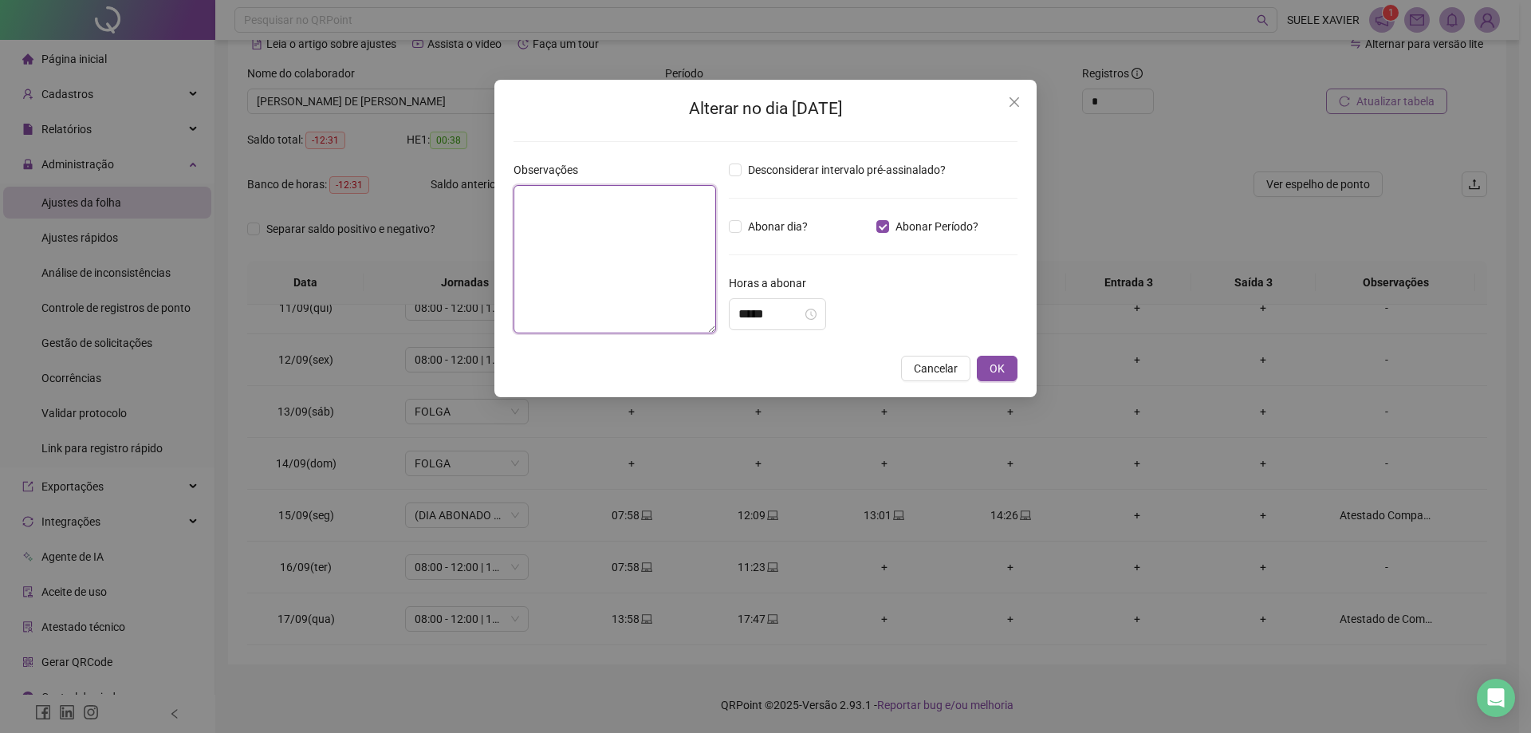
click at [655, 269] on textarea at bounding box center [614, 259] width 203 height 148
type textarea "**********"
click at [1008, 364] on button "OK" at bounding box center [997, 369] width 41 height 26
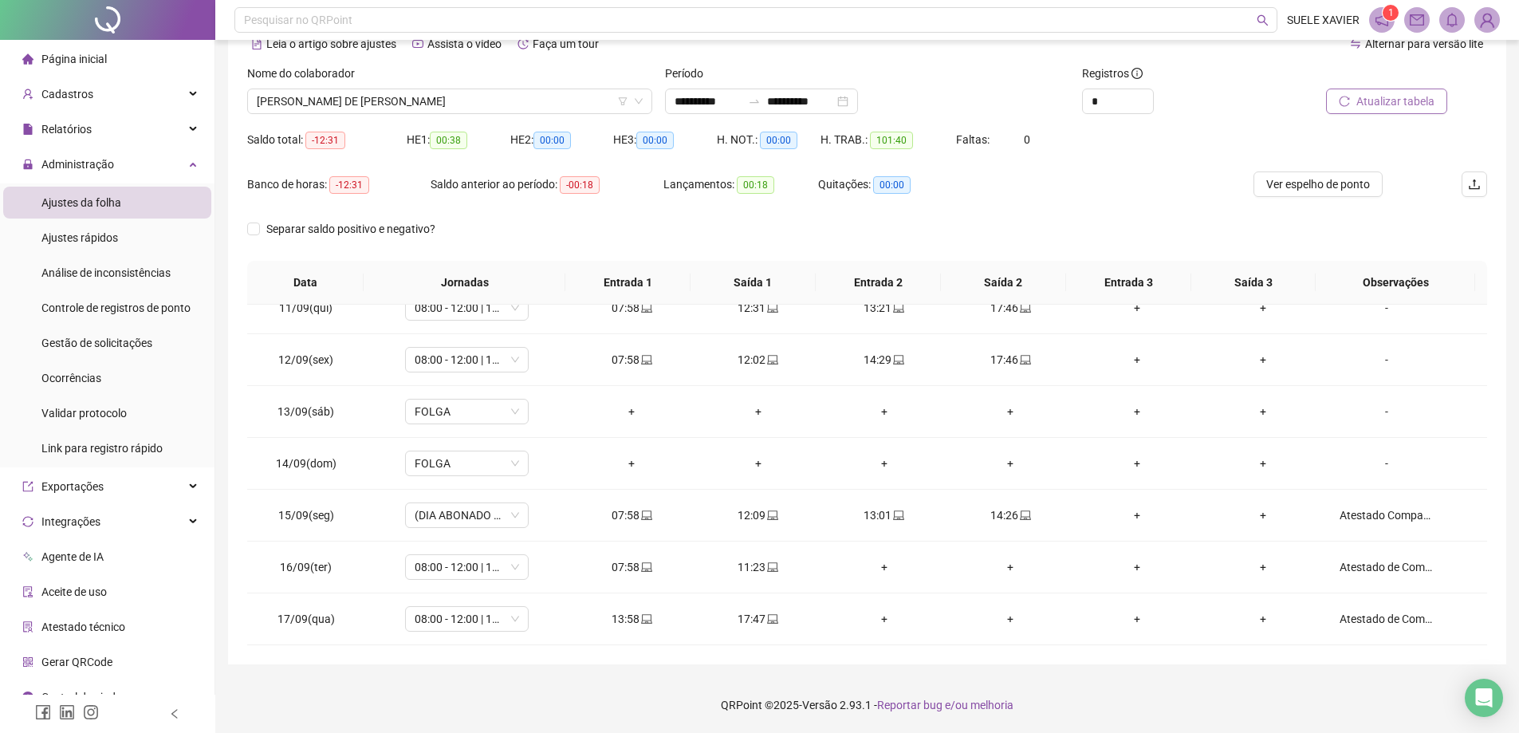
click at [1373, 100] on span "Atualizar tabela" at bounding box center [1395, 101] width 78 height 18
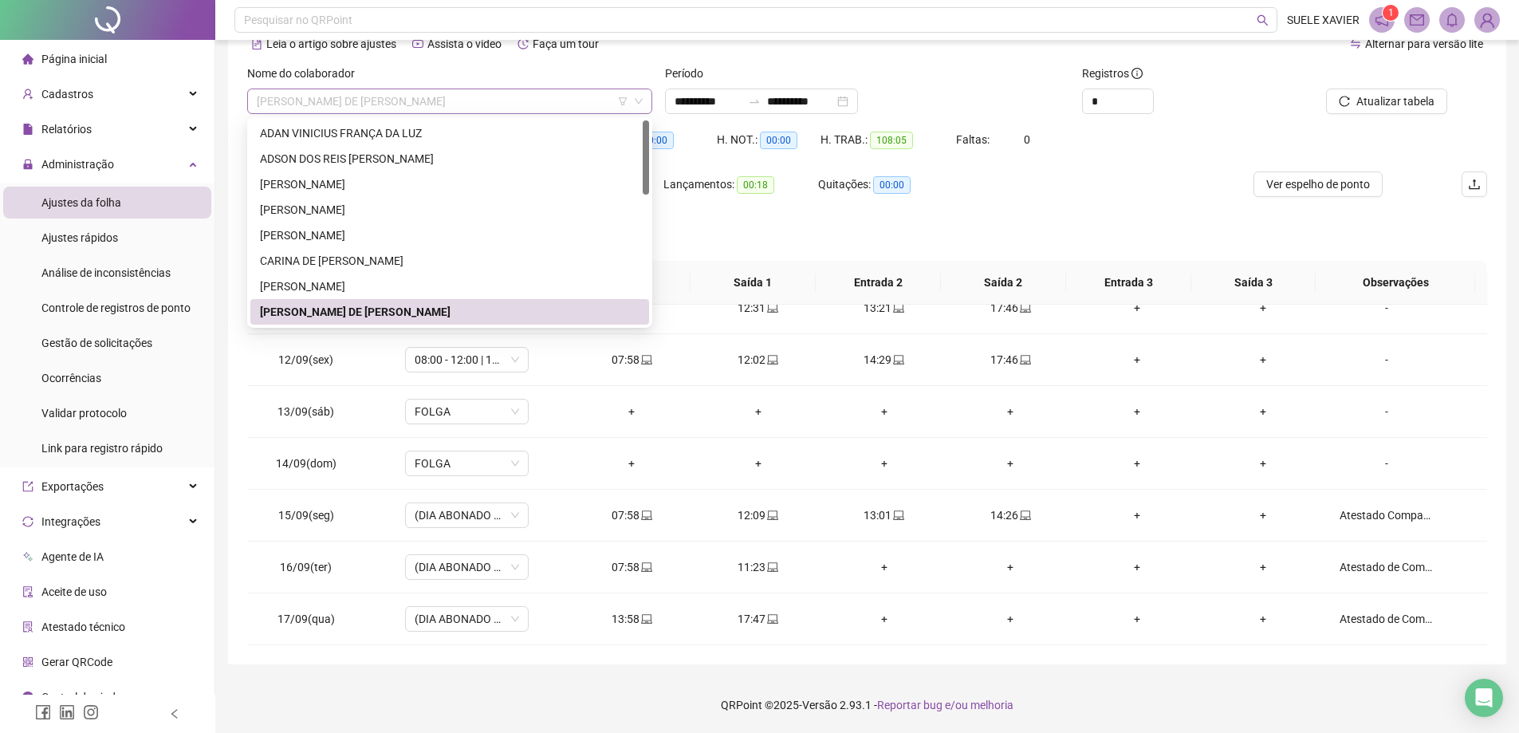
click at [439, 97] on span "[PERSON_NAME] DE [PERSON_NAME]" at bounding box center [450, 101] width 386 height 24
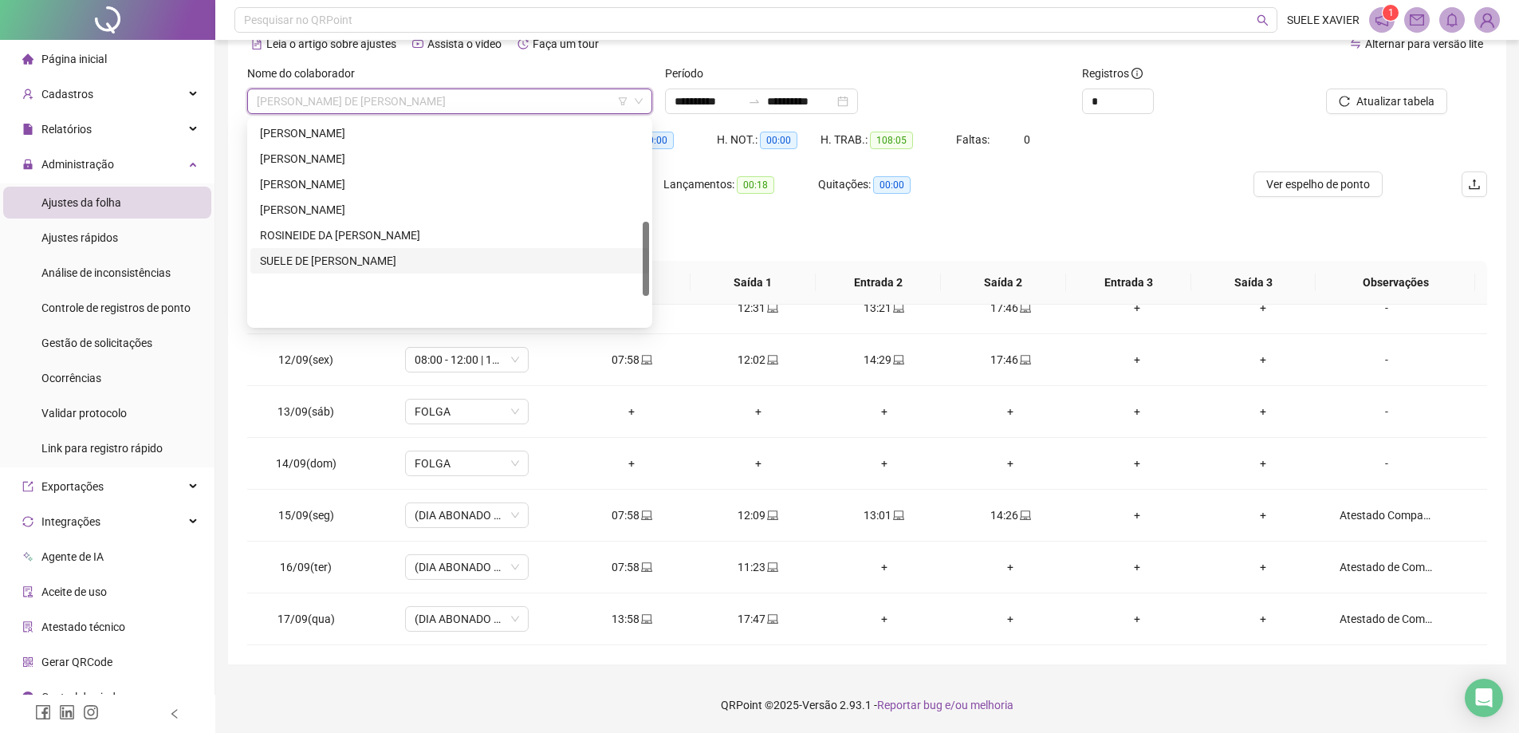
scroll to position [277, 0]
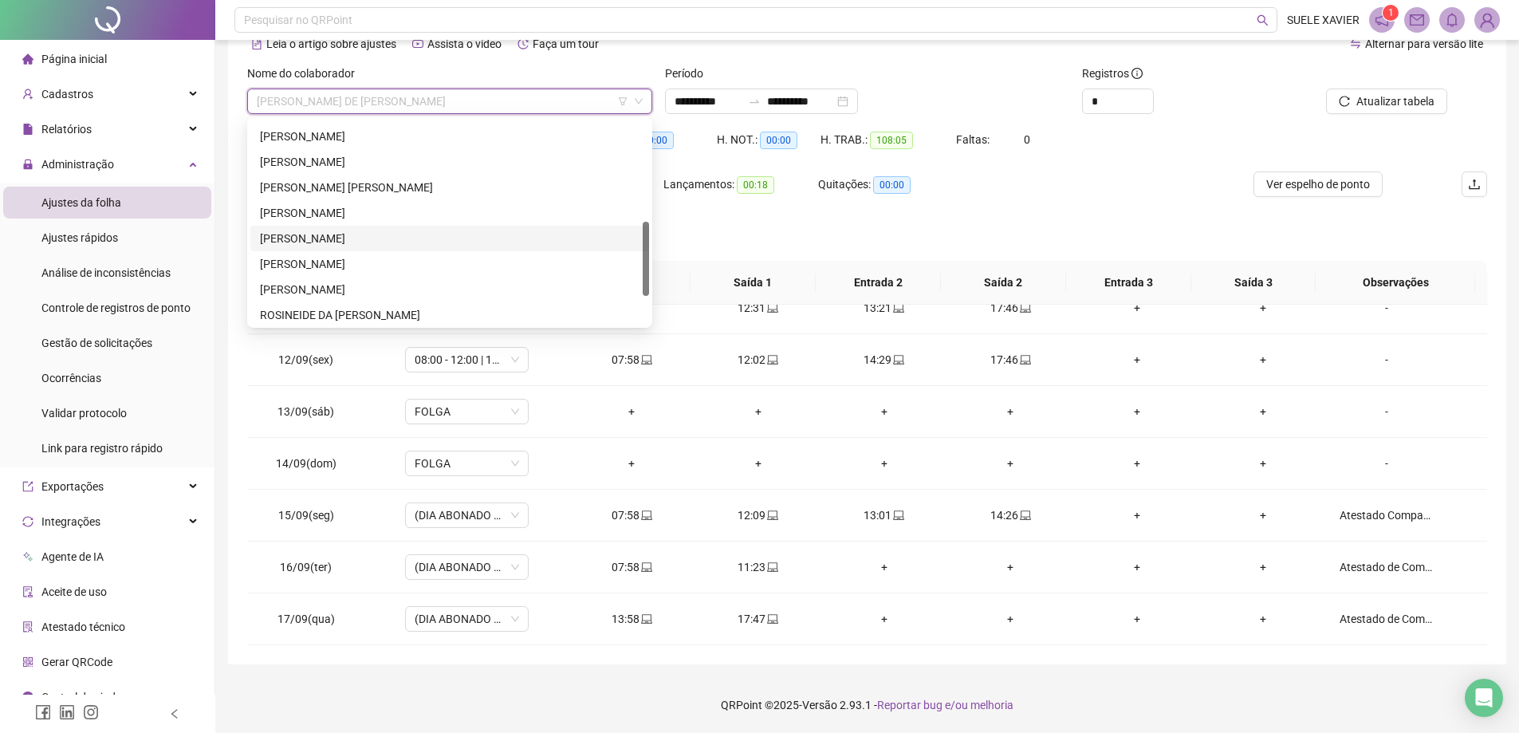
click at [334, 243] on div "[PERSON_NAME]" at bounding box center [450, 239] width 380 height 18
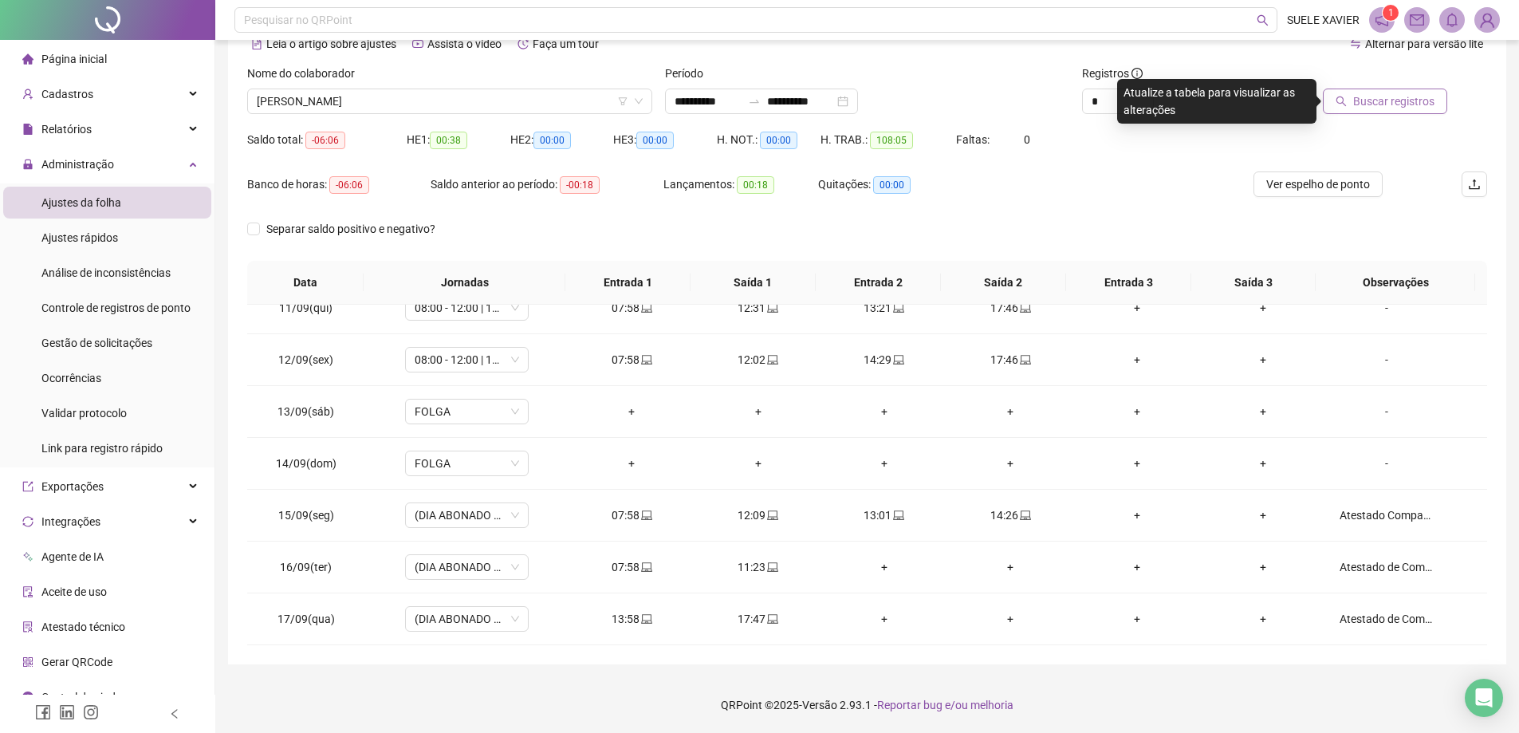
click at [1391, 104] on span "Buscar registros" at bounding box center [1393, 101] width 81 height 18
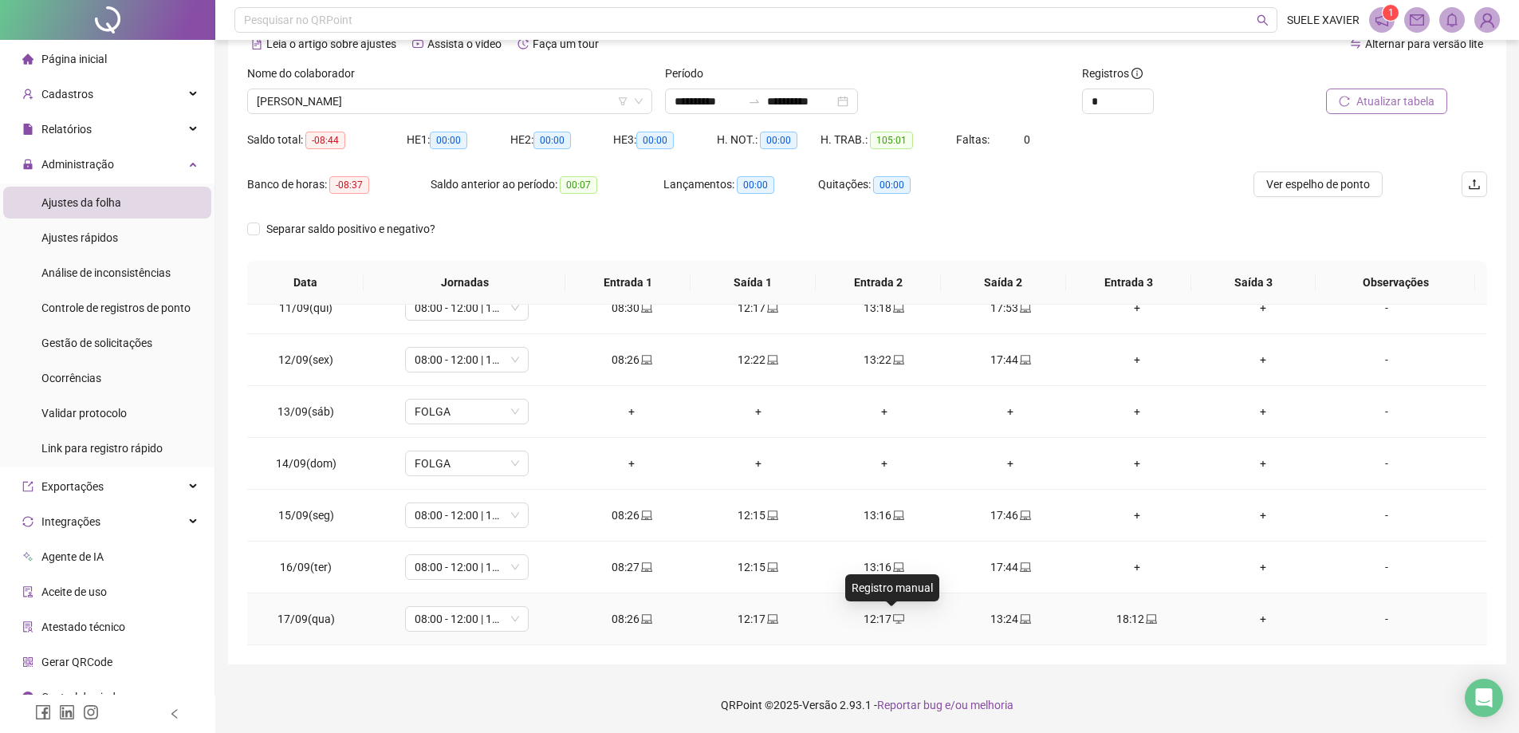
click at [893, 618] on icon "desktop" at bounding box center [898, 618] width 11 height 11
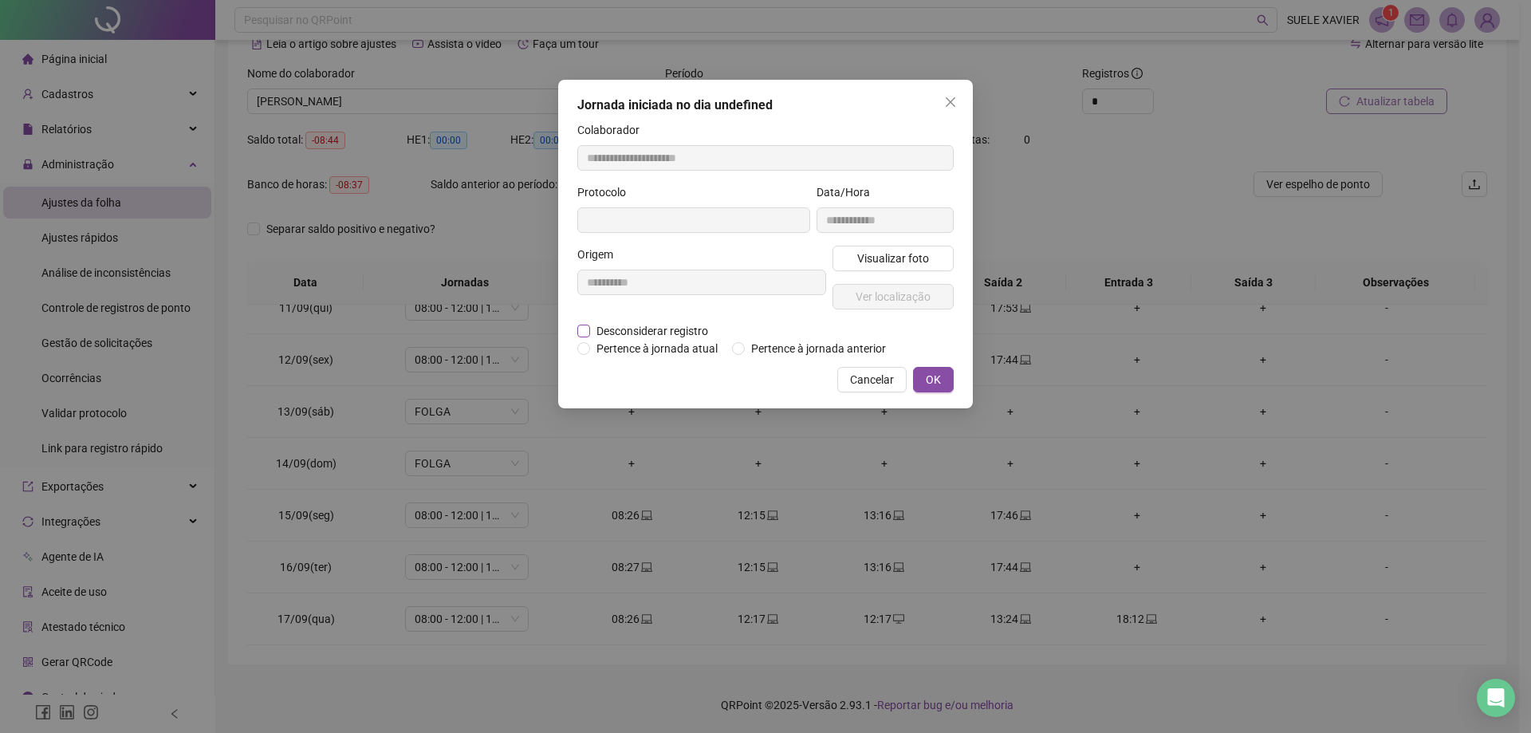
click at [658, 332] on span "Desconsiderar registro" at bounding box center [652, 331] width 124 height 18
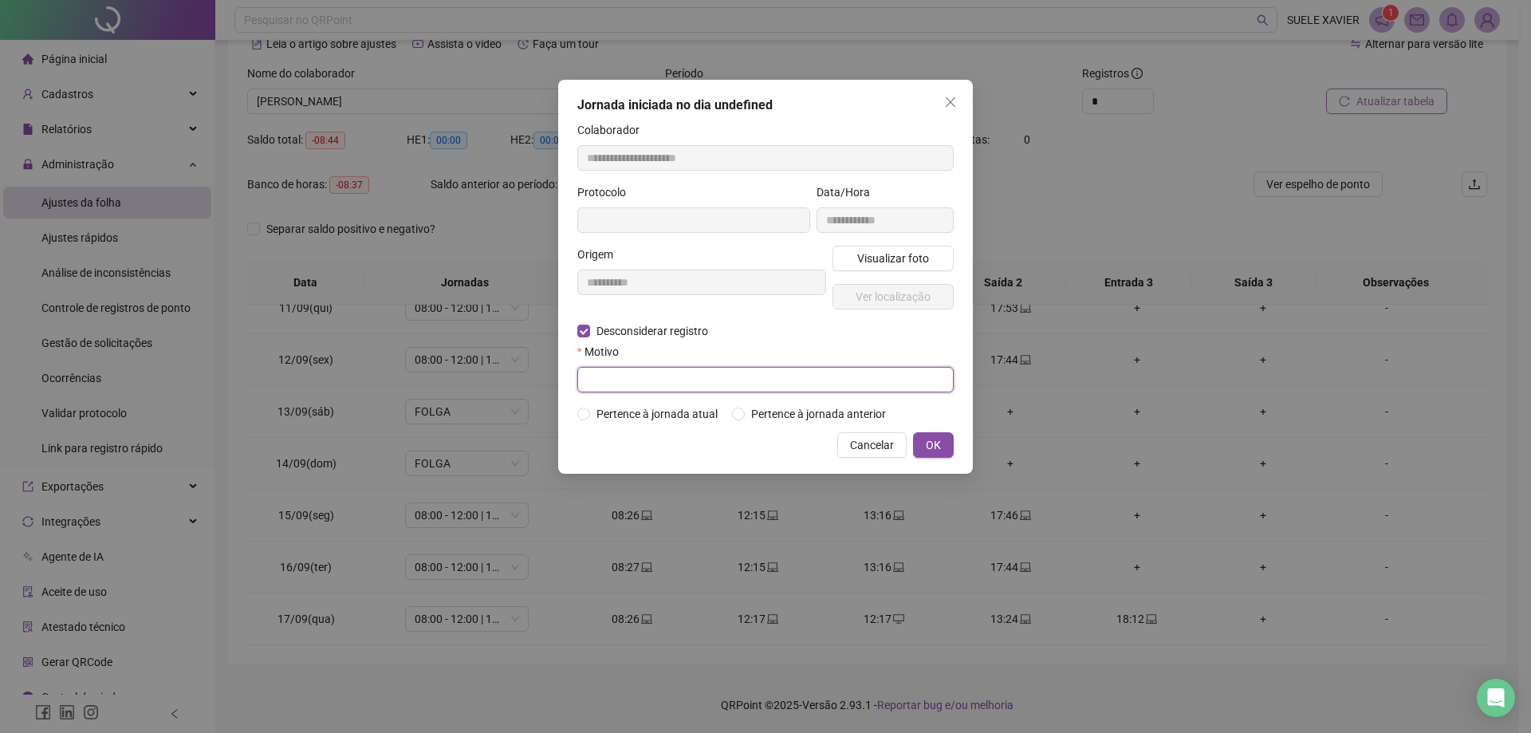
click at [642, 391] on input "text" at bounding box center [765, 380] width 376 height 26
type input "**********"
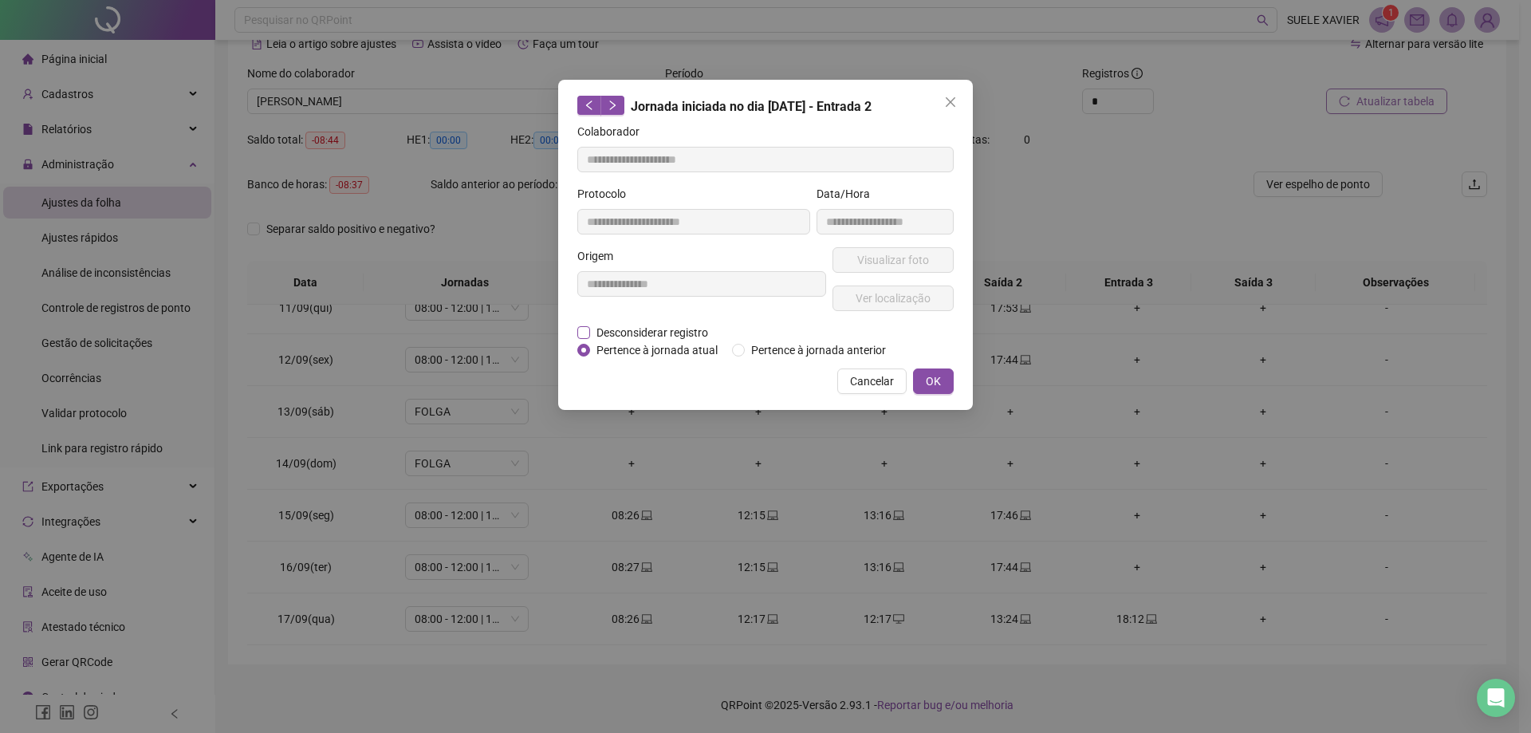
click at [659, 328] on span "Desconsiderar registro" at bounding box center [652, 333] width 124 height 18
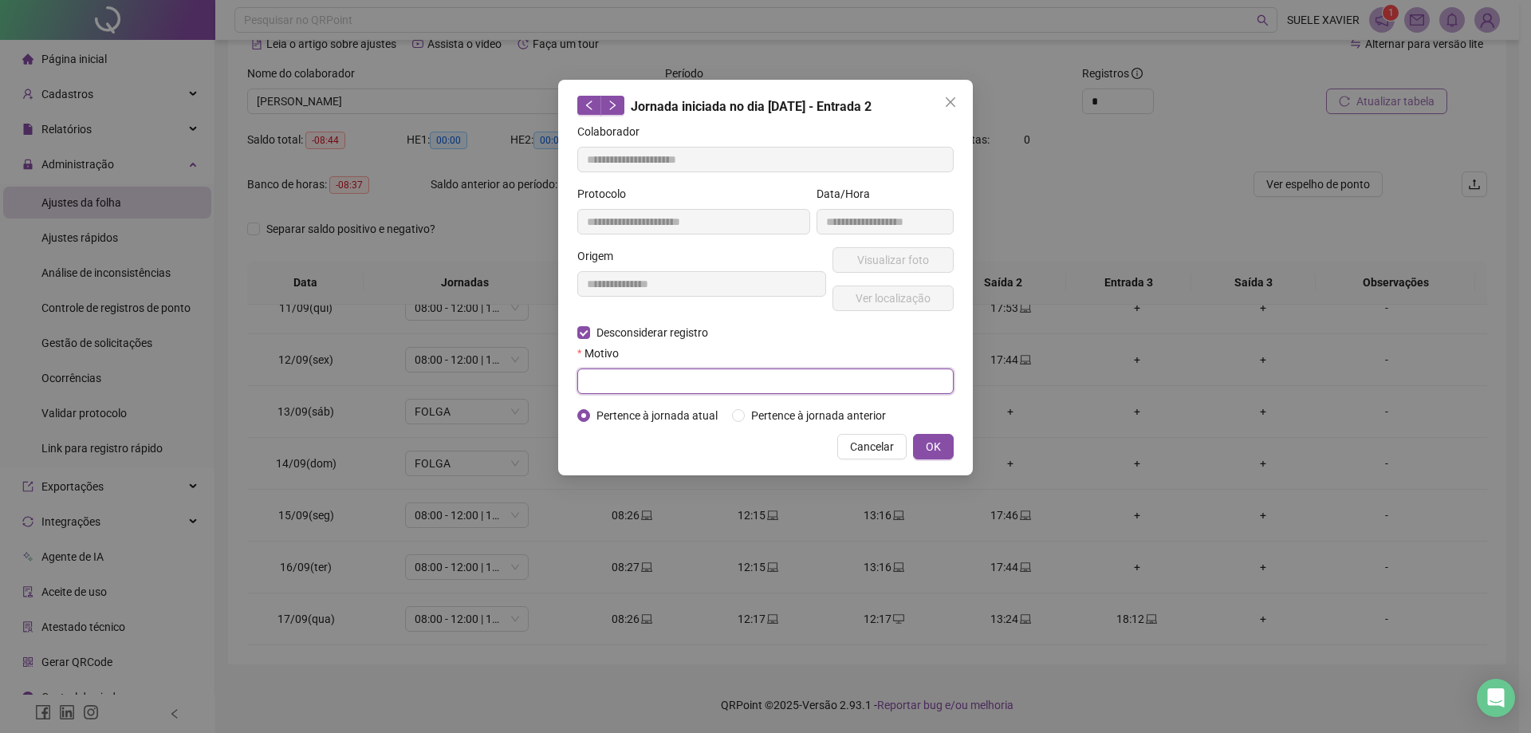
click at [730, 381] on input "text" at bounding box center [765, 381] width 376 height 26
type input "*********"
click at [919, 436] on button "OK" at bounding box center [933, 447] width 41 height 26
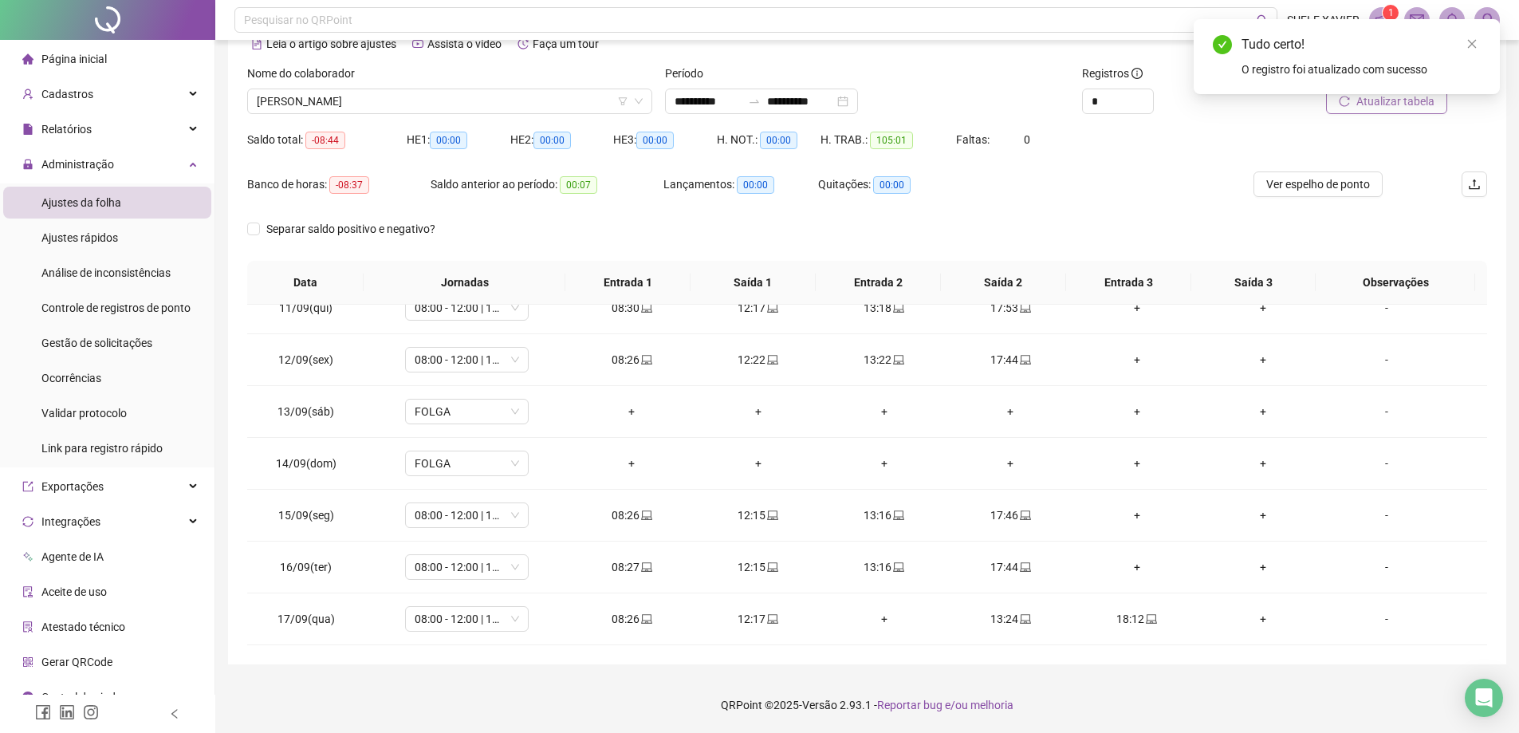
click at [1385, 94] on div "Tudo certo! O registro foi atualizado com sucesso" at bounding box center [1347, 56] width 306 height 75
click at [1384, 107] on span "Atualizar tabela" at bounding box center [1395, 101] width 78 height 18
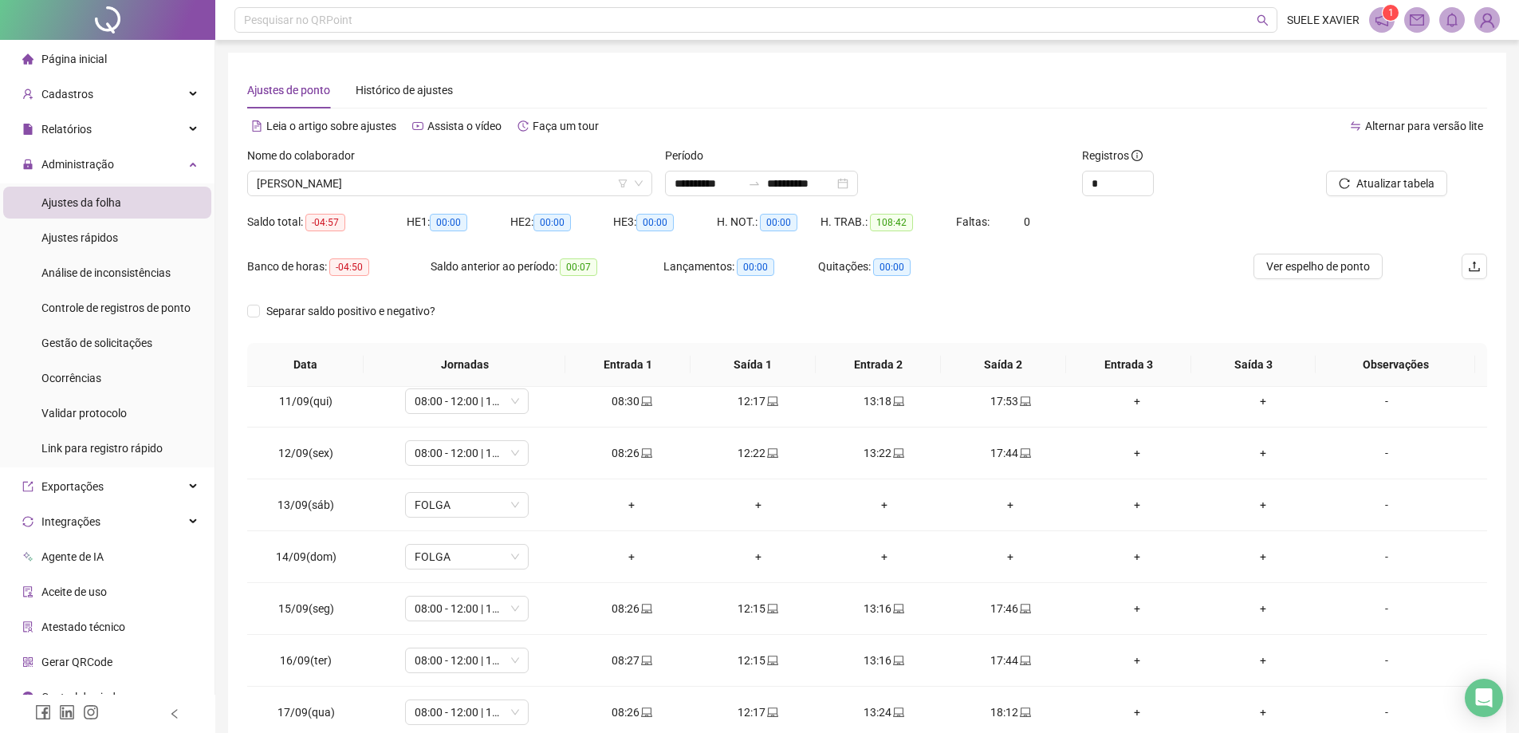
scroll to position [541, 0]
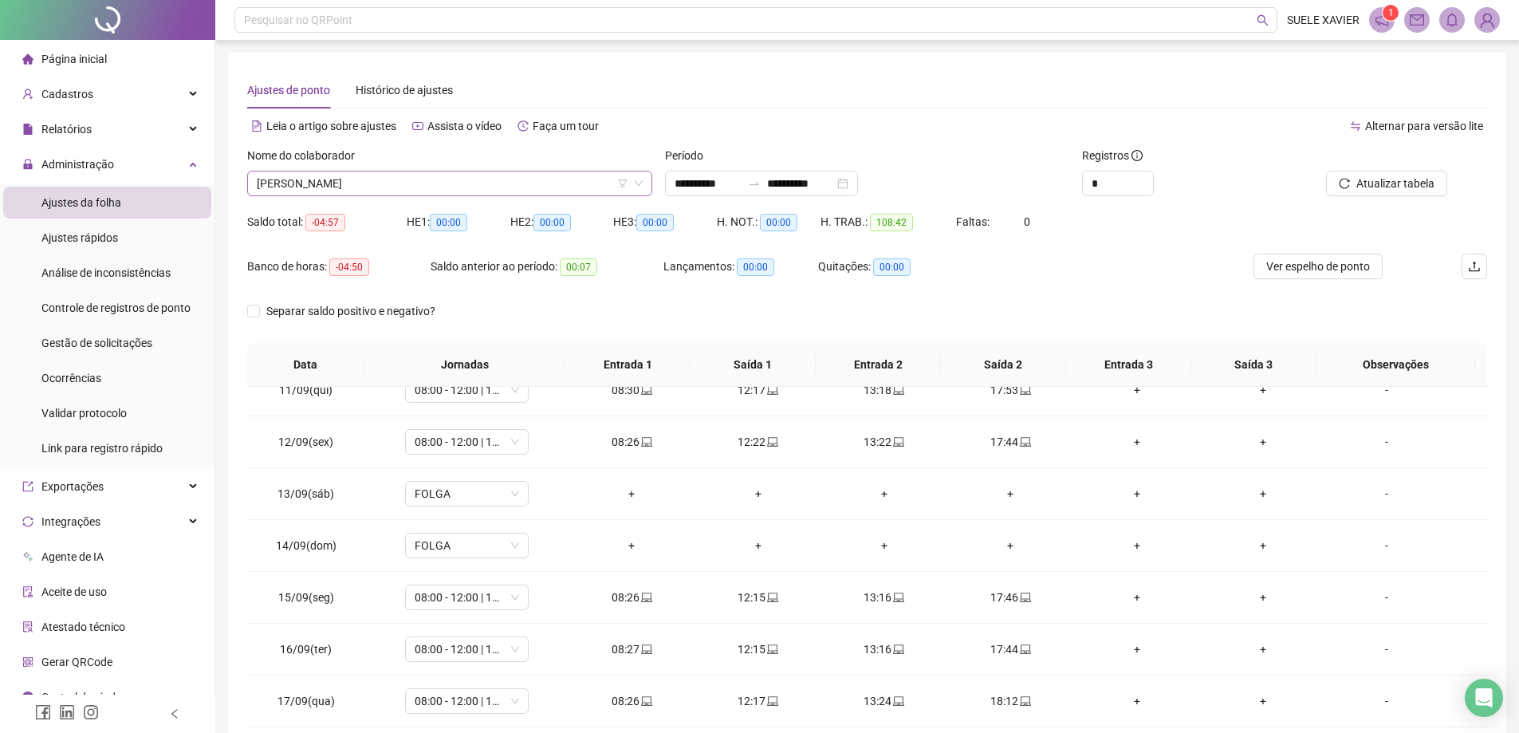
click at [497, 179] on span "[PERSON_NAME]" at bounding box center [450, 183] width 386 height 24
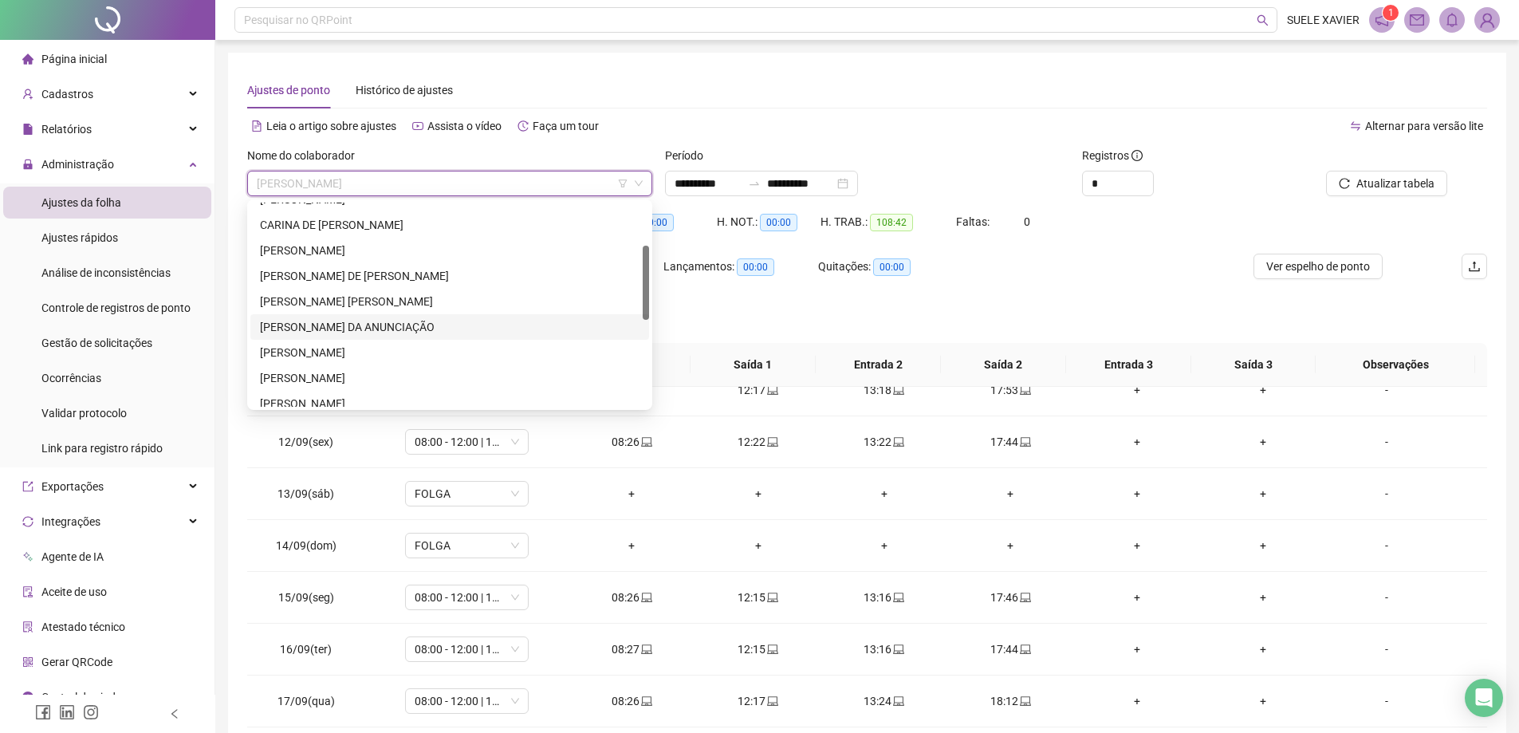
scroll to position [38, 0]
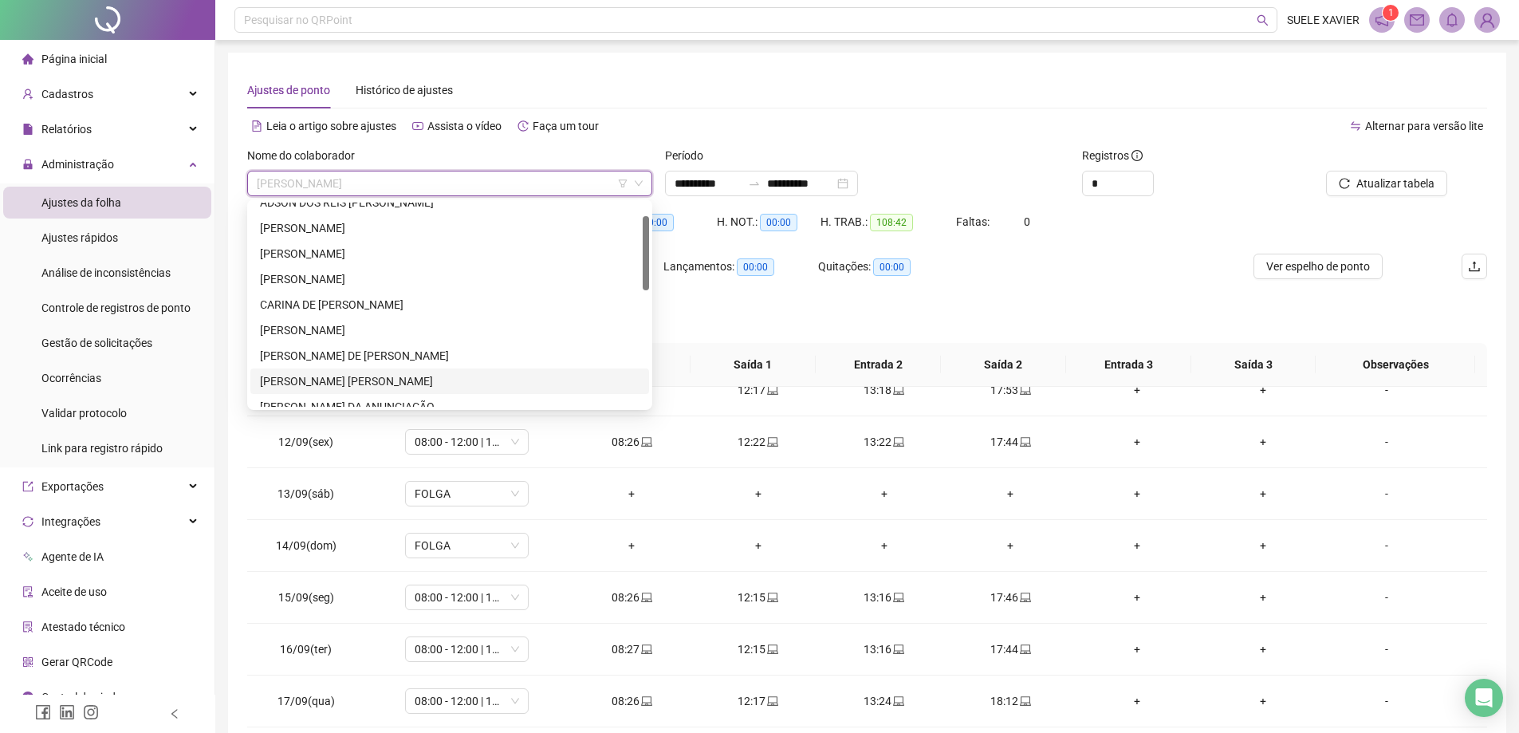
click at [354, 377] on div "[PERSON_NAME] [PERSON_NAME]" at bounding box center [450, 381] width 380 height 18
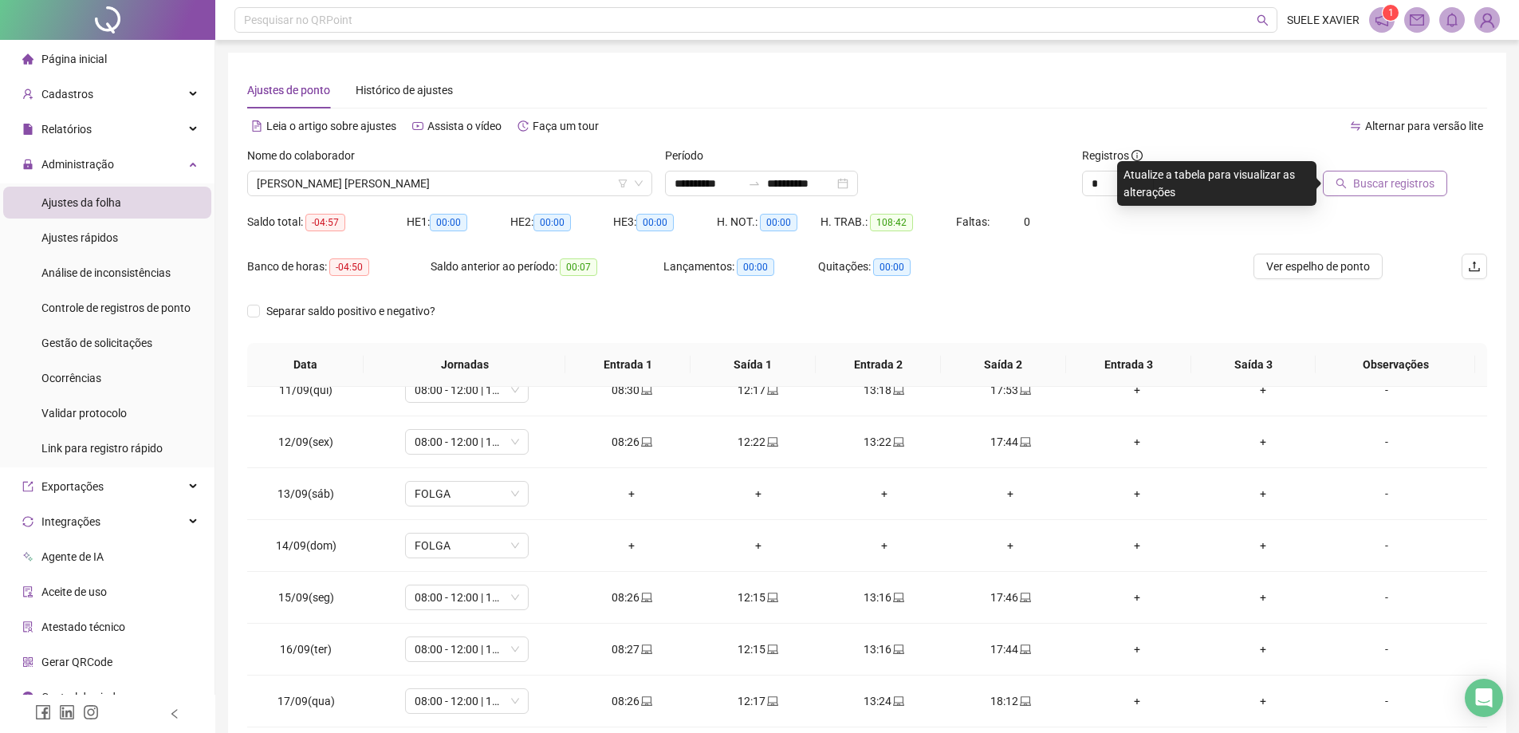
click at [1353, 185] on button "Buscar registros" at bounding box center [1385, 184] width 124 height 26
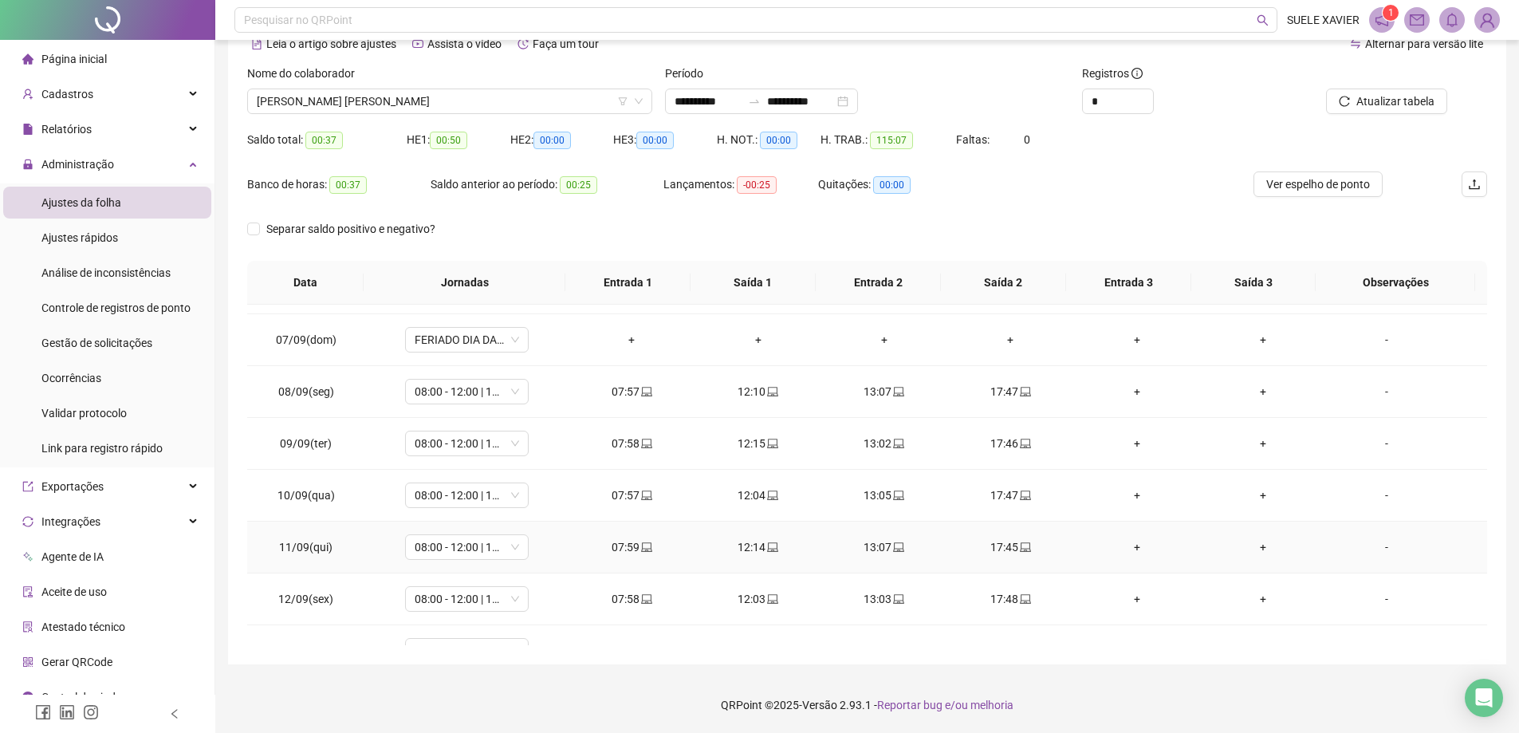
scroll to position [541, 0]
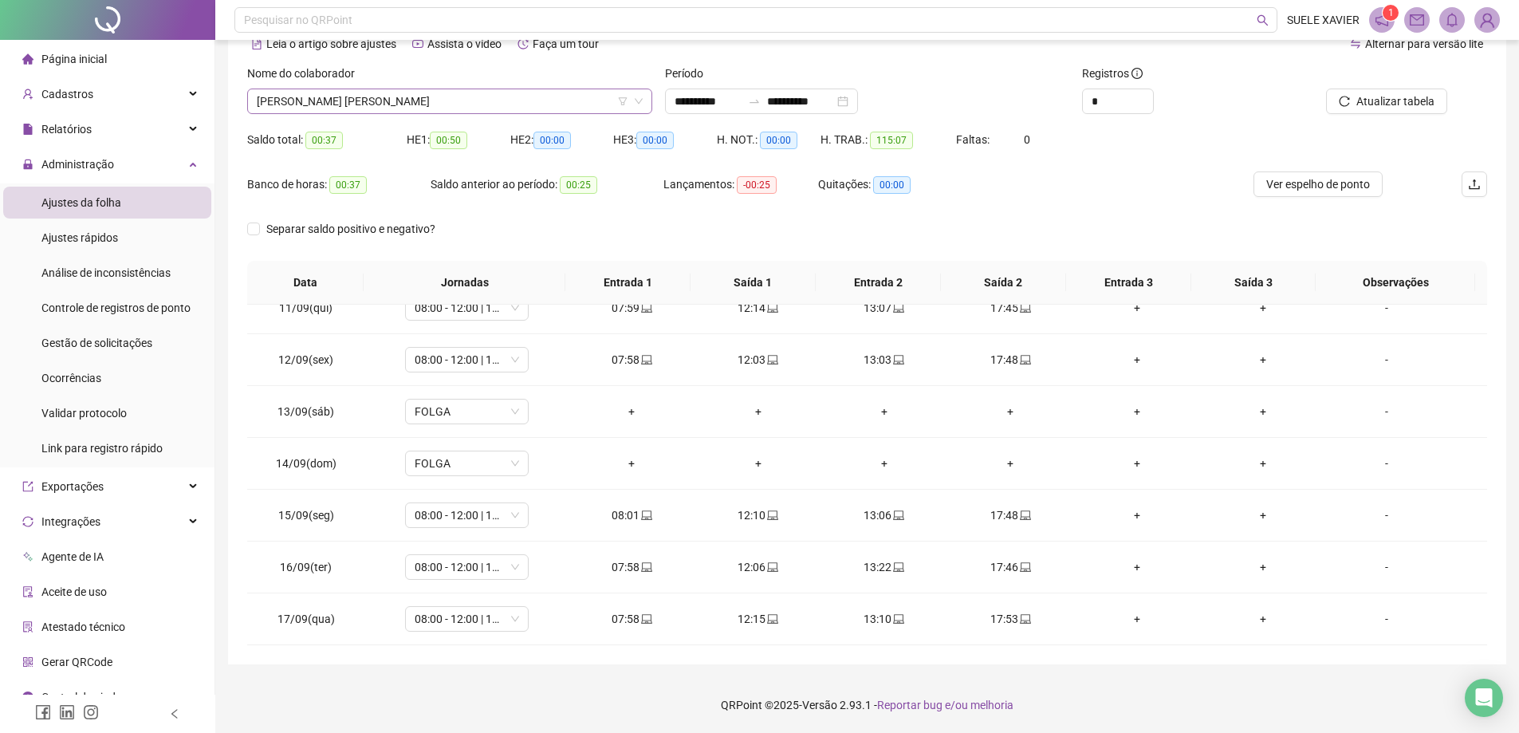
click at [499, 92] on span "[PERSON_NAME] [PERSON_NAME]" at bounding box center [450, 101] width 386 height 24
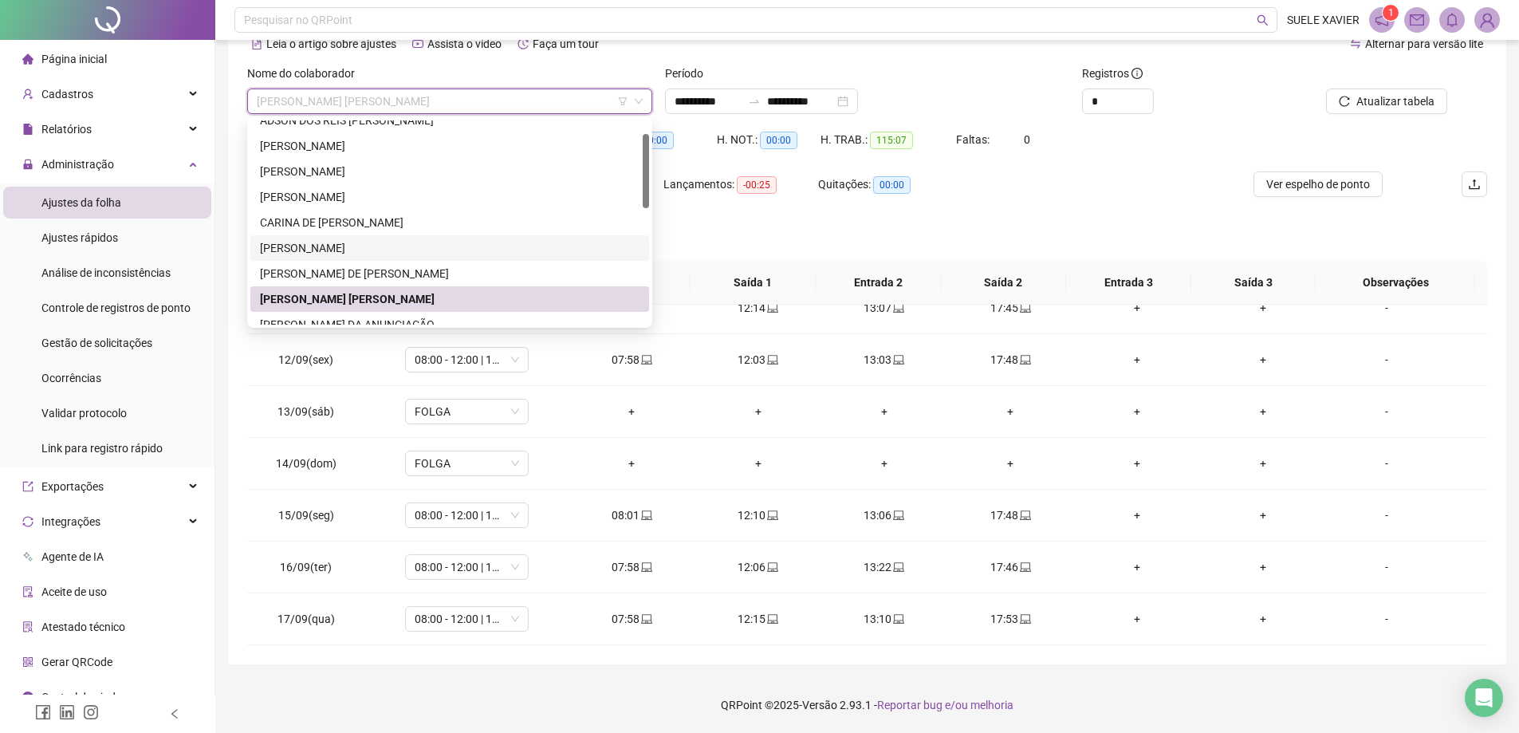
scroll to position [118, 0]
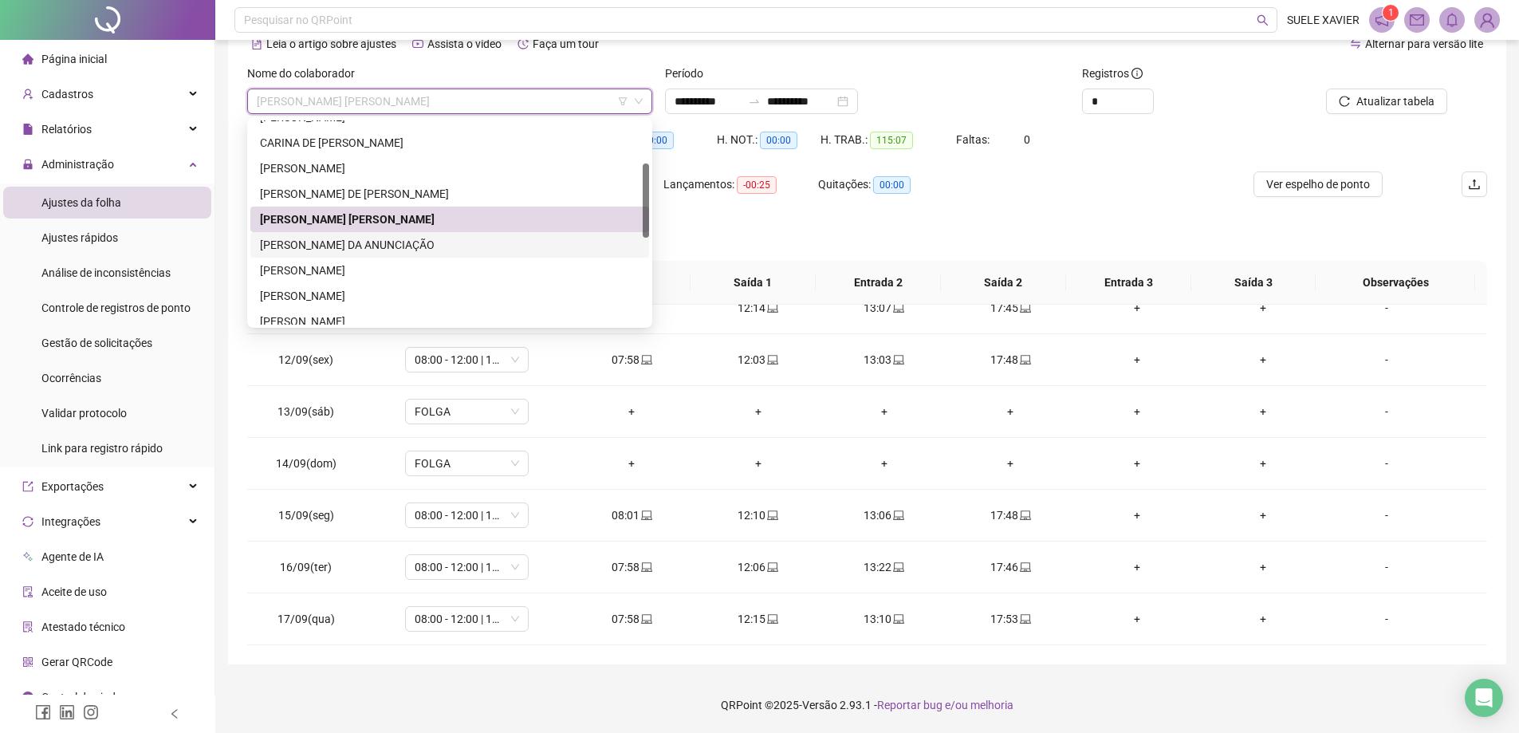
click at [387, 247] on div "[PERSON_NAME] DA ANUNCIAÇÃO" at bounding box center [450, 245] width 380 height 18
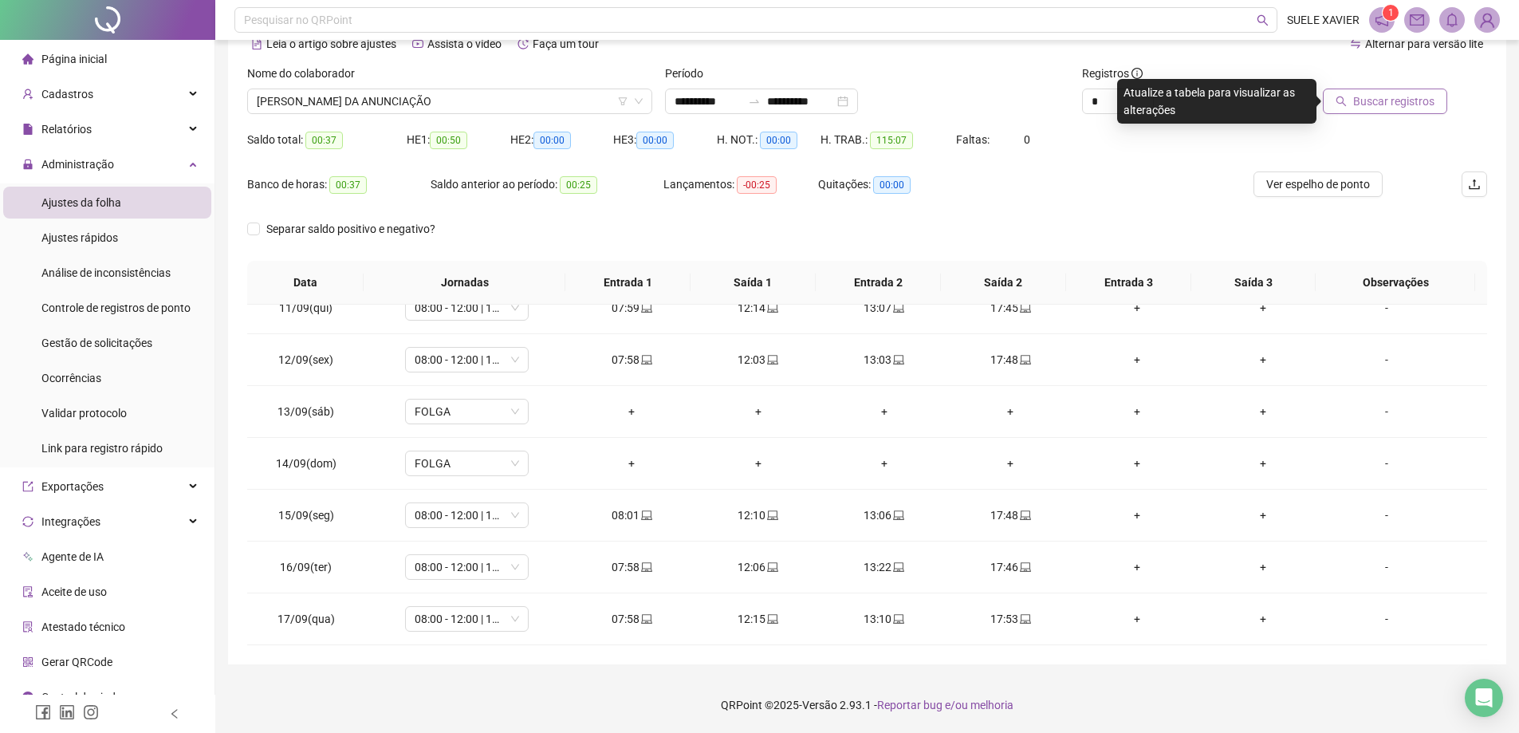
click at [1409, 104] on span "Buscar registros" at bounding box center [1393, 101] width 81 height 18
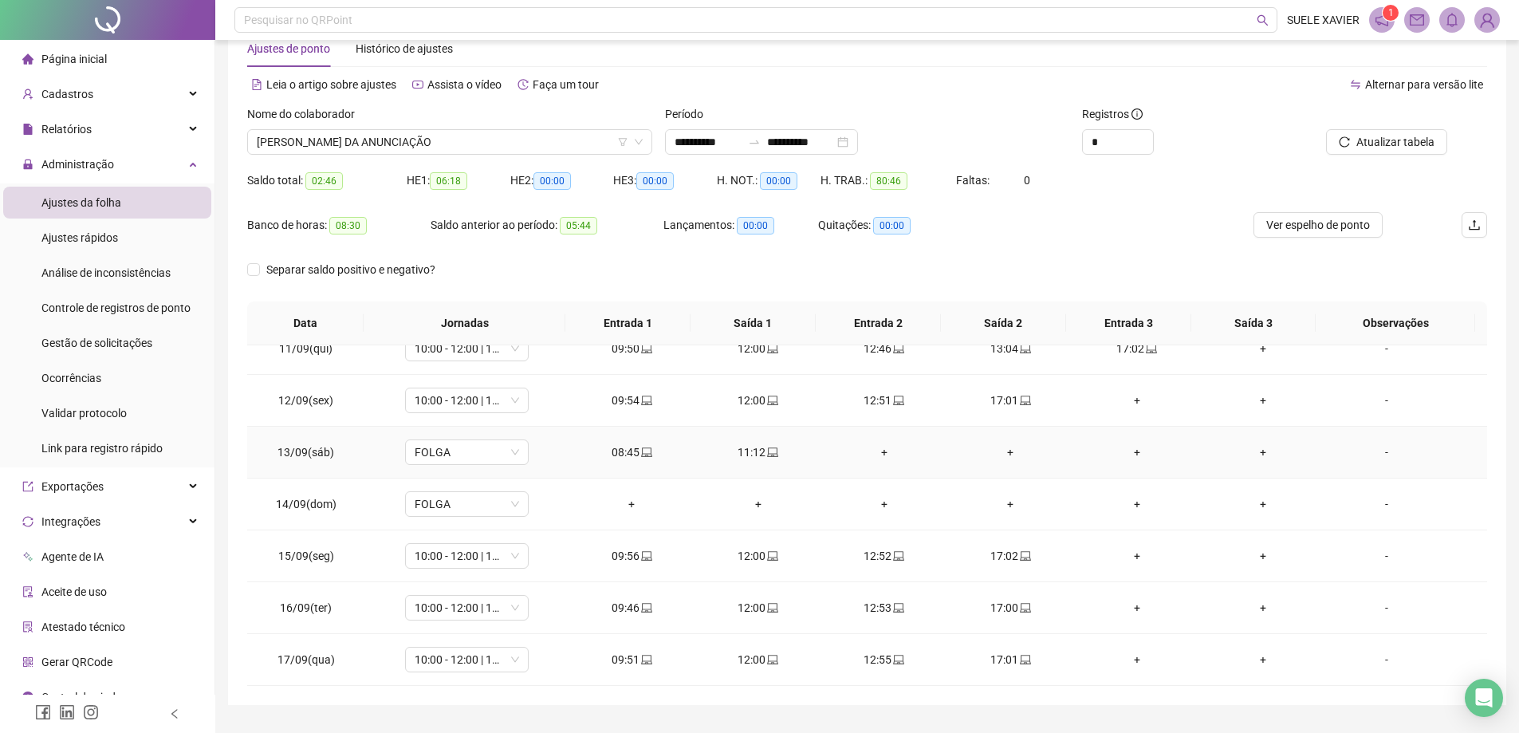
scroll to position [80, 0]
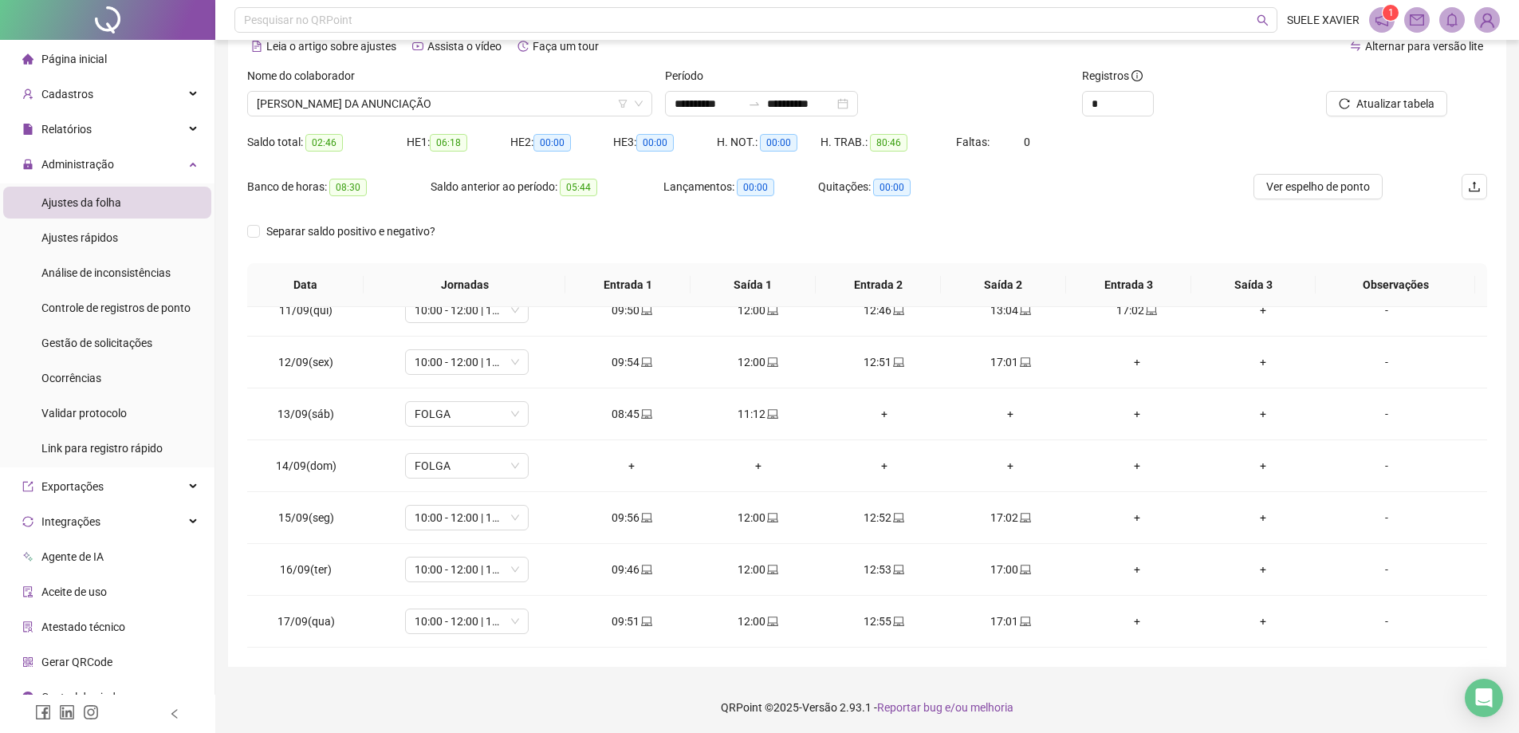
drag, startPoint x: 479, startPoint y: 100, endPoint x: 463, endPoint y: 121, distance: 26.8
click at [478, 101] on span "[PERSON_NAME] DA ANUNCIAÇÃO" at bounding box center [450, 104] width 386 height 24
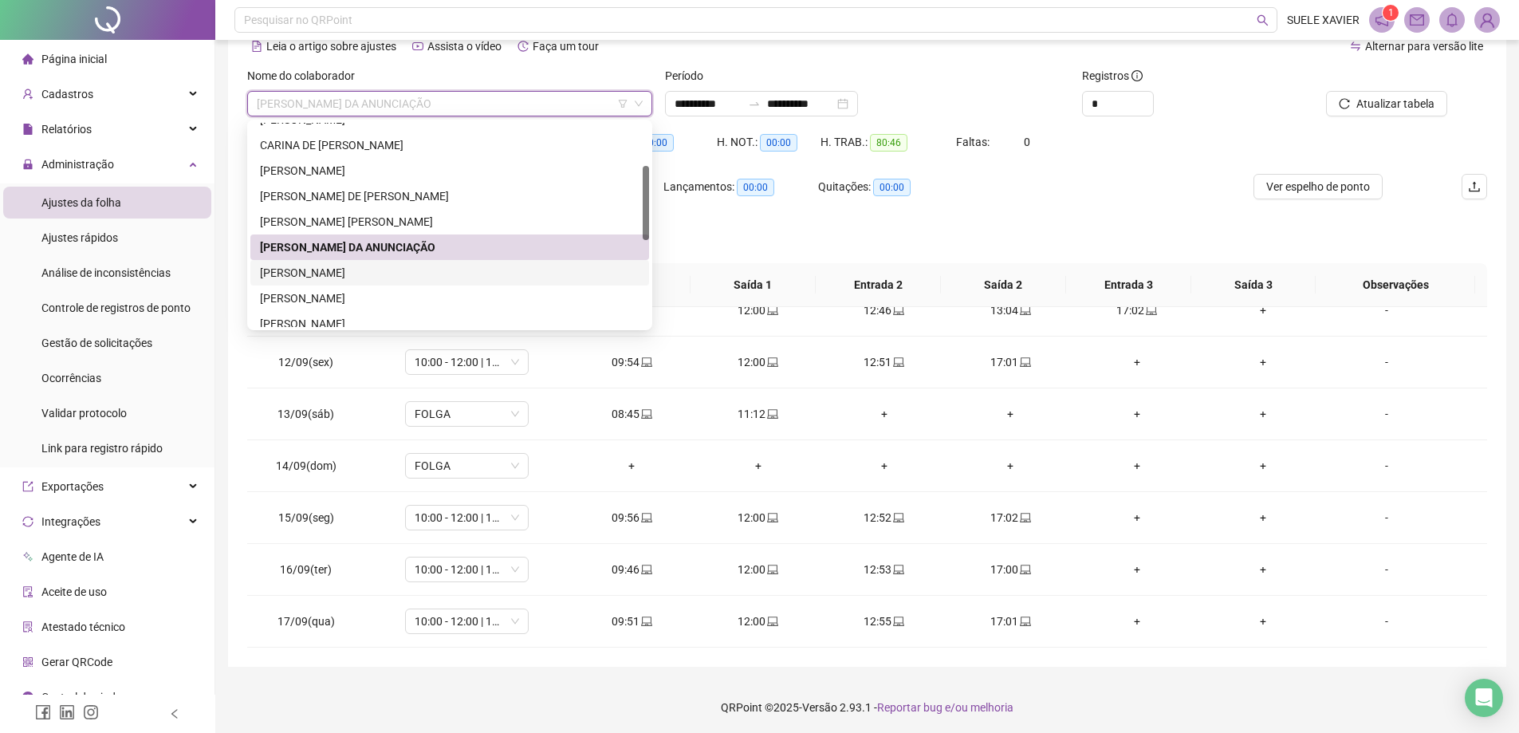
click at [362, 269] on div "[PERSON_NAME]" at bounding box center [450, 273] width 380 height 18
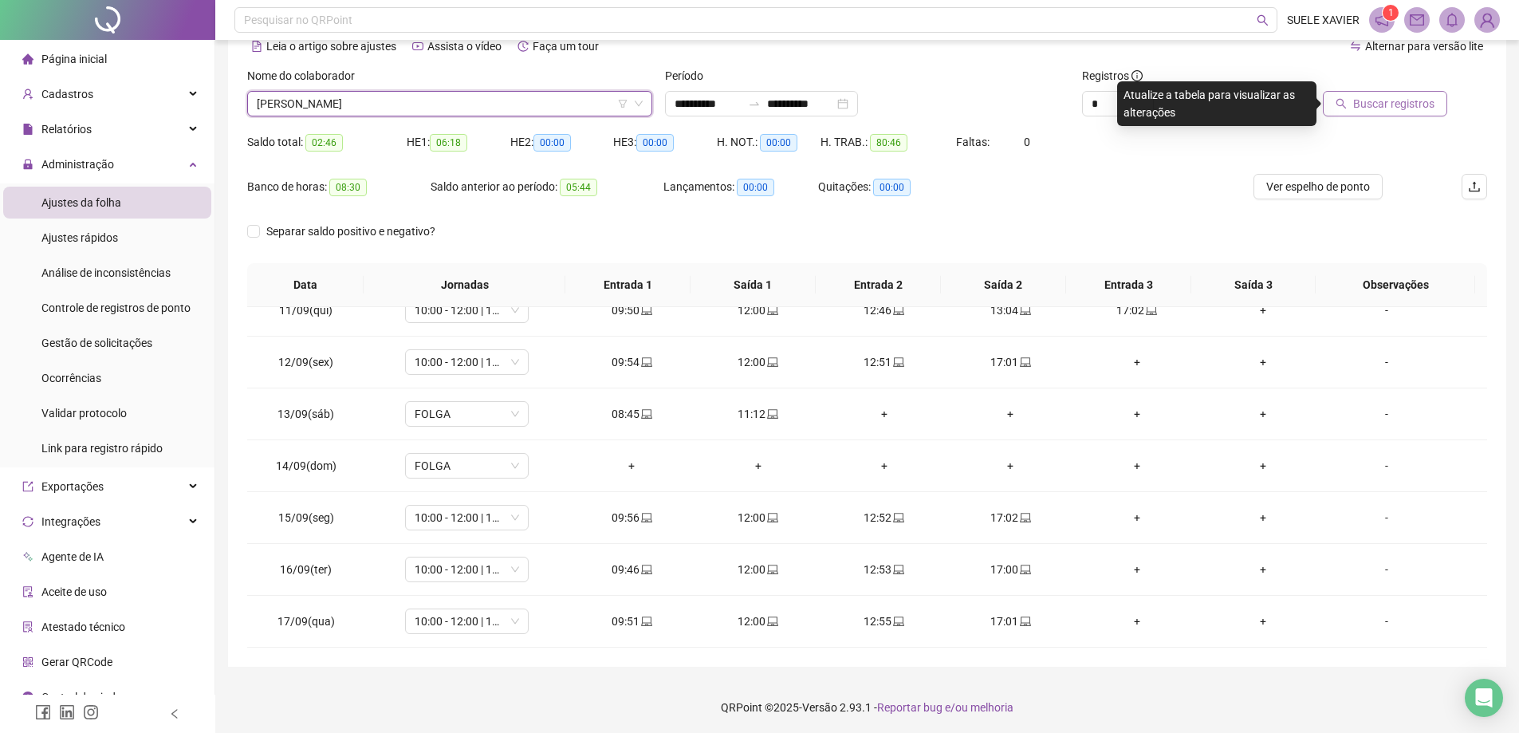
click at [1397, 106] on span "Buscar registros" at bounding box center [1393, 104] width 81 height 18
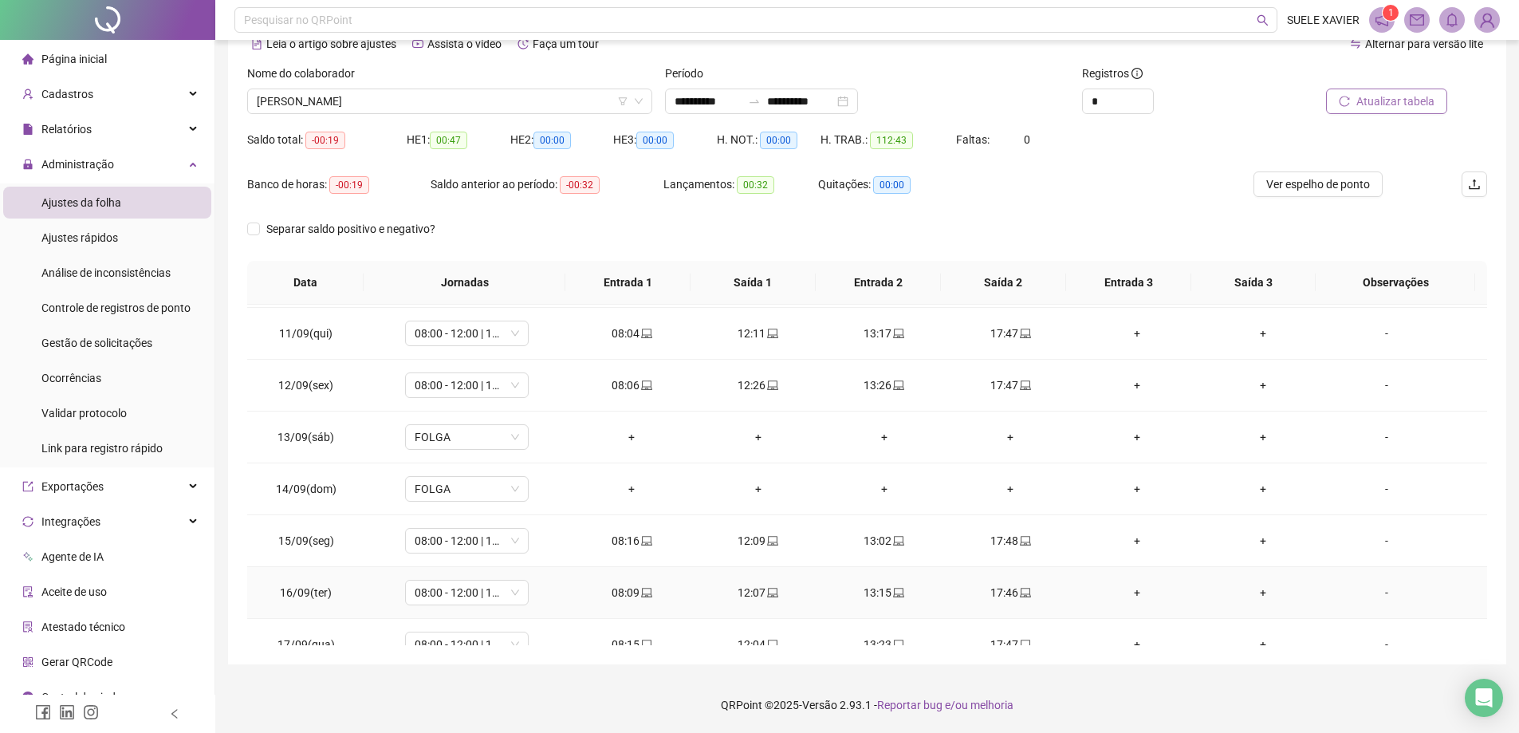
scroll to position [541, 0]
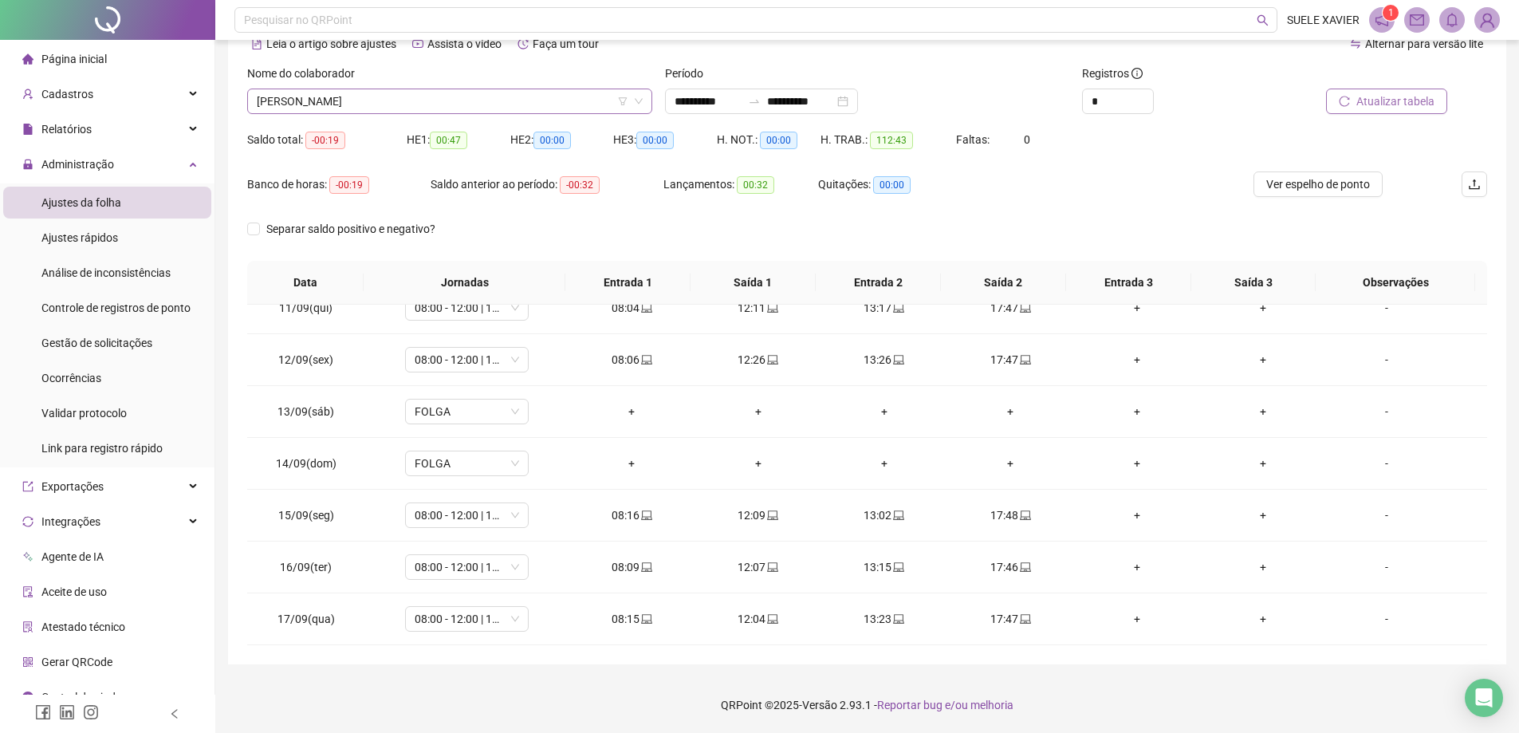
click at [458, 104] on span "[PERSON_NAME]" at bounding box center [450, 101] width 386 height 24
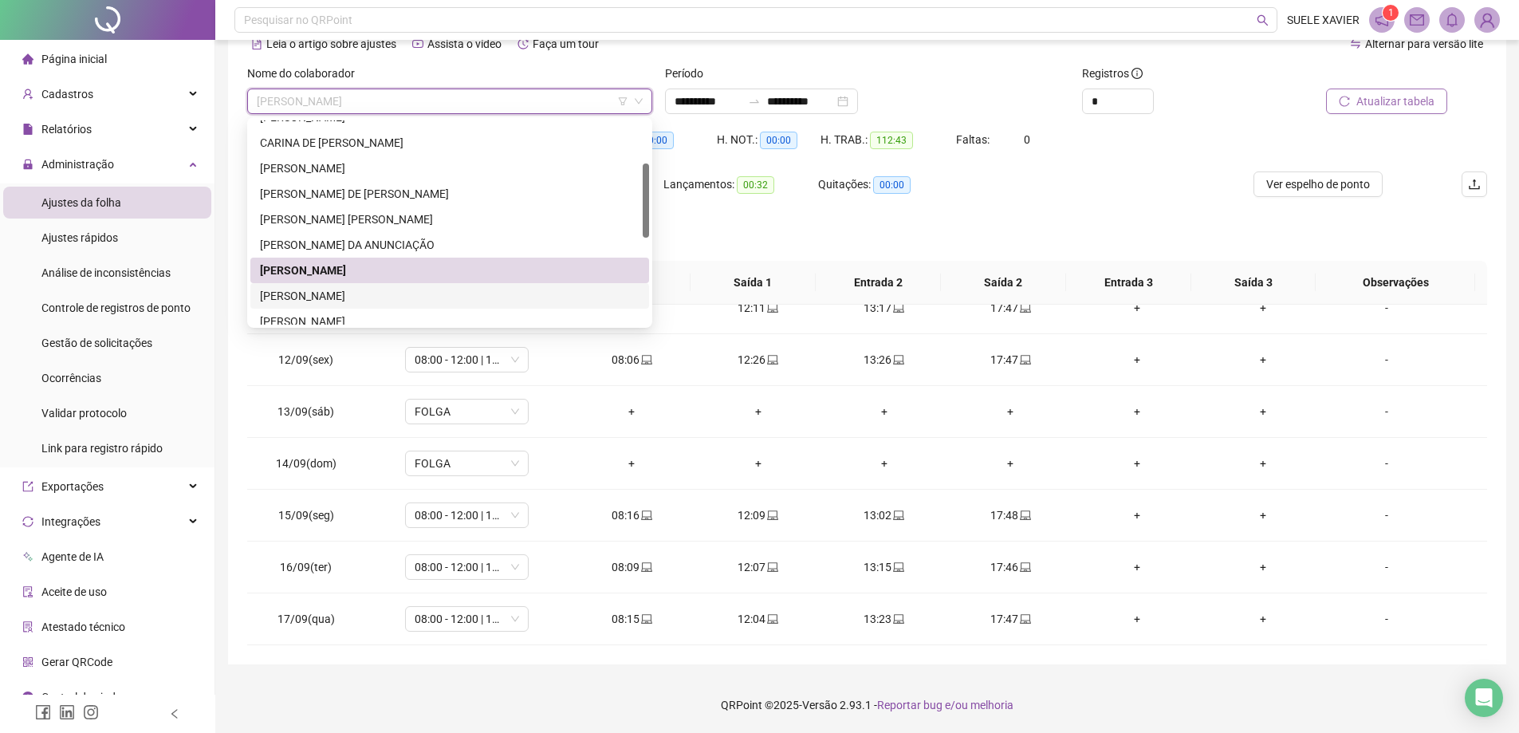
click at [371, 297] on div "[PERSON_NAME]" at bounding box center [450, 296] width 380 height 18
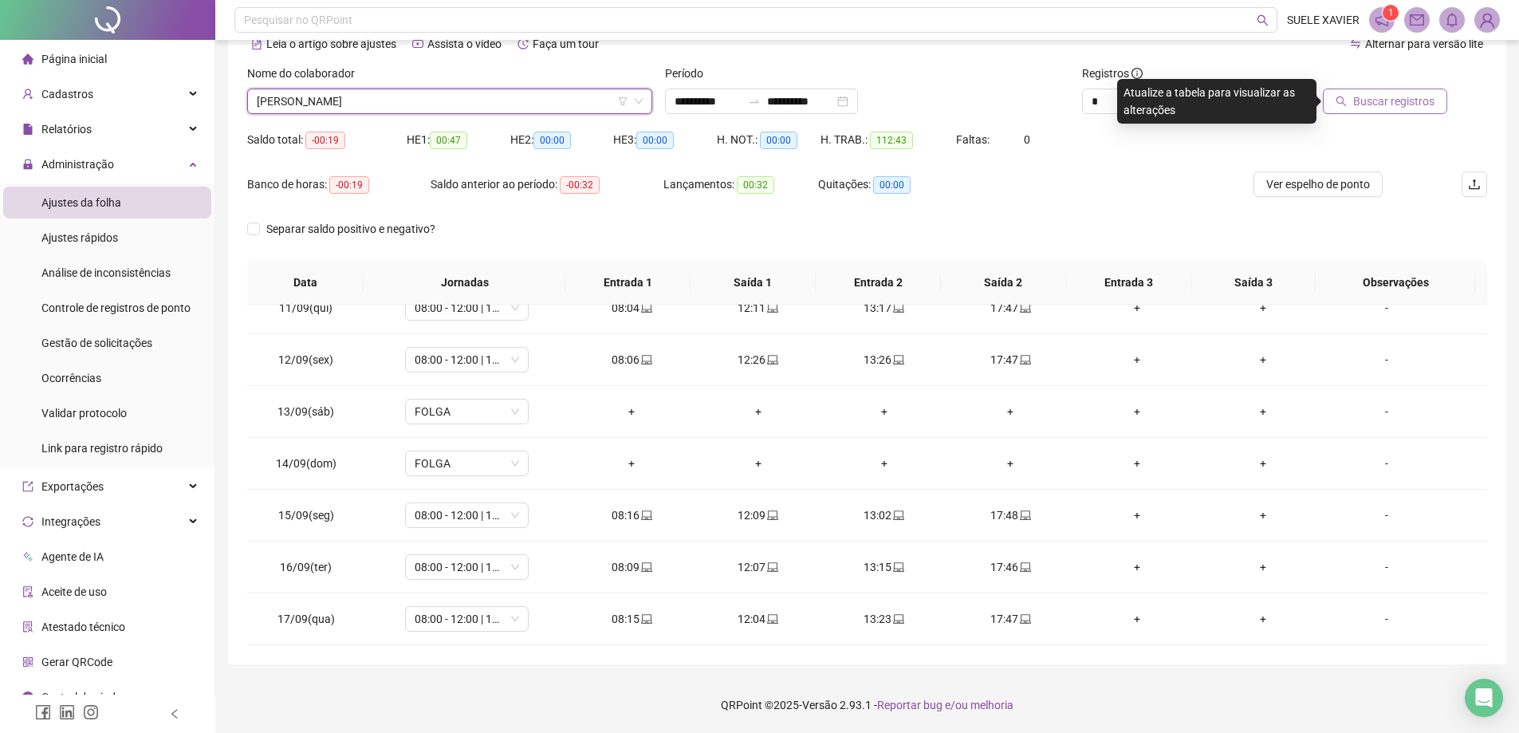
click at [1422, 100] on span "Buscar registros" at bounding box center [1393, 101] width 81 height 18
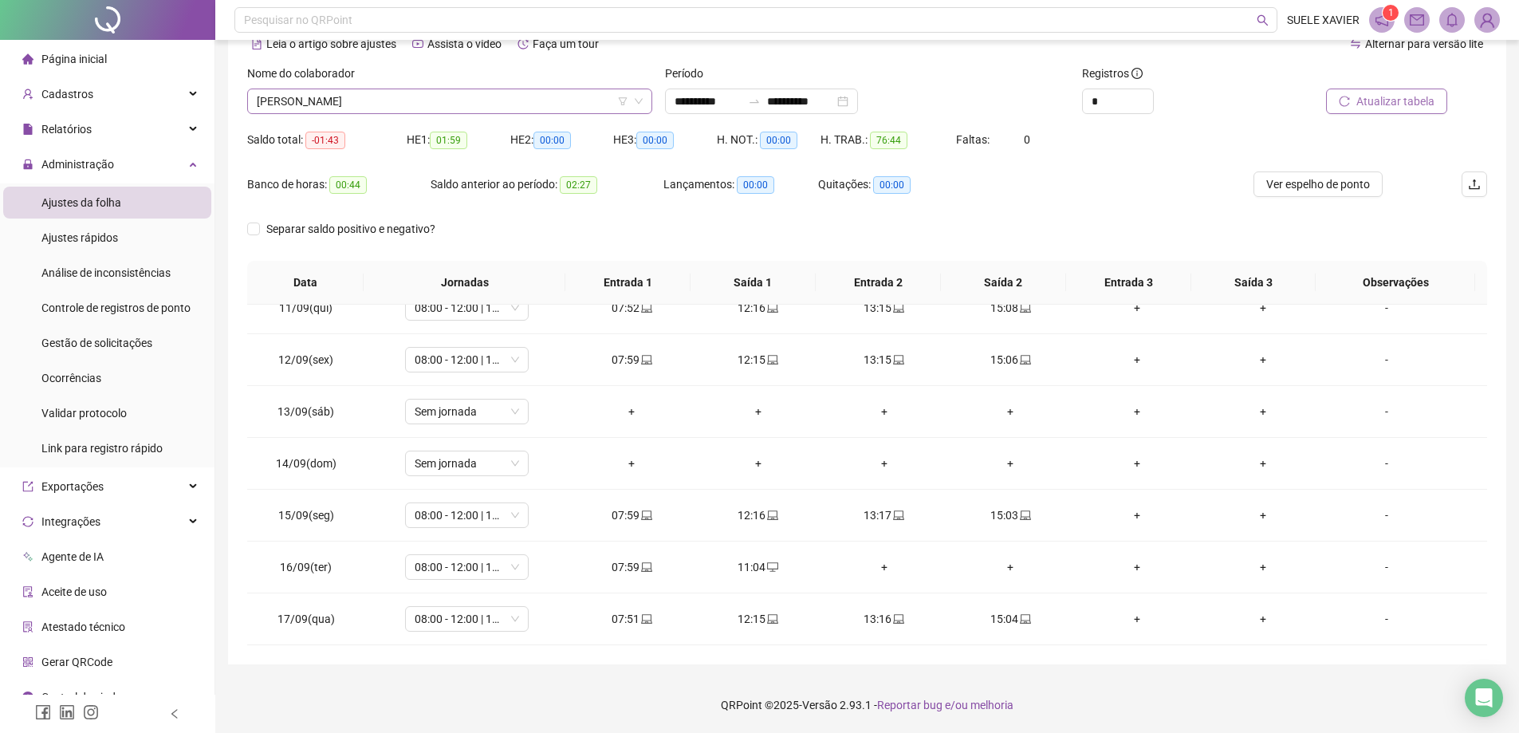
click at [512, 100] on span "[PERSON_NAME]" at bounding box center [450, 101] width 386 height 24
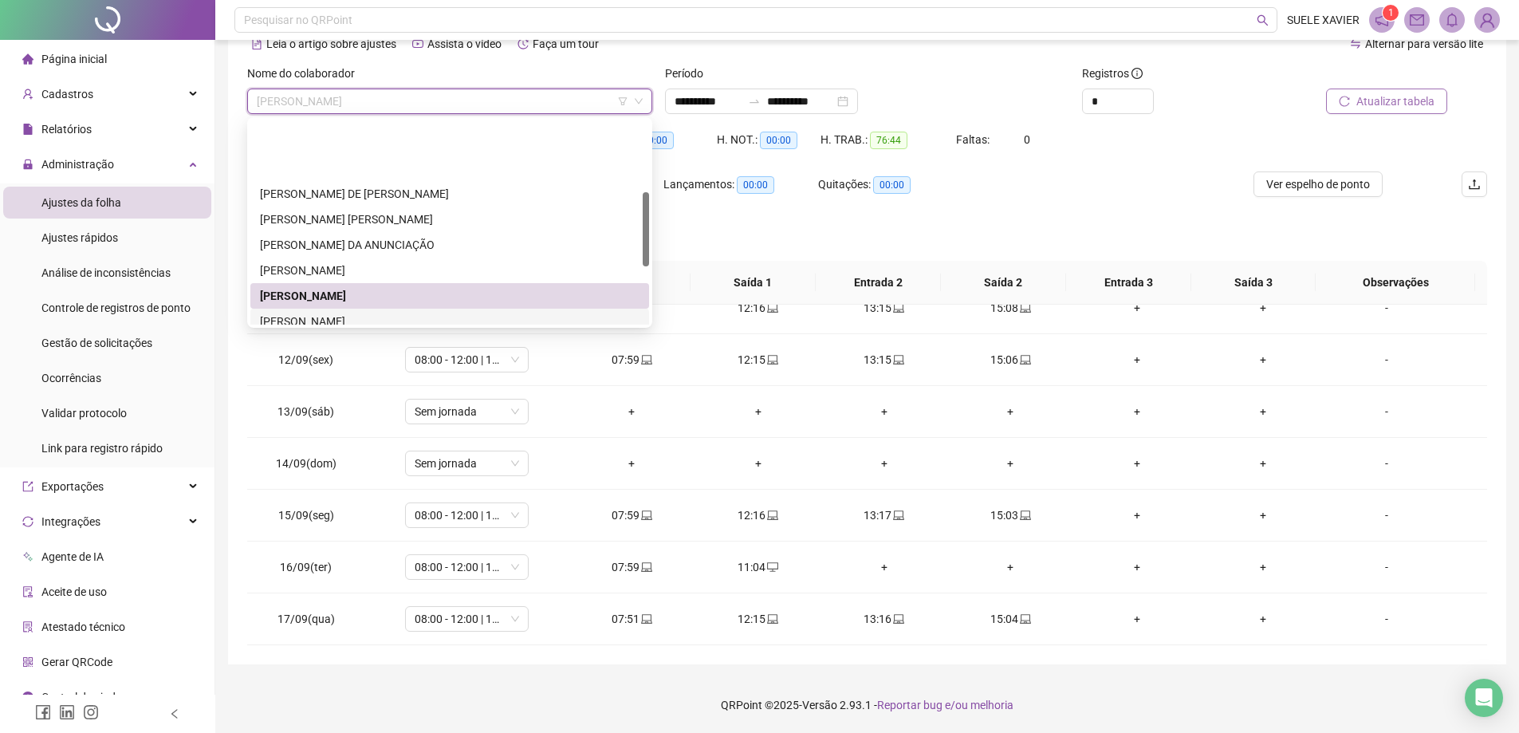
scroll to position [198, 0]
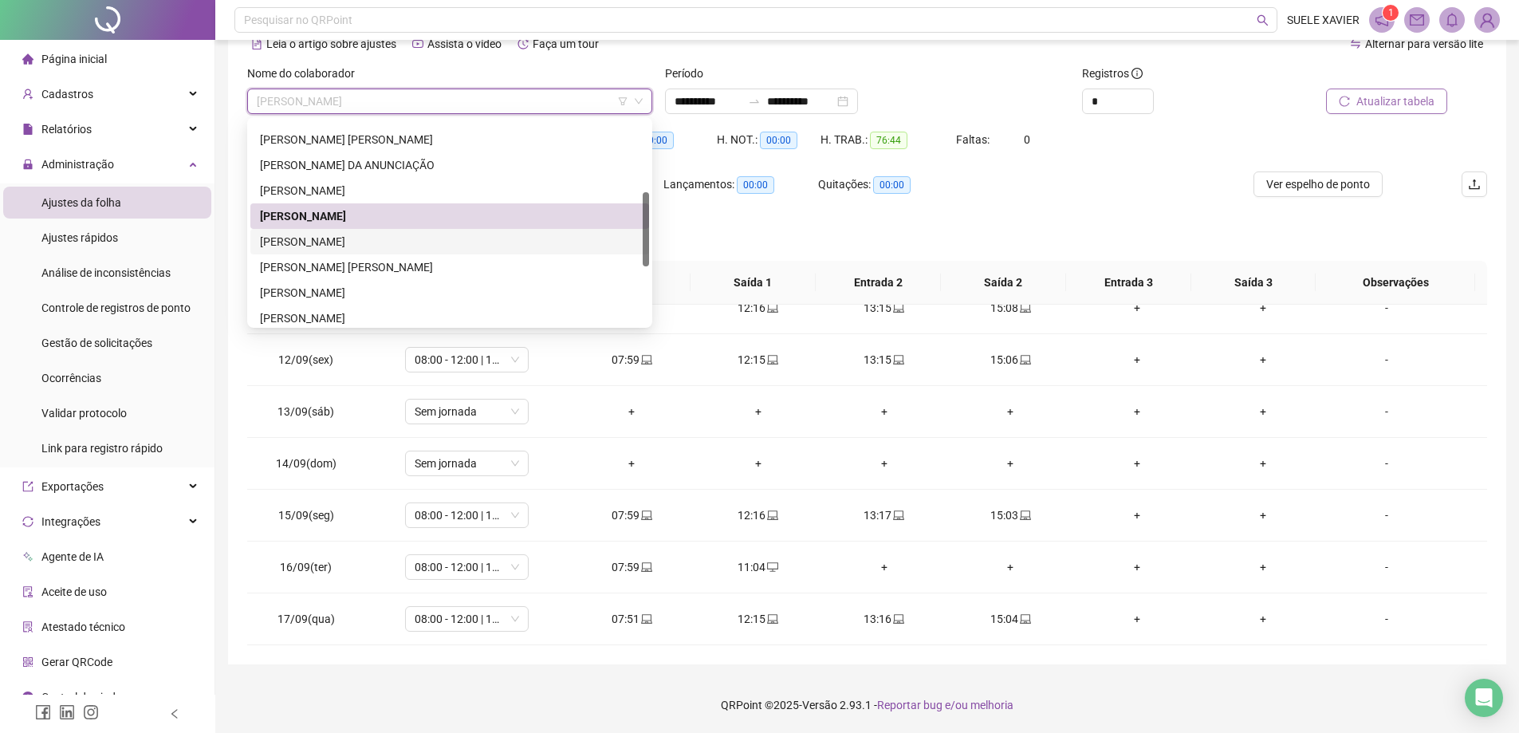
drag, startPoint x: 407, startPoint y: 235, endPoint x: 430, endPoint y: 231, distance: 23.5
click at [409, 234] on div "[PERSON_NAME]" at bounding box center [450, 242] width 380 height 18
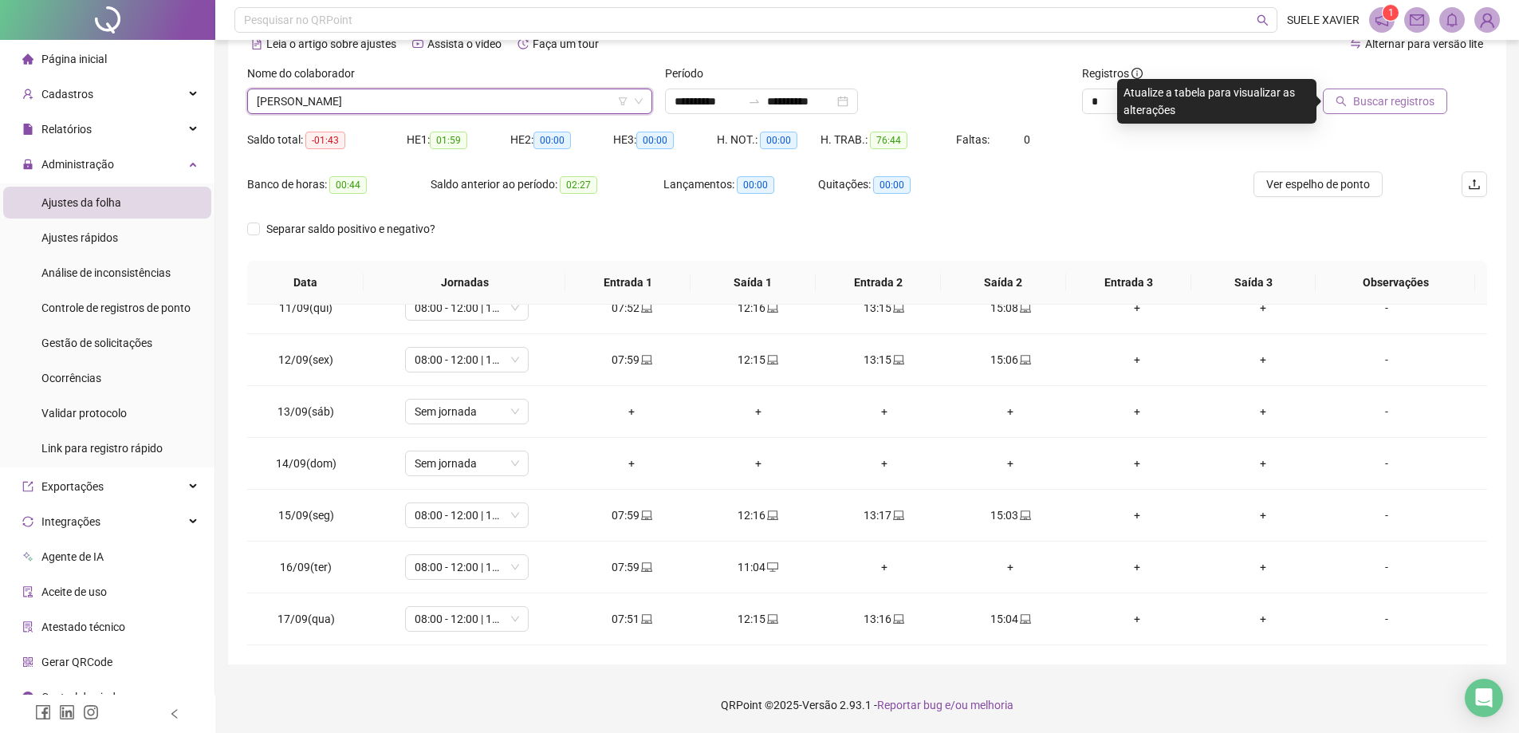
click at [1410, 102] on span "Buscar registros" at bounding box center [1393, 101] width 81 height 18
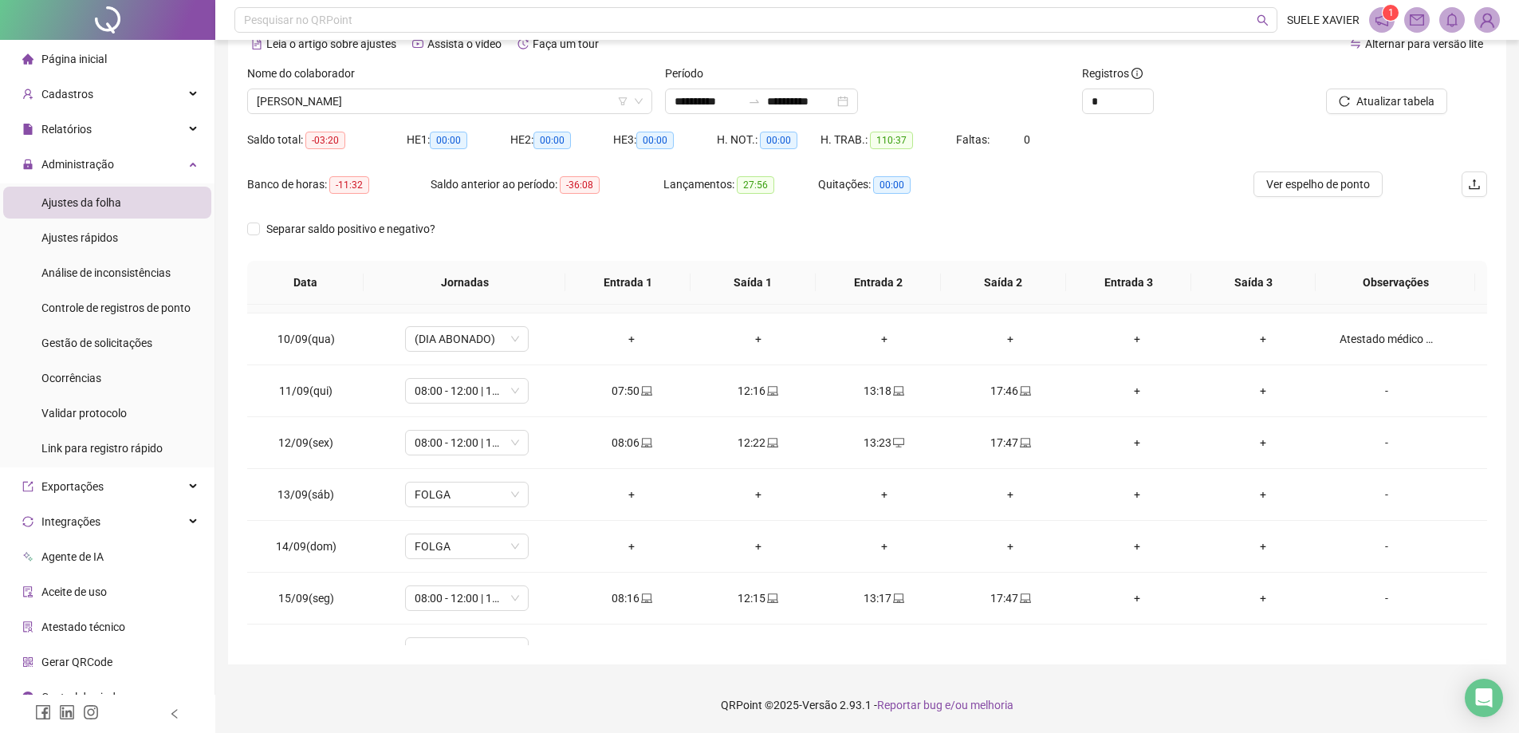
scroll to position [541, 0]
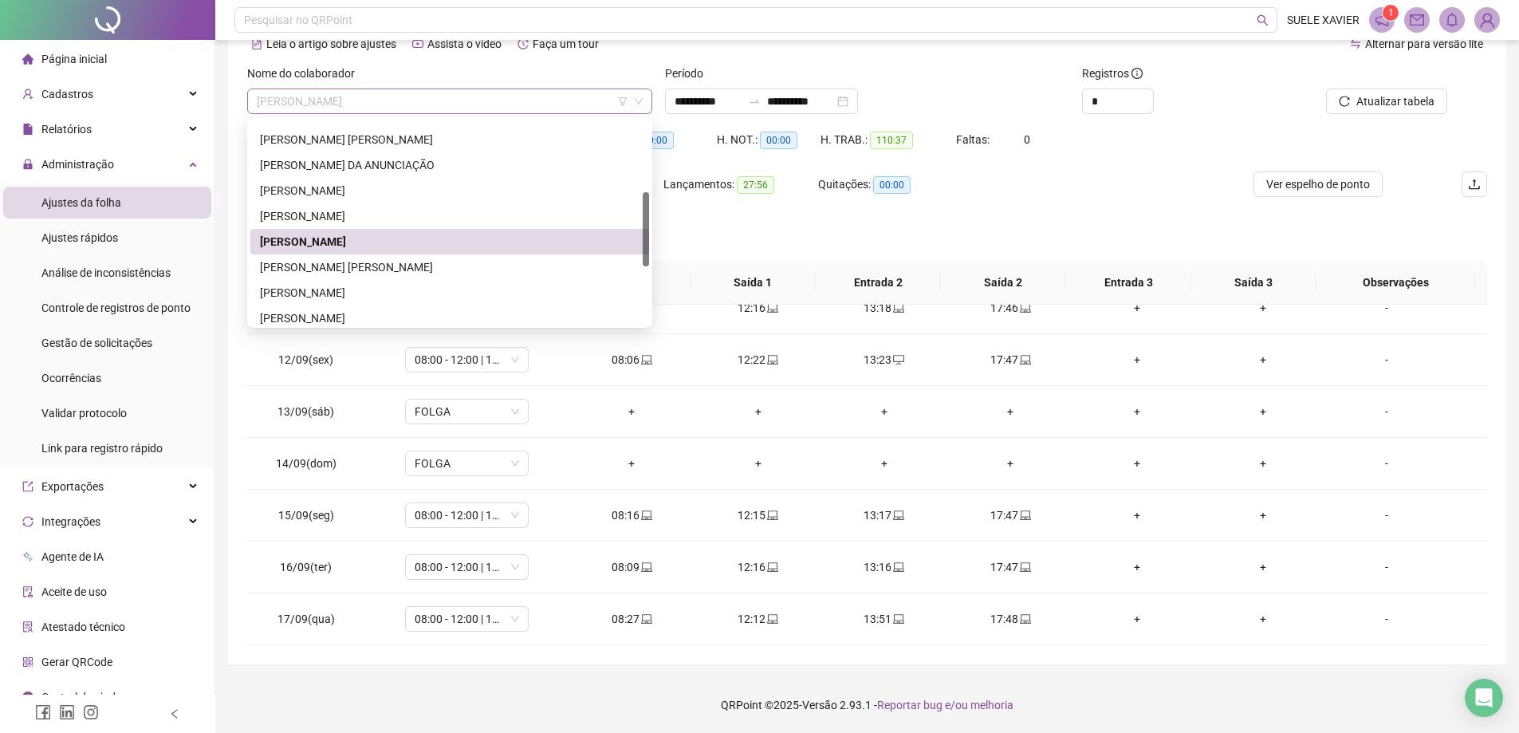
click at [413, 88] on div "[PERSON_NAME]" at bounding box center [449, 101] width 405 height 26
click at [915, 234] on div "Separar saldo positivo e negativo?" at bounding box center [867, 238] width 1240 height 45
click at [435, 94] on span "[PERSON_NAME]" at bounding box center [450, 101] width 386 height 24
click at [344, 273] on div "[PERSON_NAME] [PERSON_NAME]" at bounding box center [450, 267] width 380 height 18
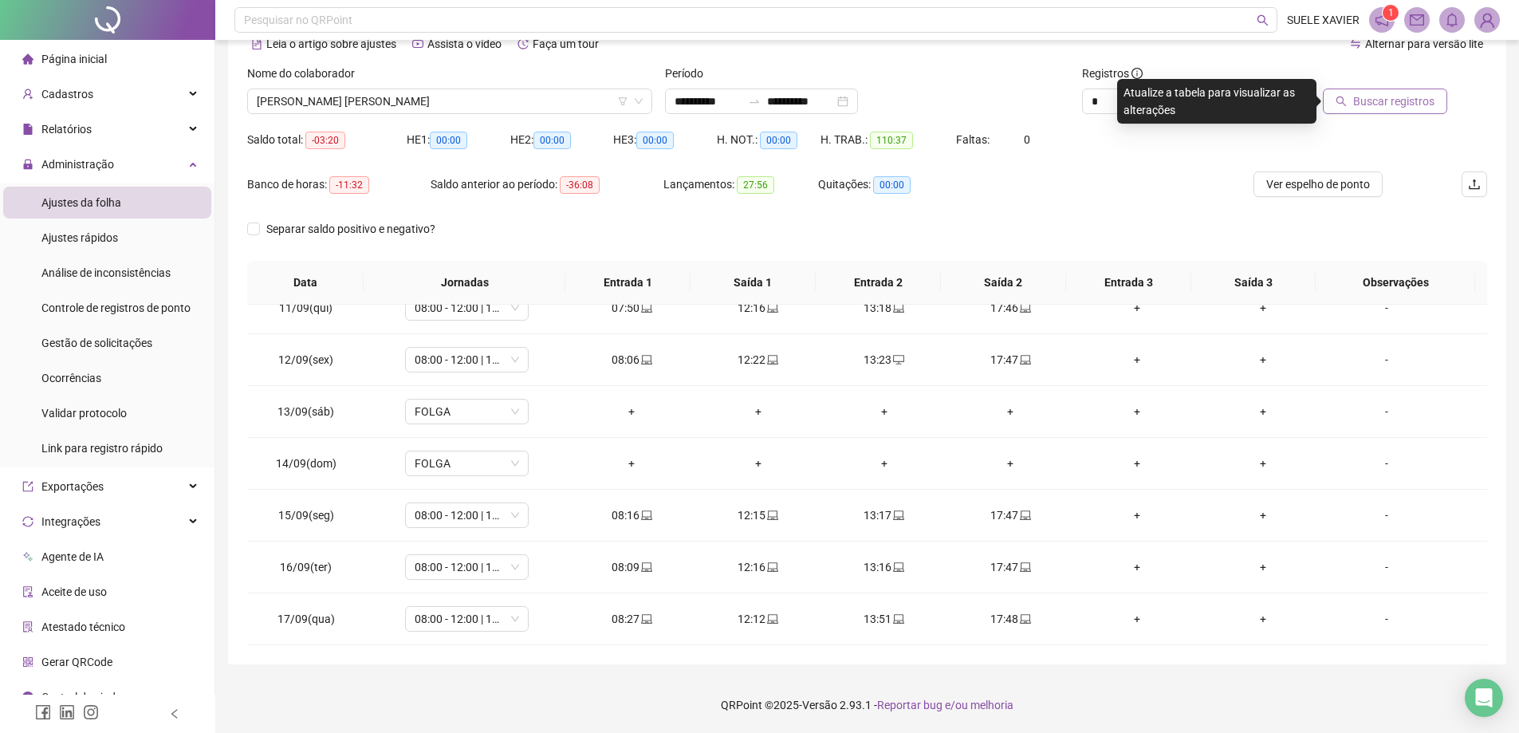
click at [1399, 100] on span "Buscar registros" at bounding box center [1393, 101] width 81 height 18
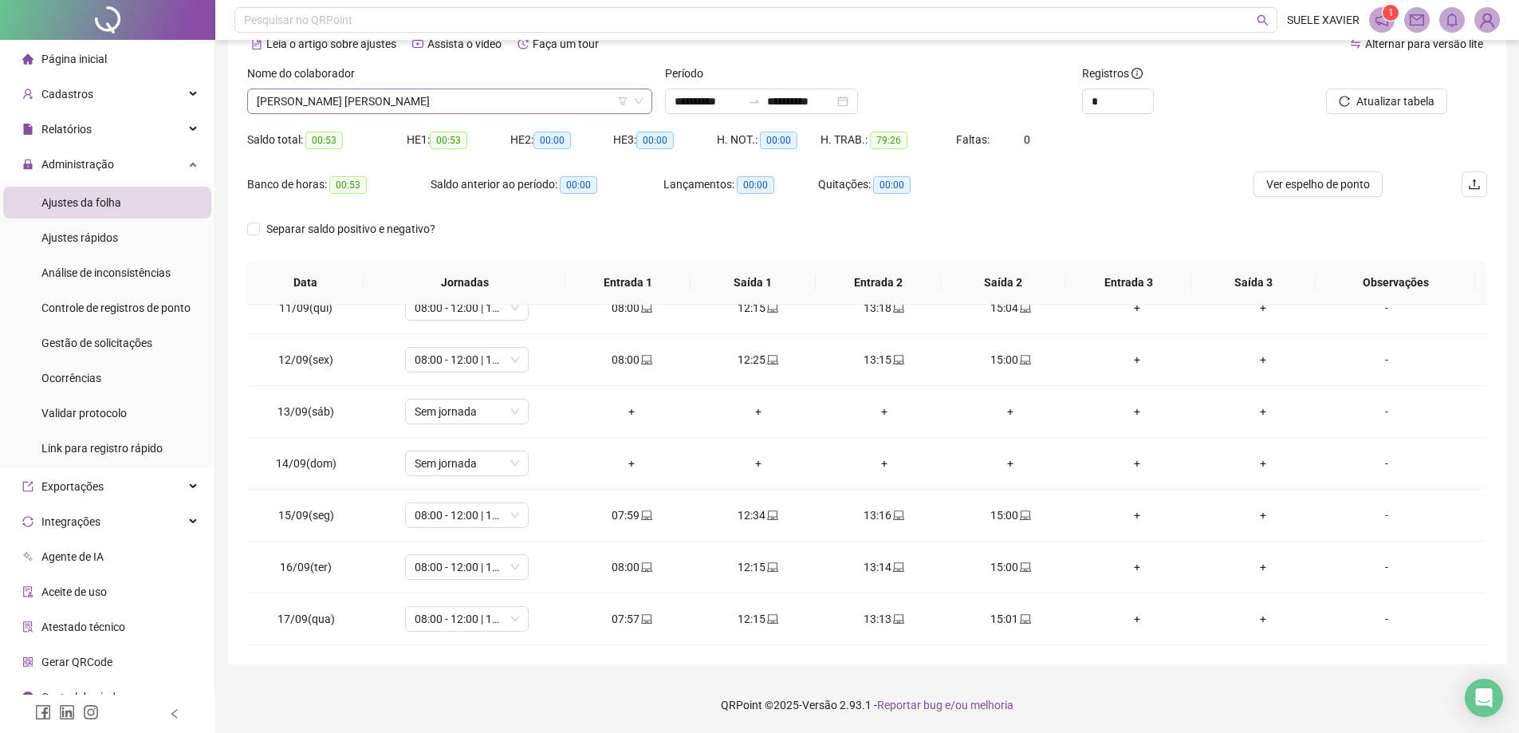
click at [459, 92] on span "[PERSON_NAME] [PERSON_NAME]" at bounding box center [450, 101] width 386 height 24
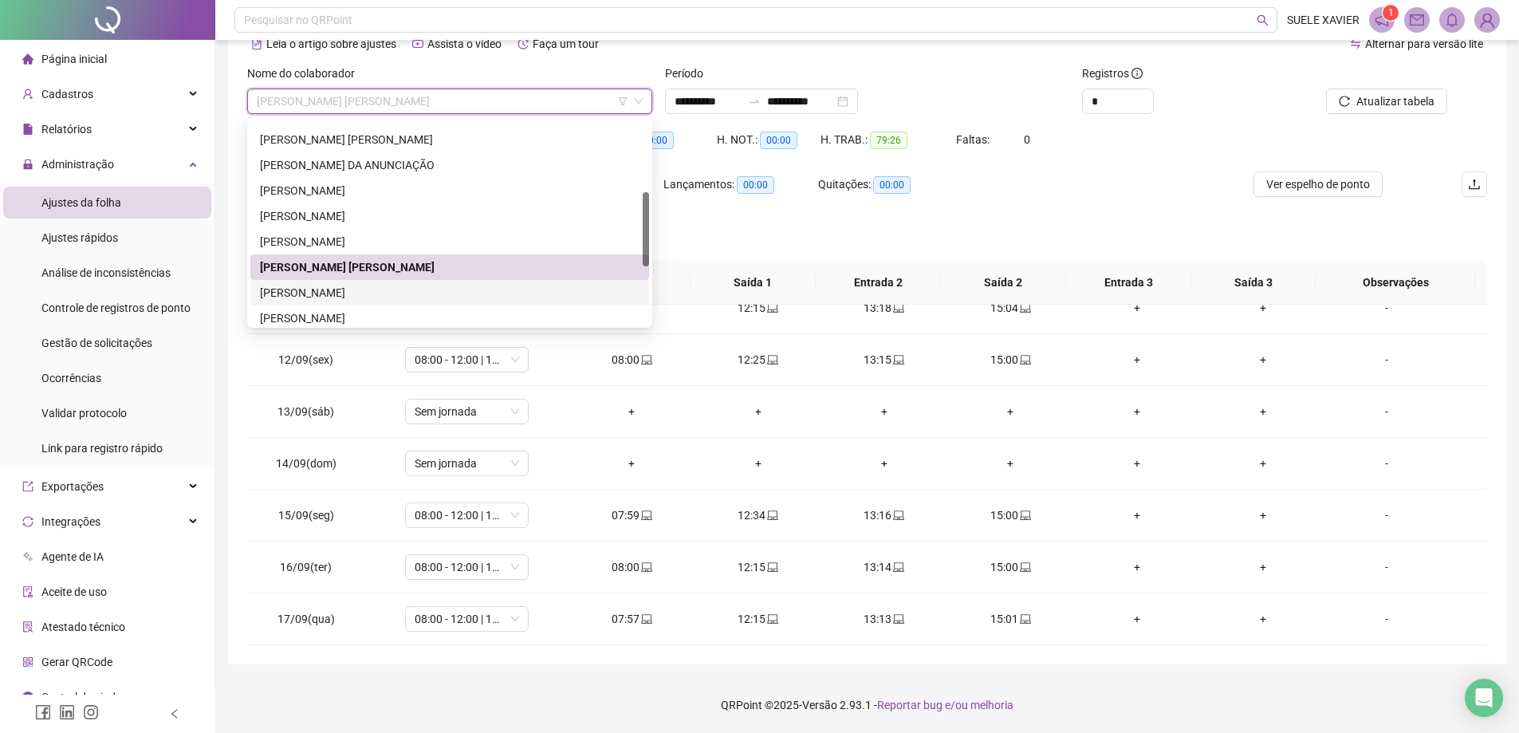
click at [387, 296] on div "[PERSON_NAME]" at bounding box center [450, 293] width 380 height 18
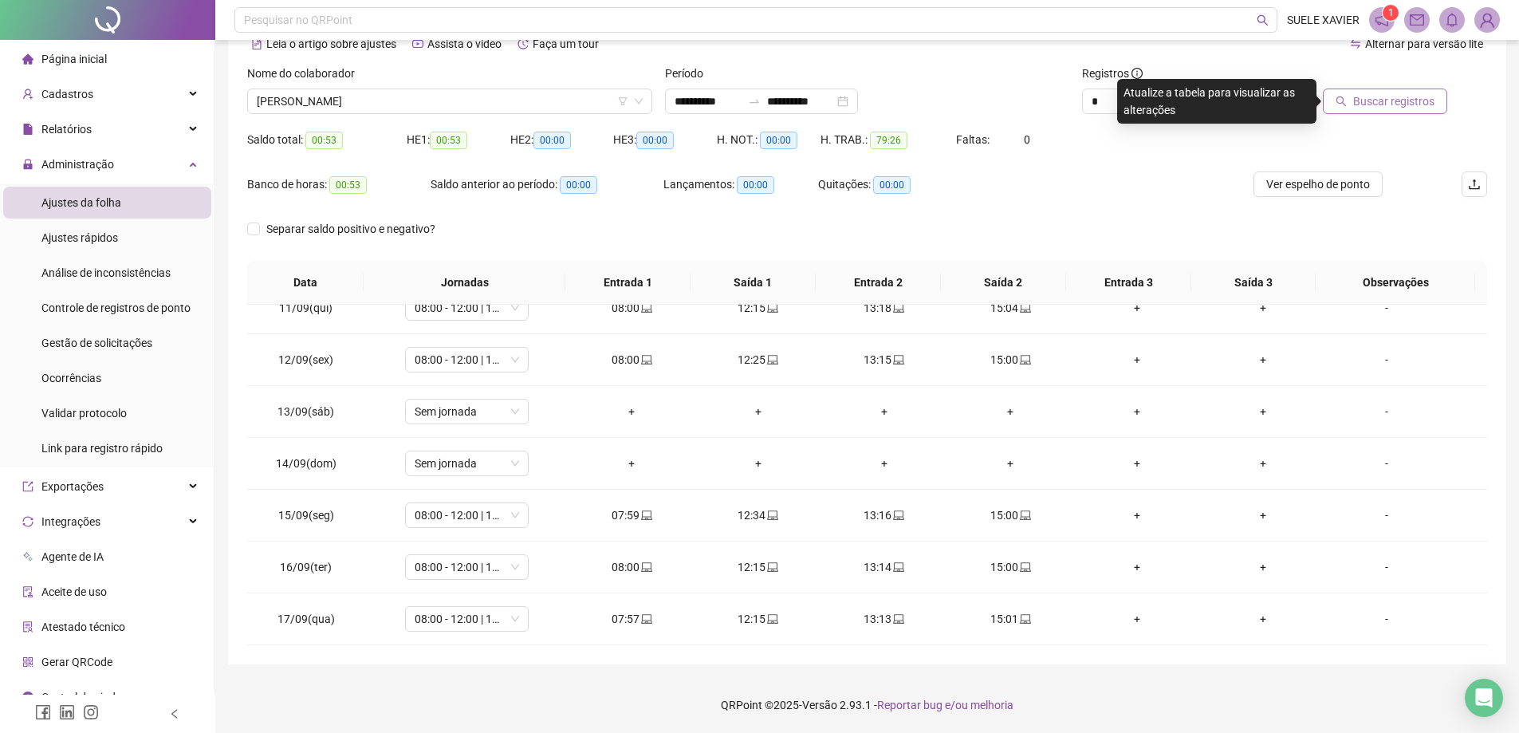
click at [1364, 104] on span "Buscar registros" at bounding box center [1393, 101] width 81 height 18
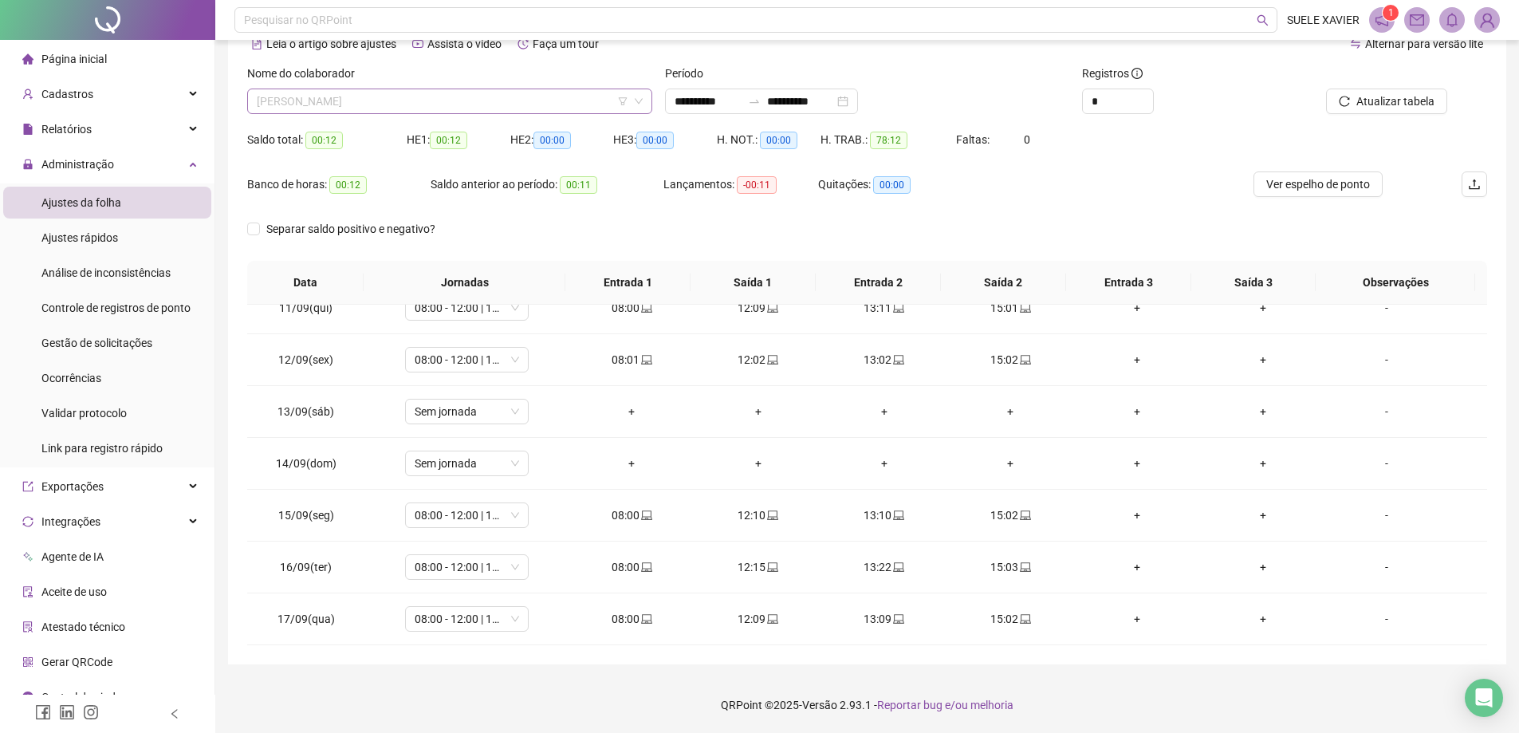
click at [442, 96] on span "[PERSON_NAME]" at bounding box center [450, 101] width 386 height 24
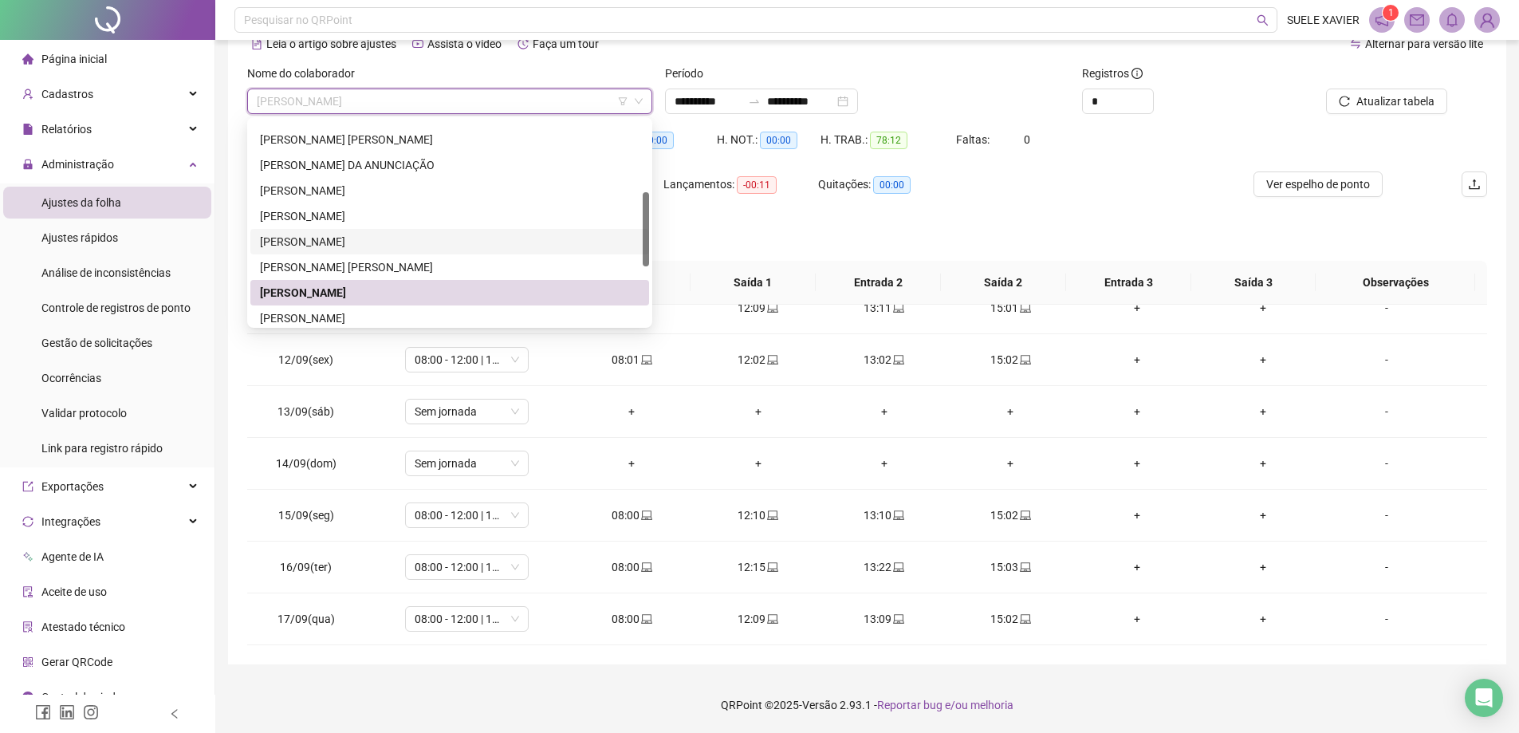
click at [840, 234] on div "Separar saldo positivo e negativo?" at bounding box center [867, 238] width 1240 height 45
click at [497, 96] on span "[PERSON_NAME]" at bounding box center [450, 101] width 386 height 24
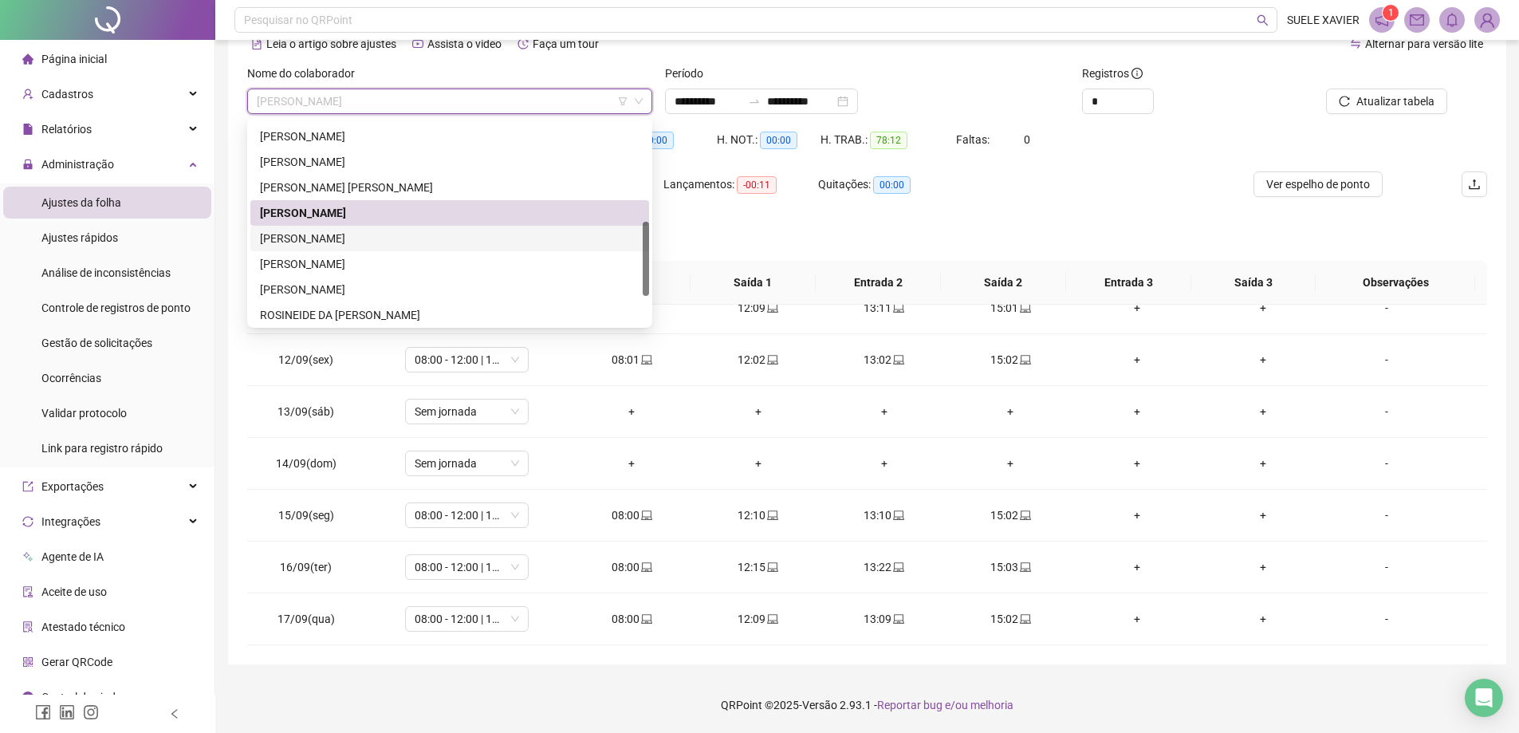
drag, startPoint x: 396, startPoint y: 236, endPoint x: 681, endPoint y: 224, distance: 284.9
click at [399, 234] on div "[PERSON_NAME]" at bounding box center [450, 239] width 380 height 18
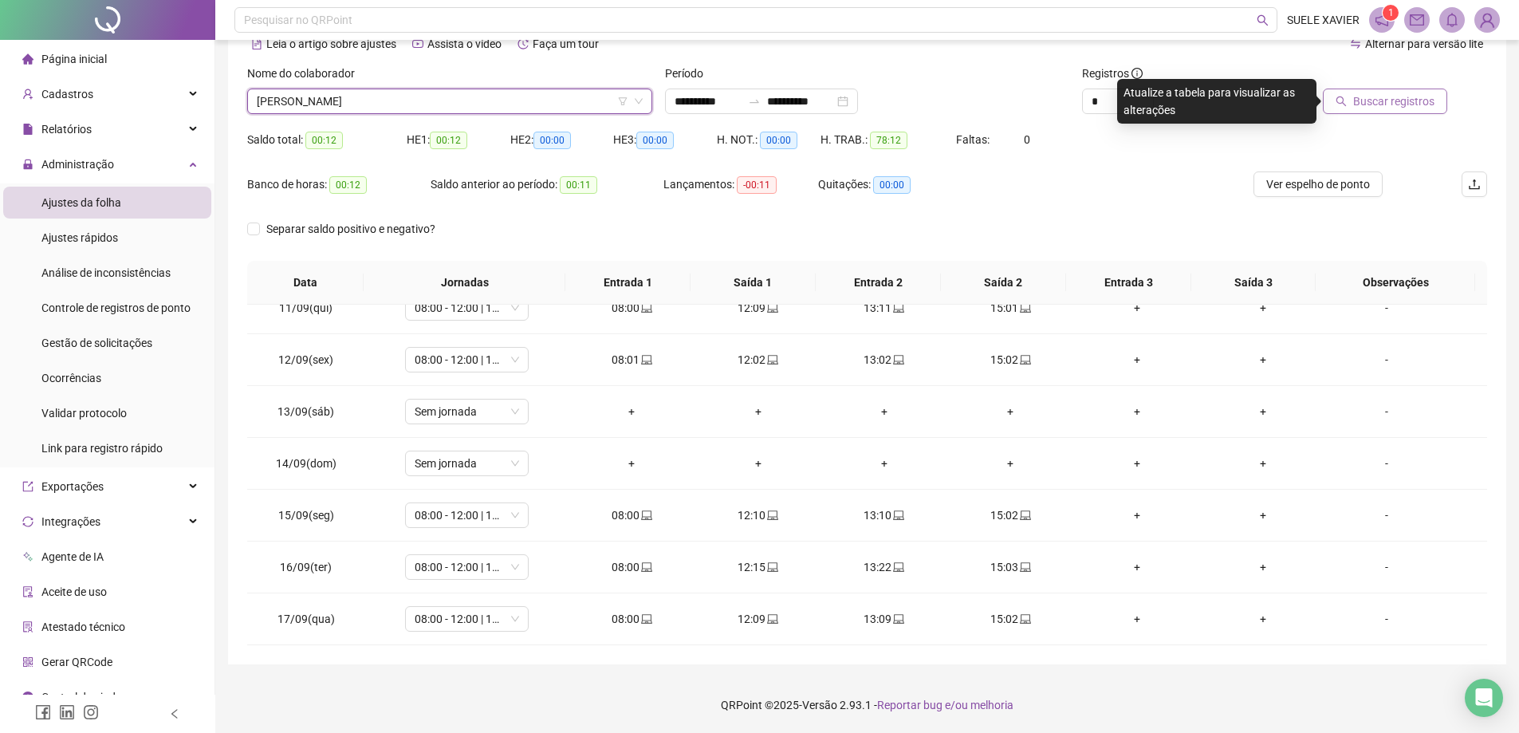
click at [1386, 95] on span "Buscar registros" at bounding box center [1393, 101] width 81 height 18
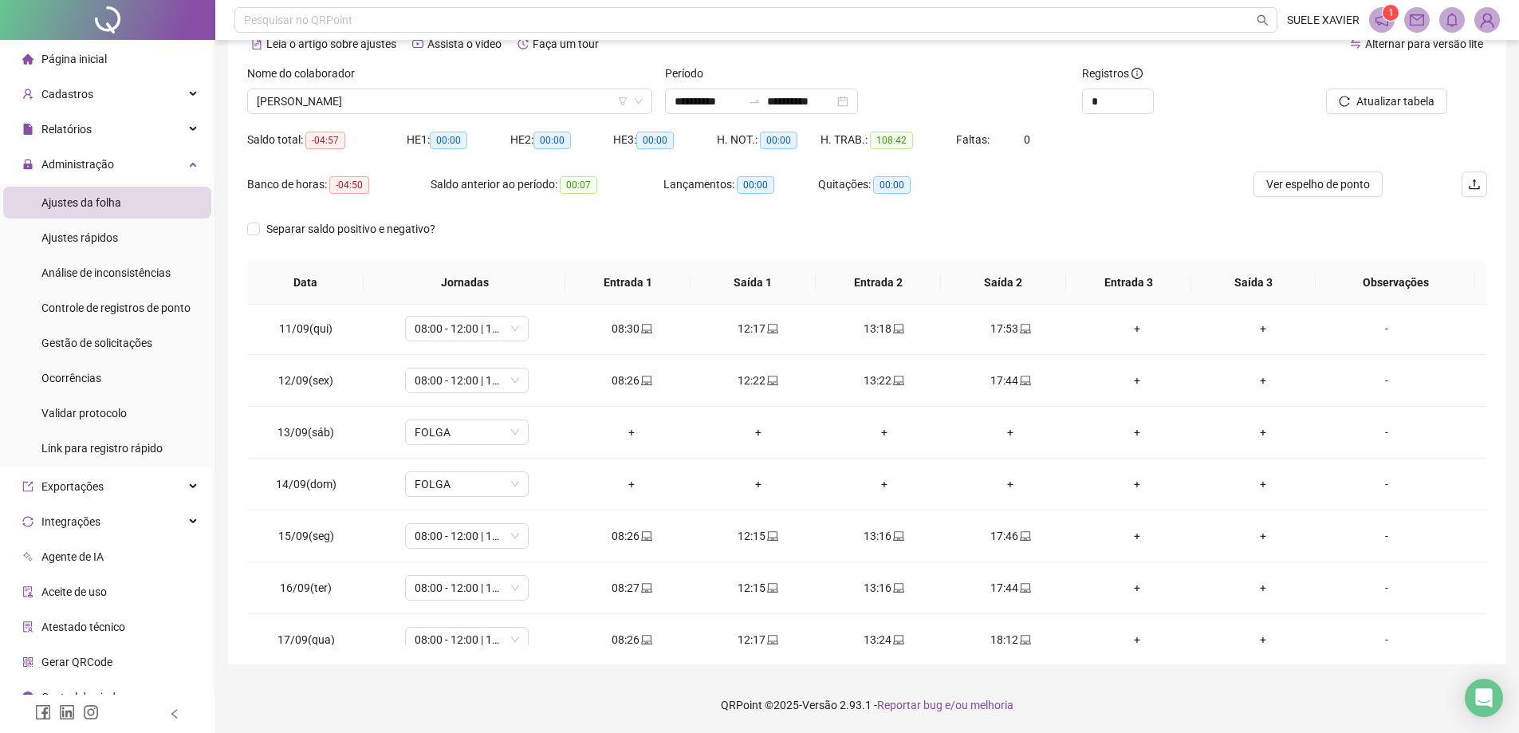
scroll to position [541, 0]
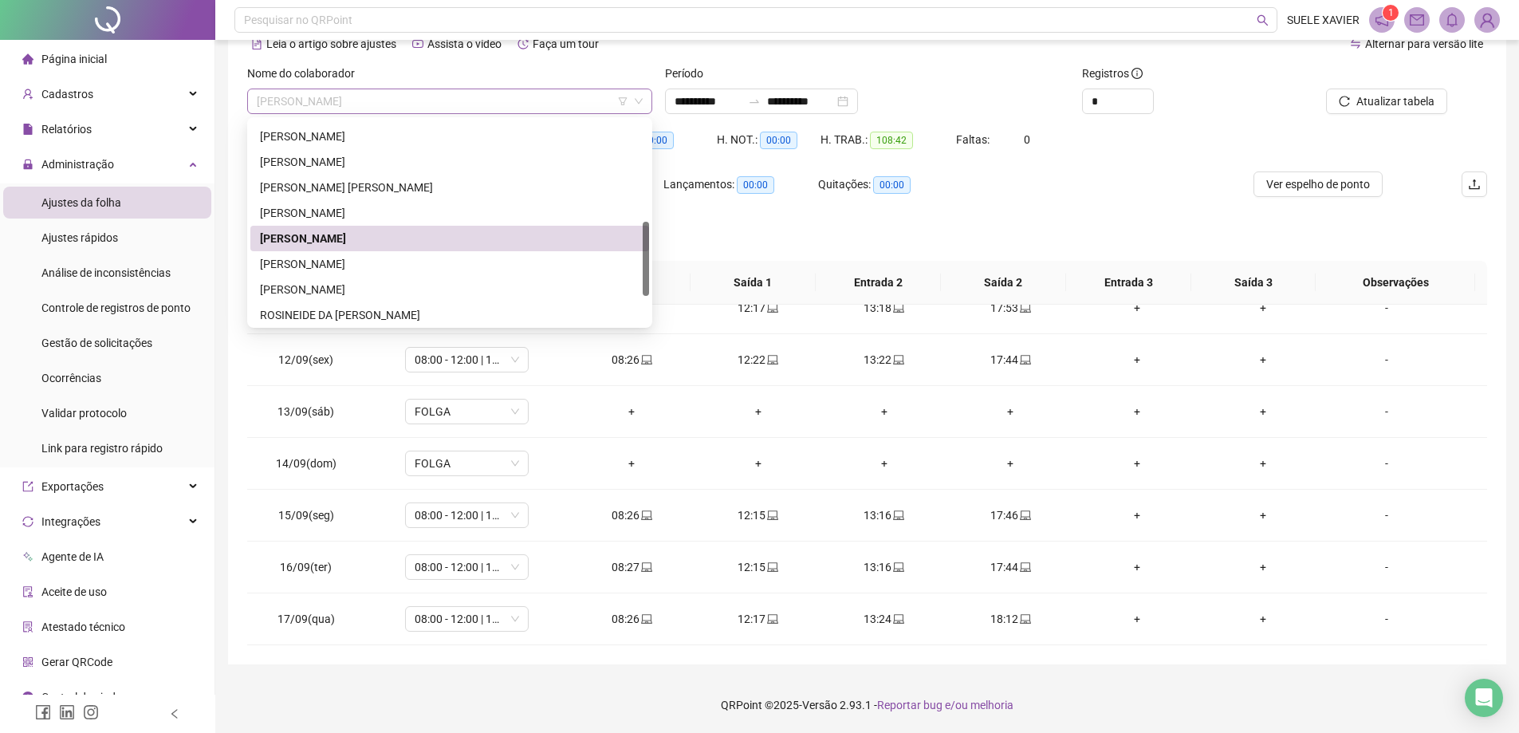
click at [401, 94] on span "[PERSON_NAME]" at bounding box center [450, 101] width 386 height 24
click at [358, 259] on div "[PERSON_NAME]" at bounding box center [450, 264] width 380 height 18
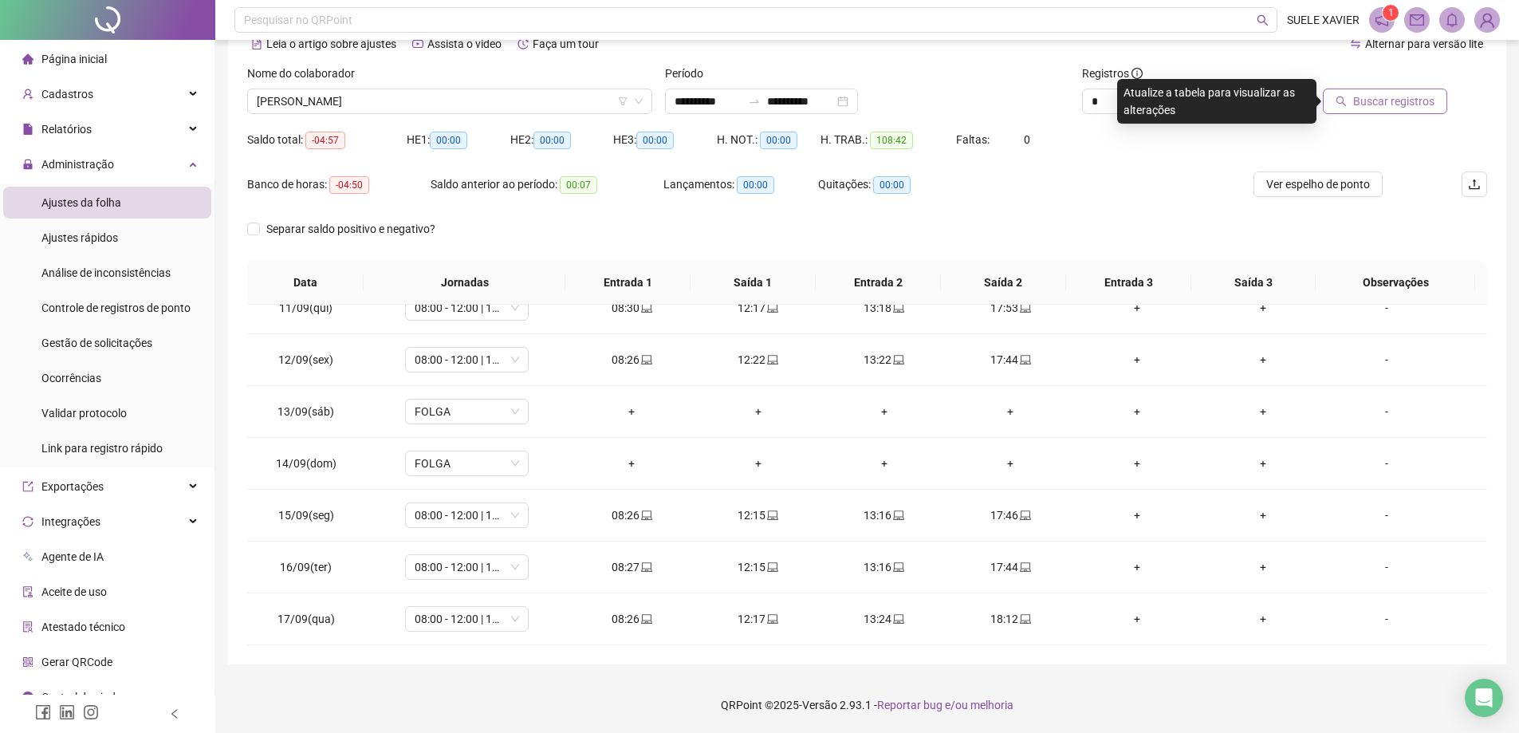
click at [1388, 104] on span "Buscar registros" at bounding box center [1393, 101] width 81 height 18
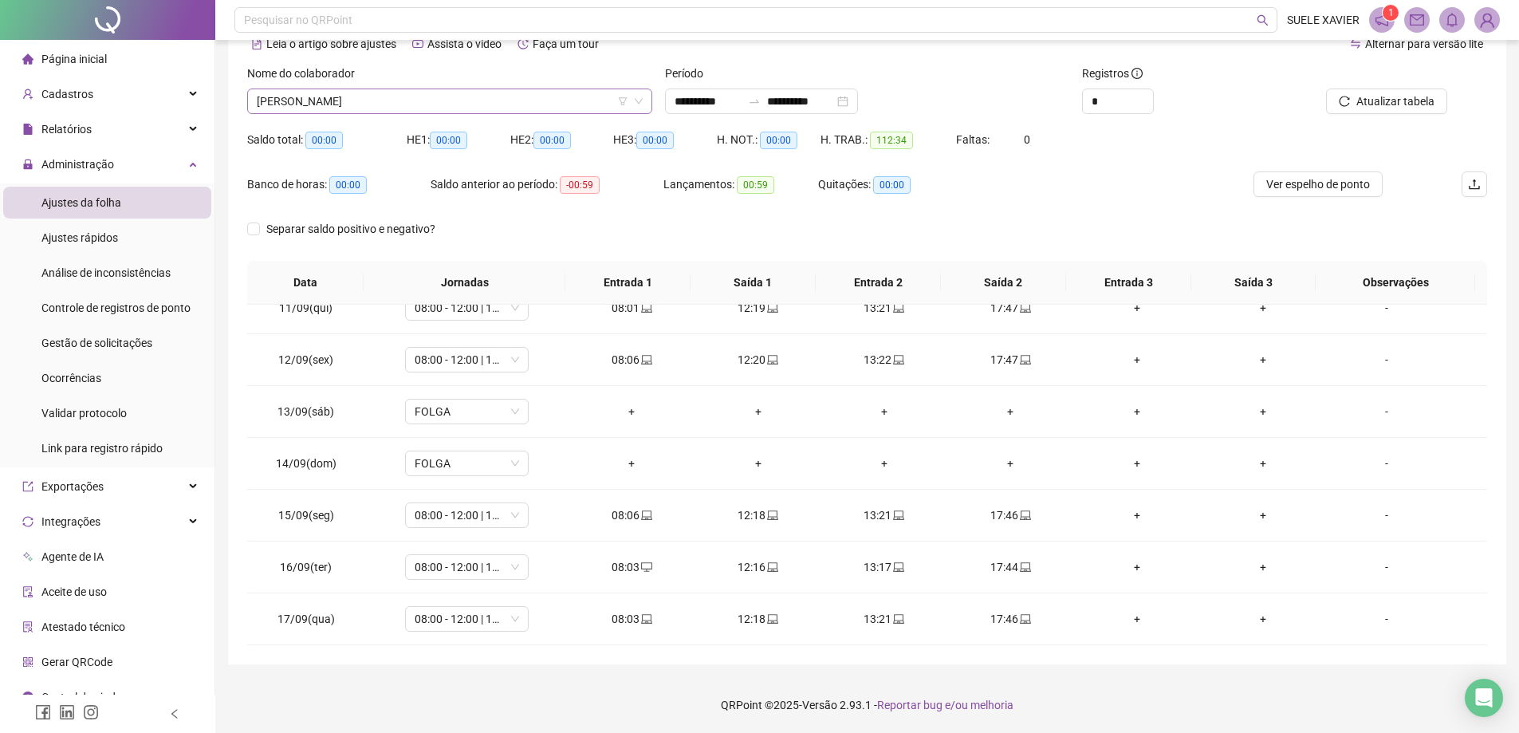
click at [425, 96] on span "[PERSON_NAME]" at bounding box center [450, 101] width 386 height 24
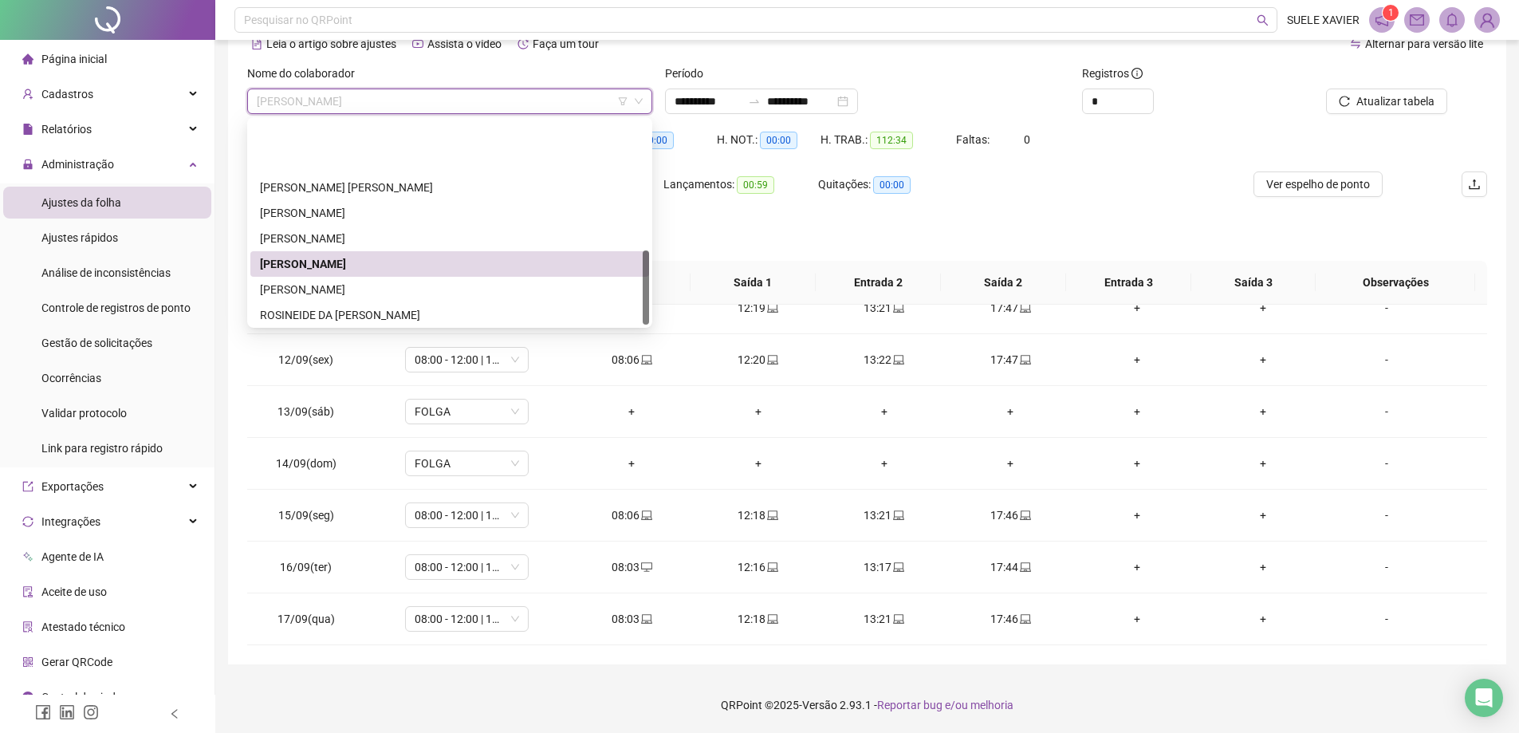
scroll to position [357, 0]
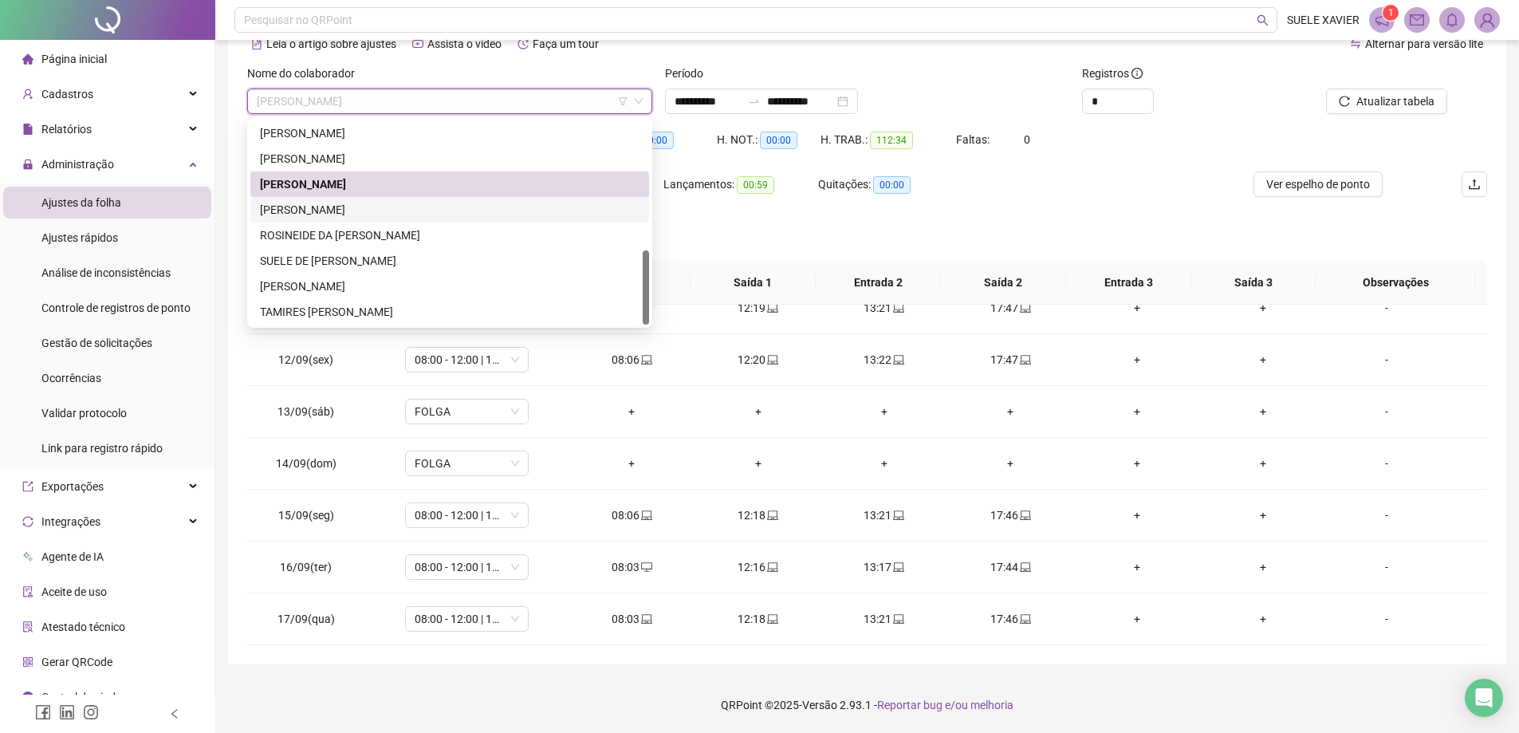
drag, startPoint x: 368, startPoint y: 210, endPoint x: 467, endPoint y: 208, distance: 98.9
click at [371, 208] on div "[PERSON_NAME]" at bounding box center [450, 210] width 380 height 18
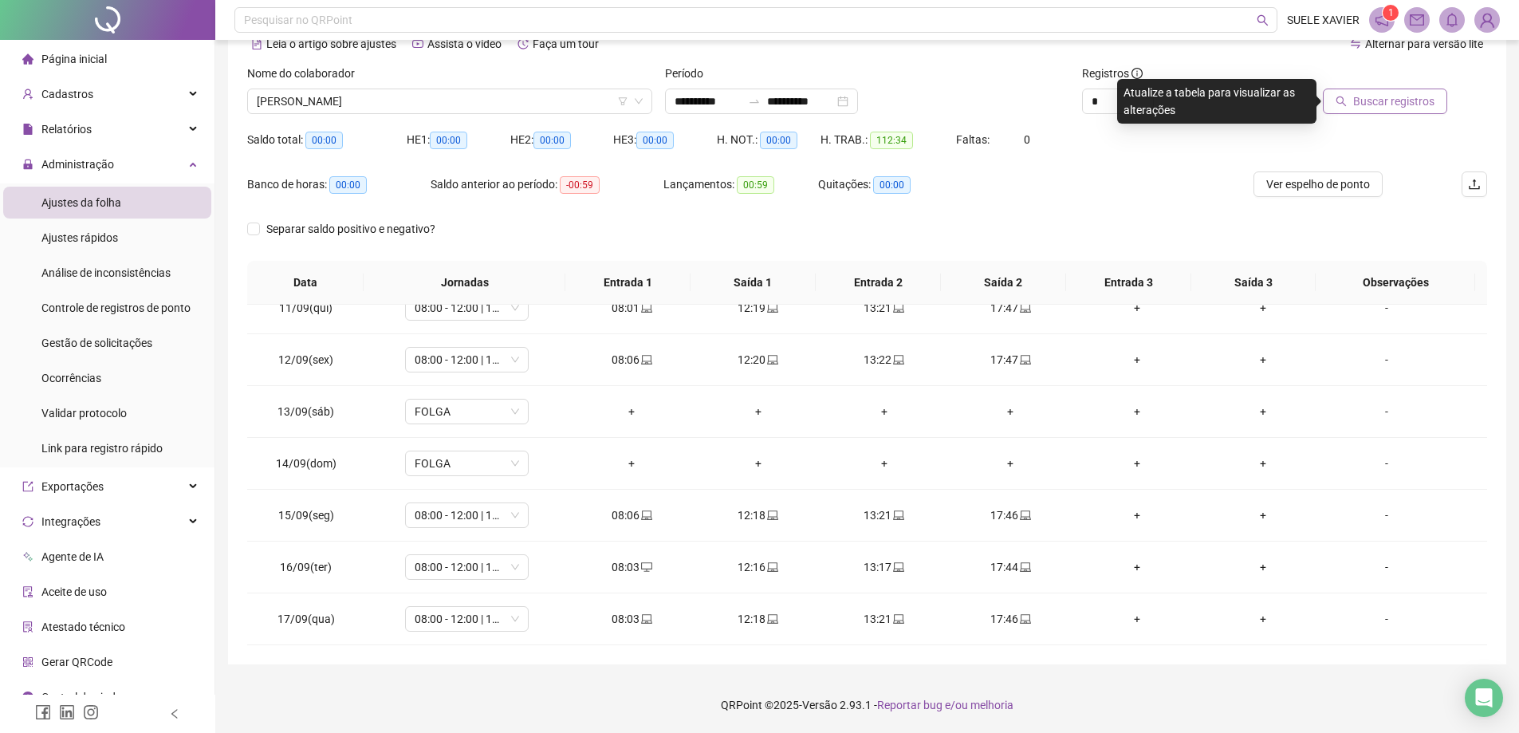
click at [1377, 105] on span "Buscar registros" at bounding box center [1393, 101] width 81 height 18
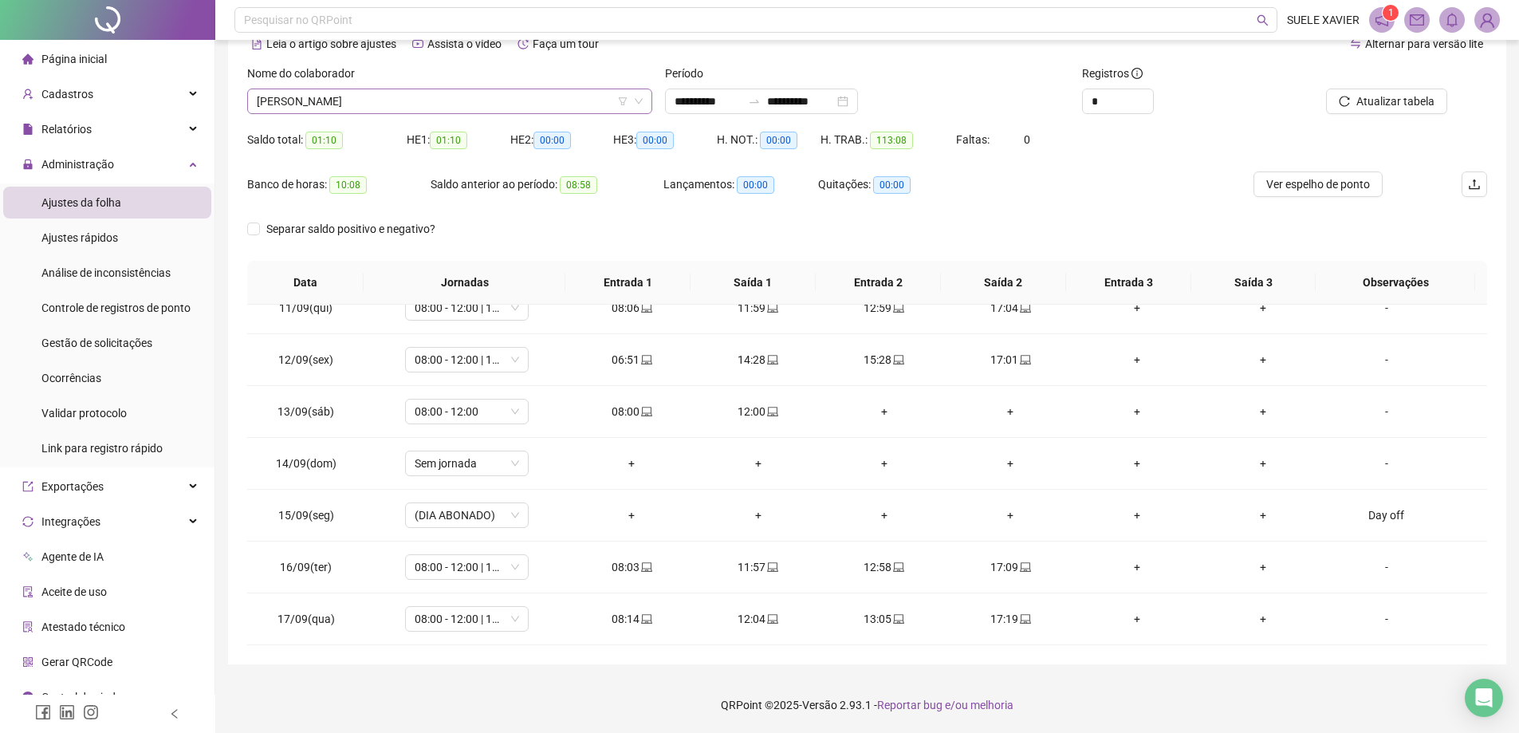
click at [391, 99] on span "[PERSON_NAME]" at bounding box center [450, 101] width 386 height 24
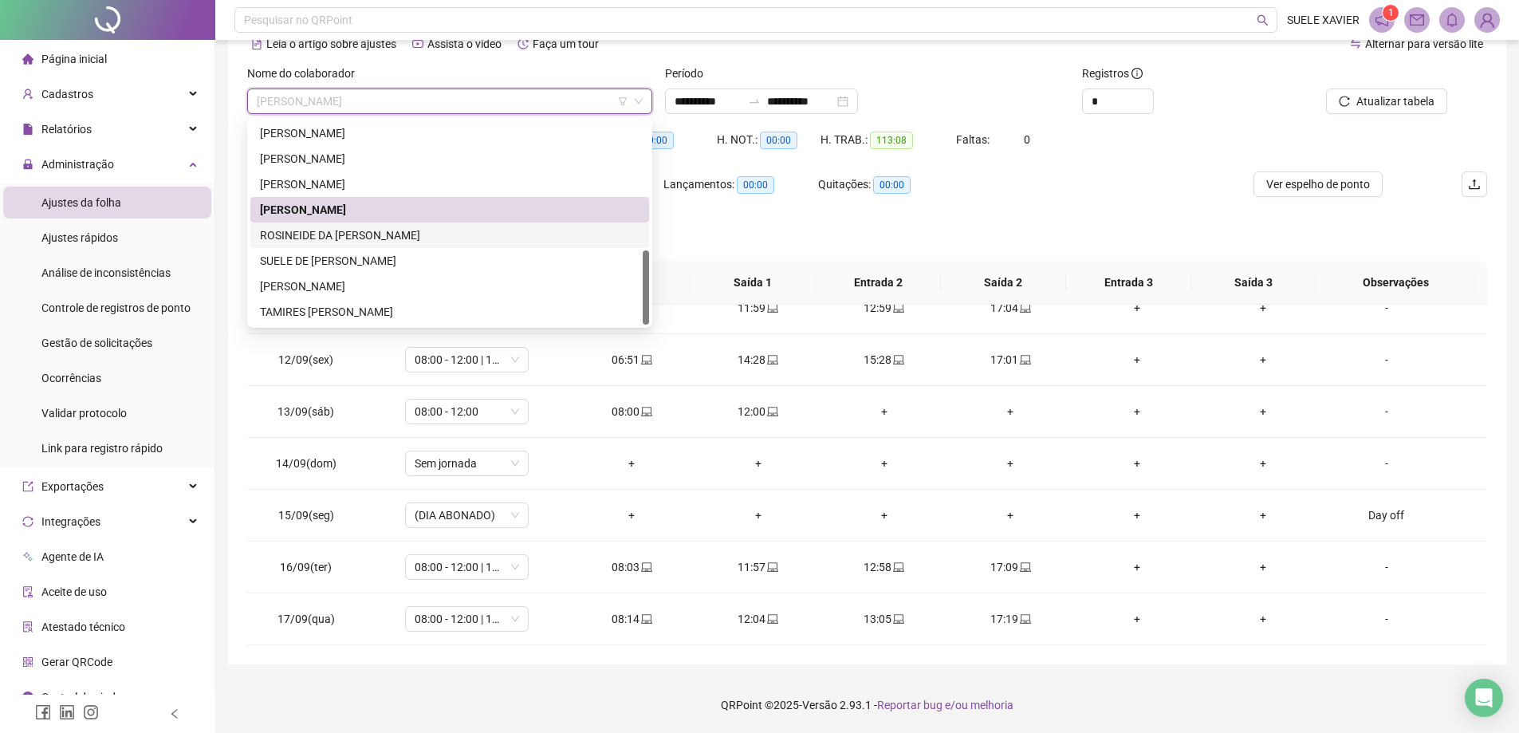
click at [358, 238] on div "ROSINEIDE DA [PERSON_NAME]" at bounding box center [450, 235] width 380 height 18
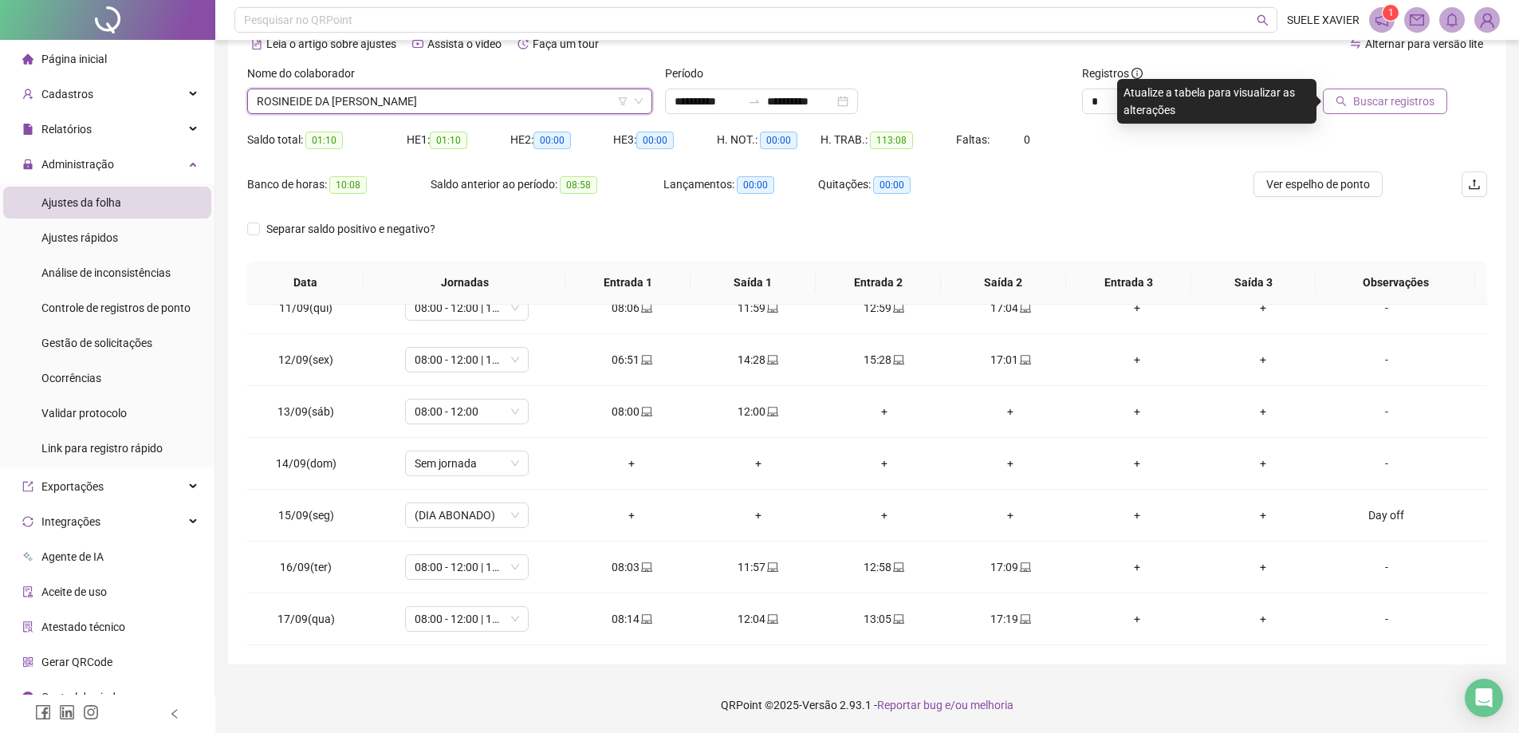
click at [1421, 96] on span "Buscar registros" at bounding box center [1393, 101] width 81 height 18
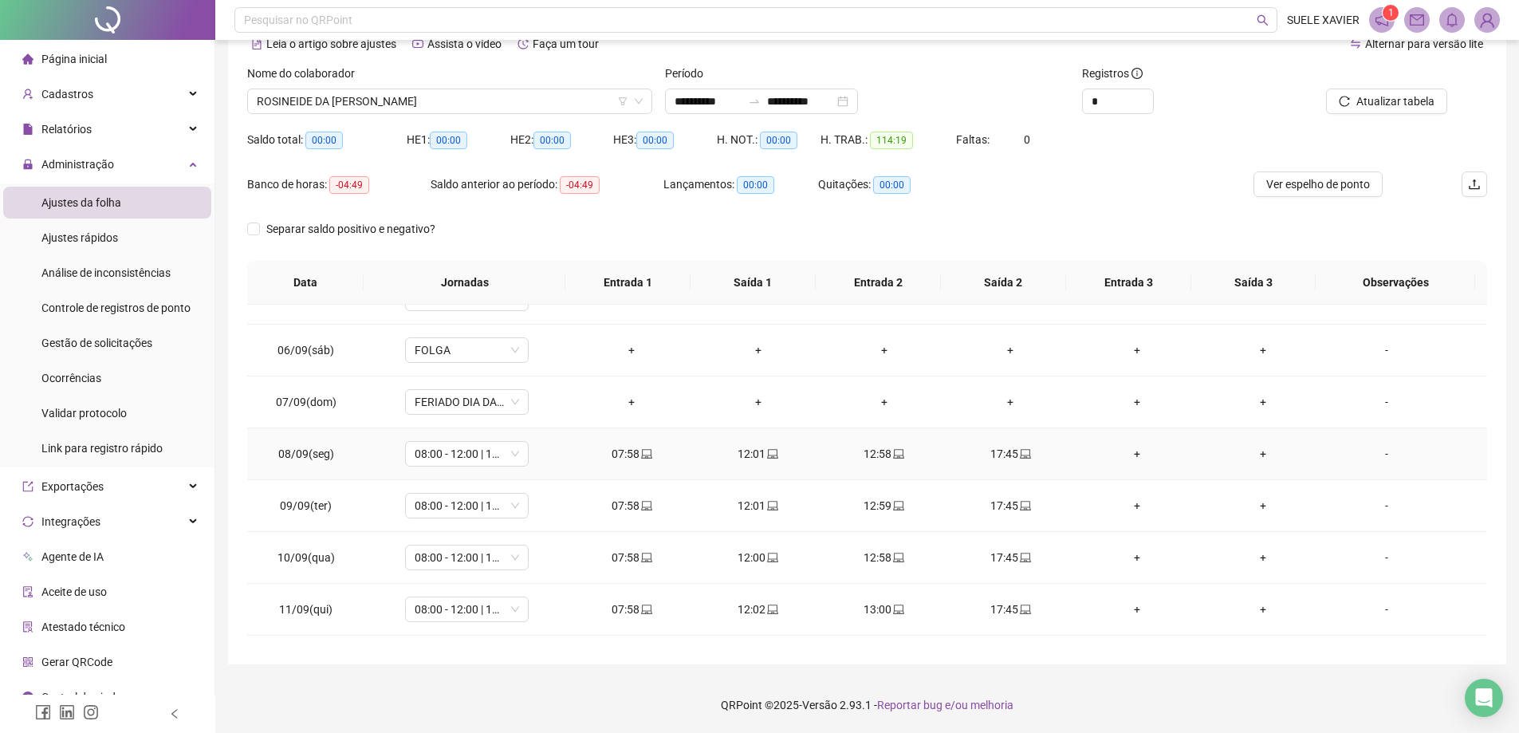
scroll to position [541, 0]
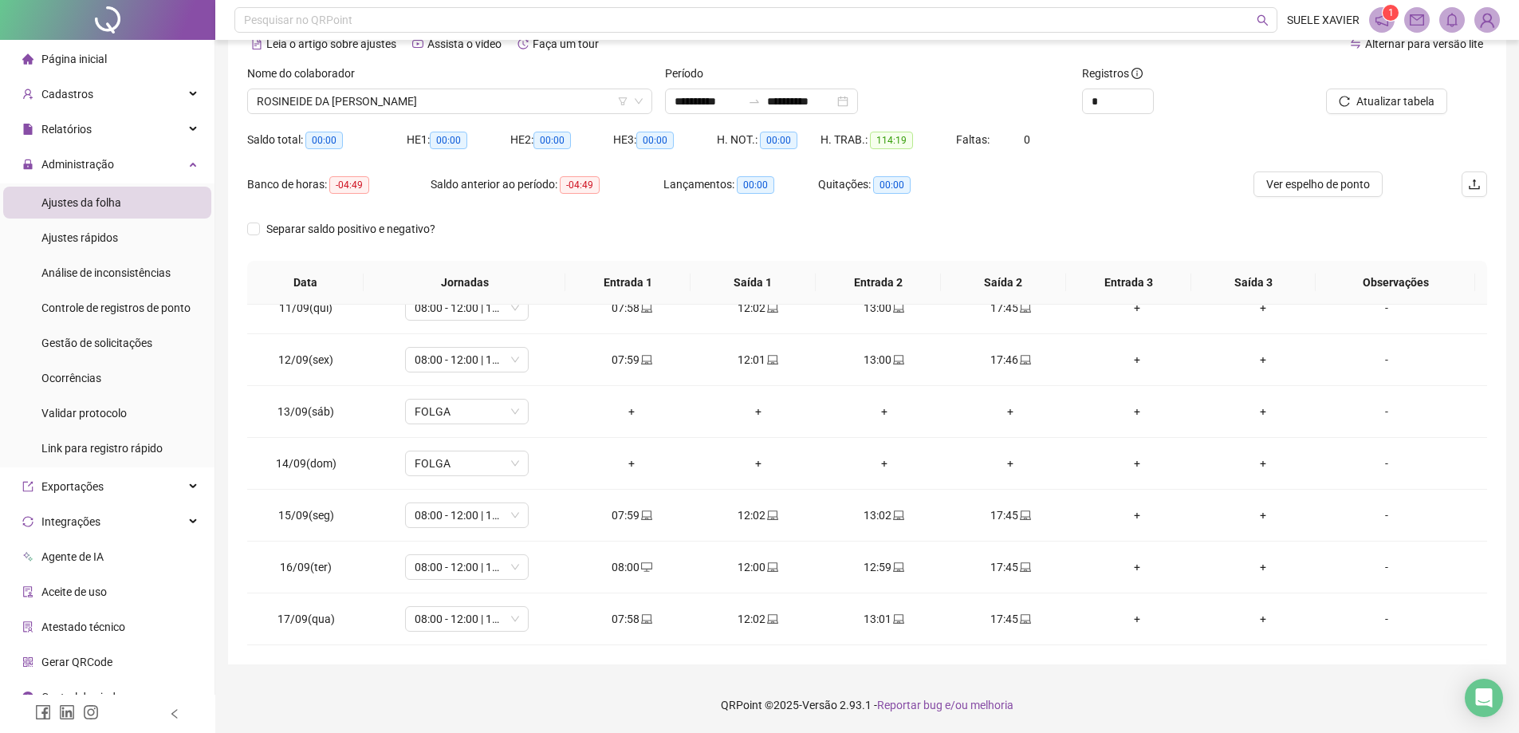
click at [481, 88] on div "Nome do colaborador ROSINEIDE DA [PERSON_NAME]" at bounding box center [449, 89] width 405 height 49
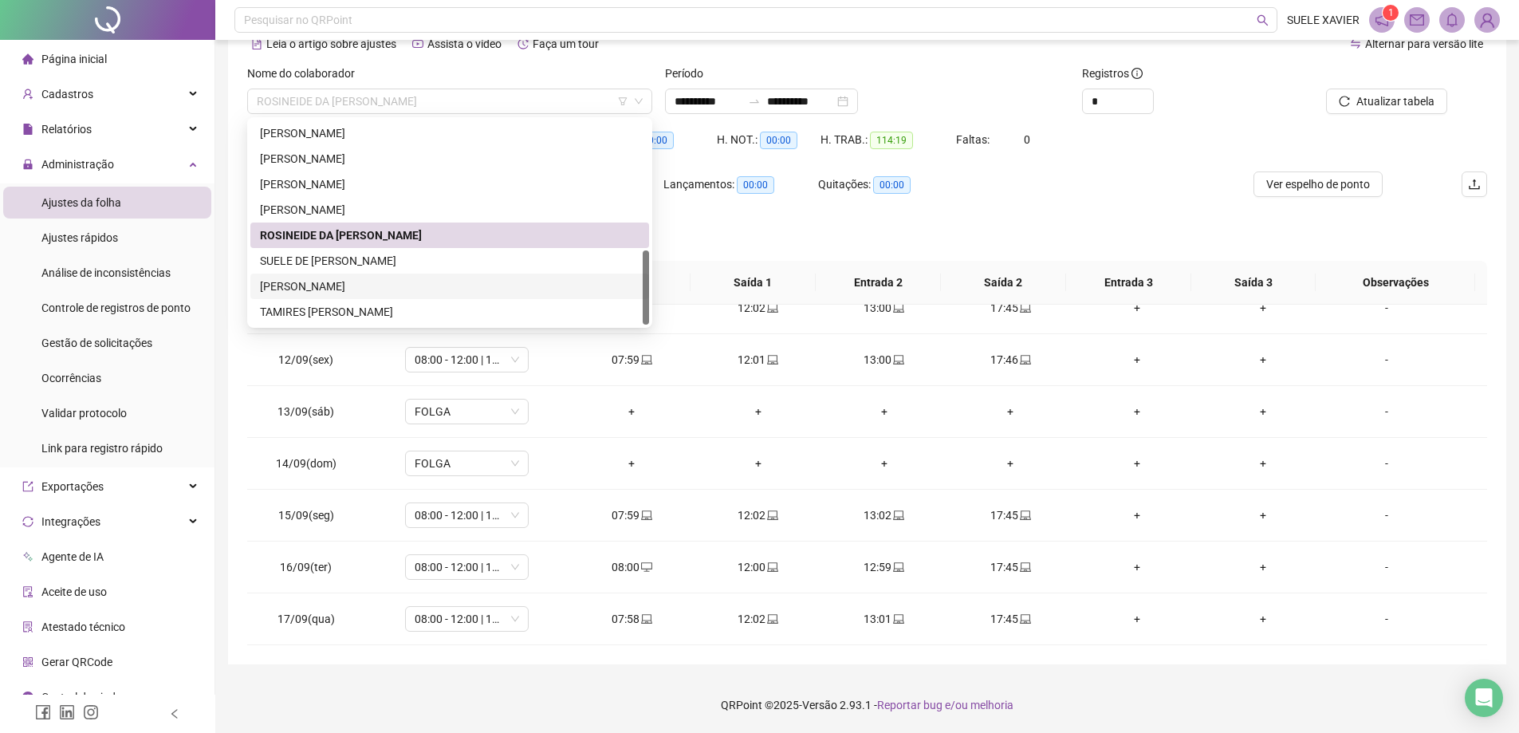
click at [368, 285] on div "[PERSON_NAME]" at bounding box center [450, 286] width 380 height 18
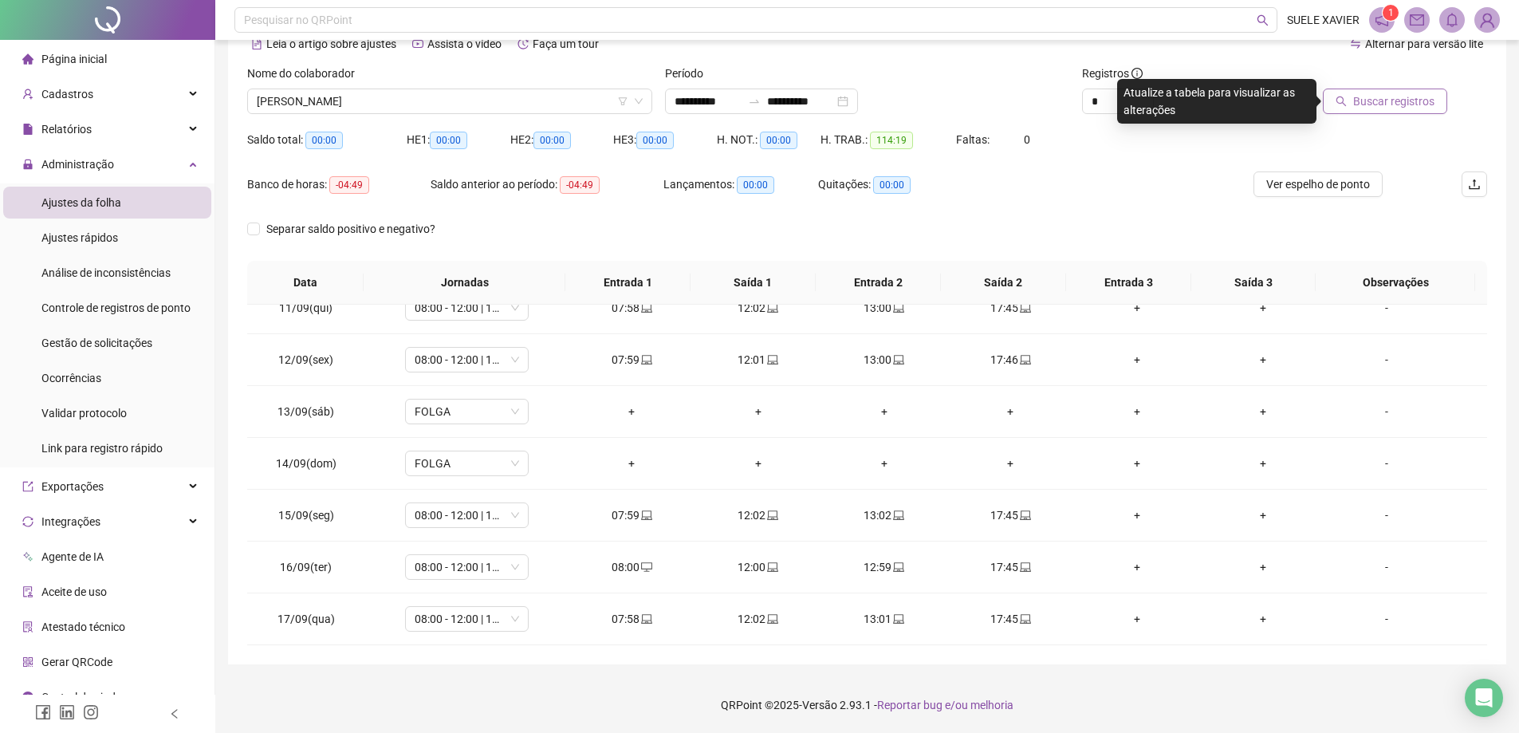
click at [1389, 106] on span "Buscar registros" at bounding box center [1393, 101] width 81 height 18
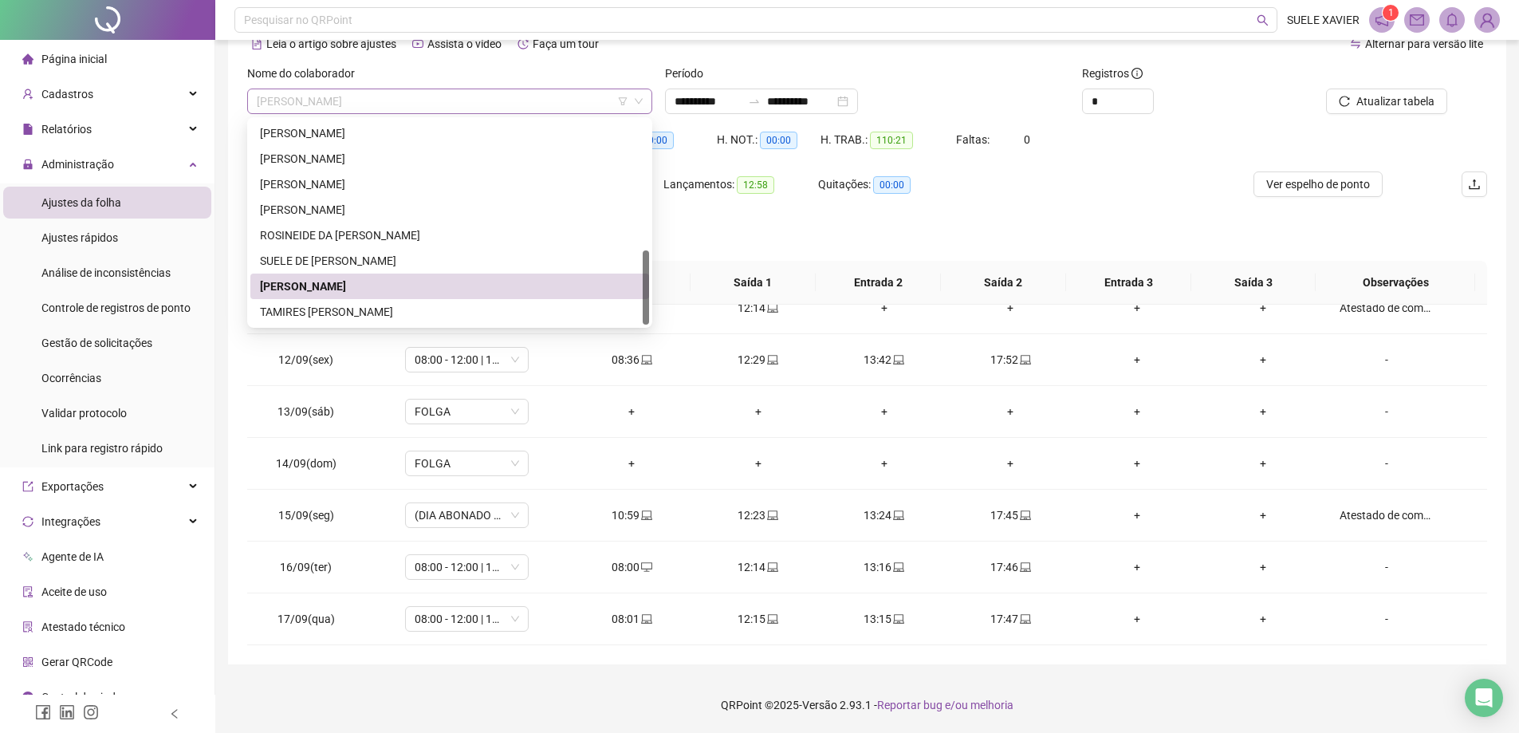
drag, startPoint x: 416, startPoint y: 98, endPoint x: 407, endPoint y: 116, distance: 19.6
click at [416, 97] on span "[PERSON_NAME]" at bounding box center [450, 101] width 386 height 24
click at [329, 305] on div "TAMIRES [PERSON_NAME]" at bounding box center [450, 312] width 380 height 18
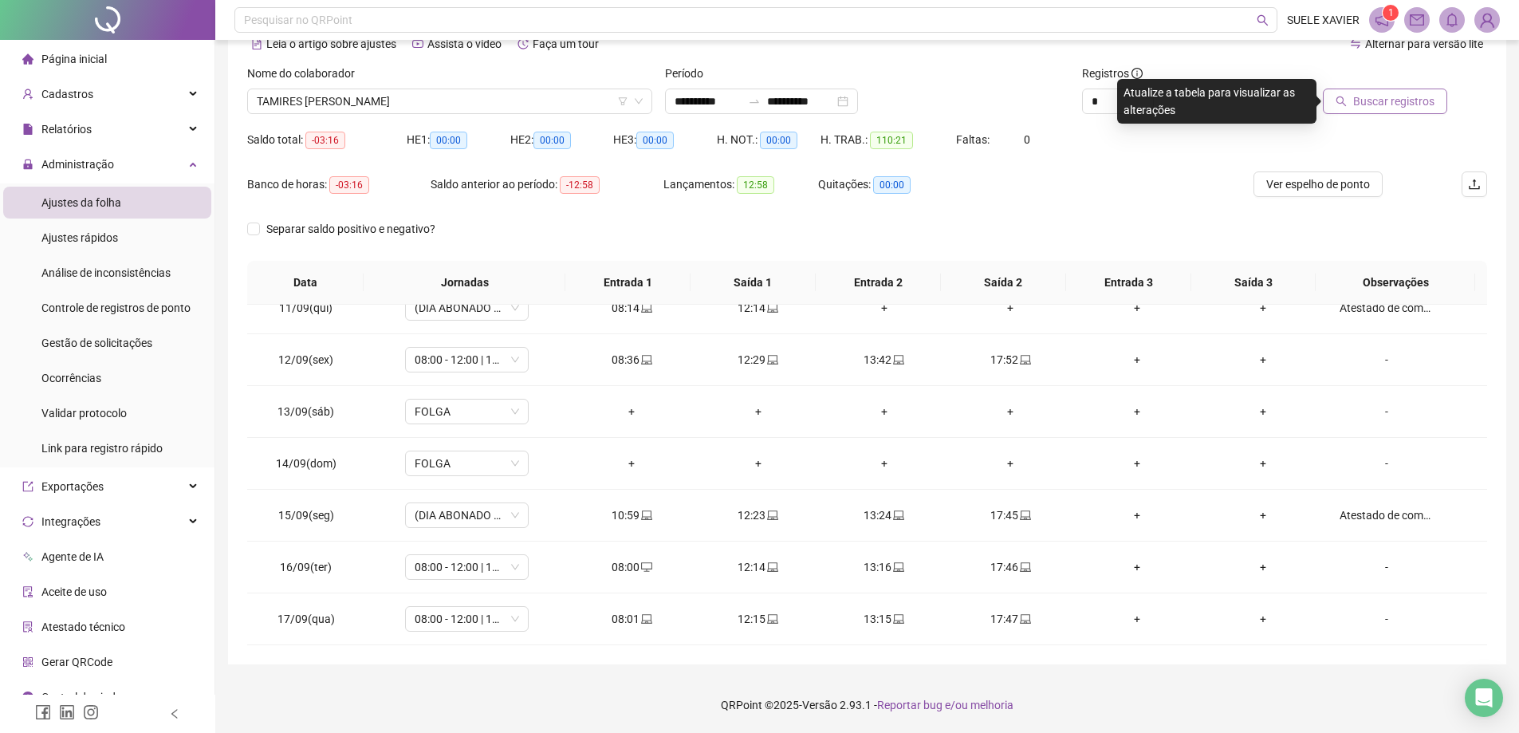
click at [1394, 92] on span "Buscar registros" at bounding box center [1393, 101] width 81 height 18
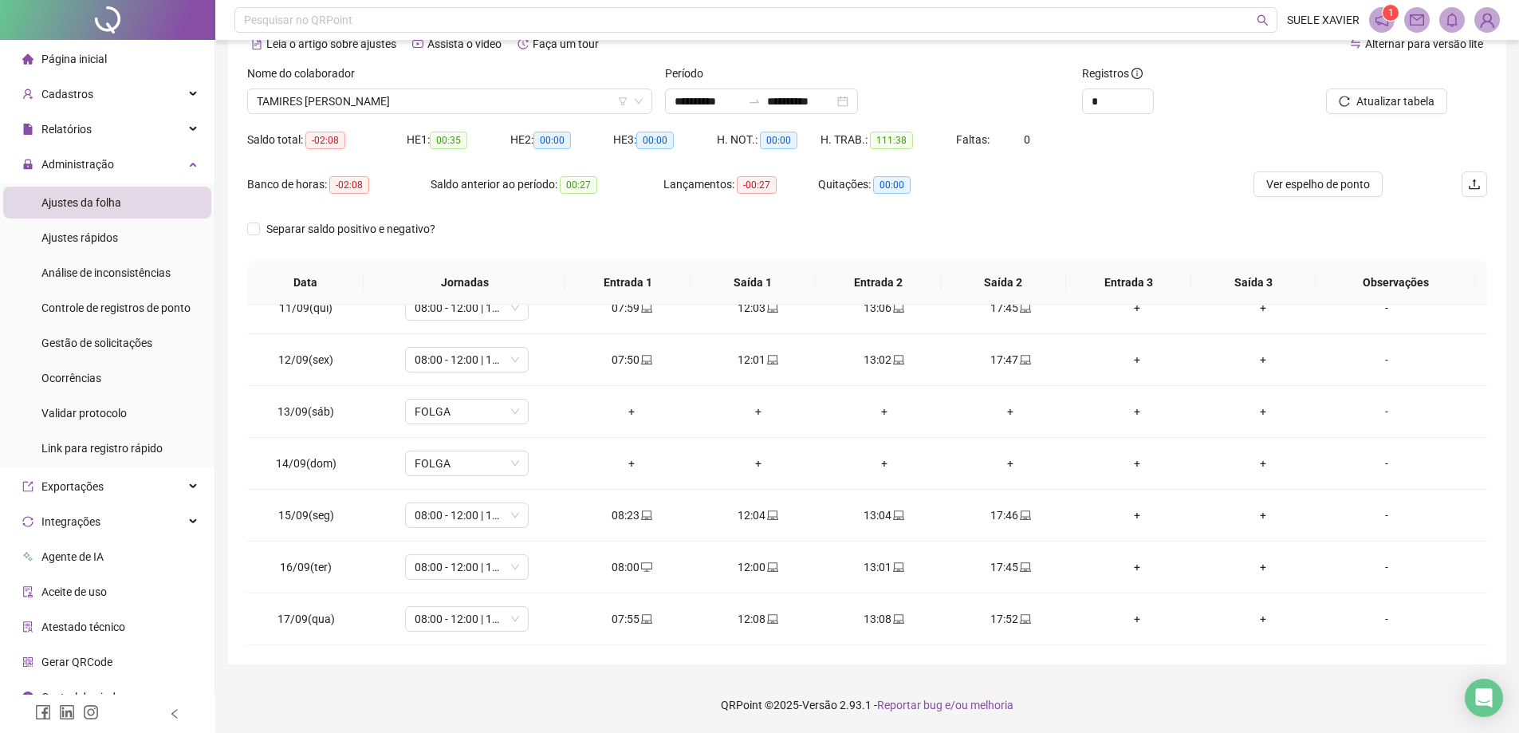
click at [76, 198] on span "Ajustes da folha" at bounding box center [81, 202] width 80 height 13
